Goal: Learn about a topic: Learn about a topic

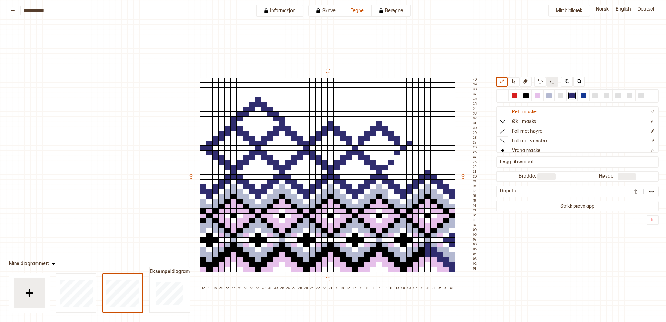
scroll to position [55, 36]
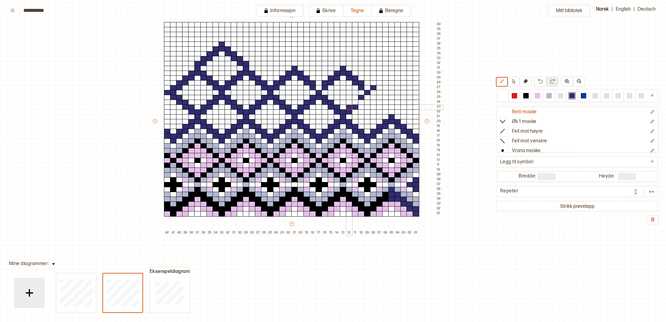
click at [347, 107] on div at bounding box center [349, 107] width 7 height 5
click at [352, 102] on div at bounding box center [355, 102] width 7 height 5
click at [374, 98] on div at bounding box center [373, 97] width 7 height 5
click at [363, 102] on div at bounding box center [361, 102] width 7 height 5
drag, startPoint x: 372, startPoint y: 102, endPoint x: 372, endPoint y: 96, distance: 5.5
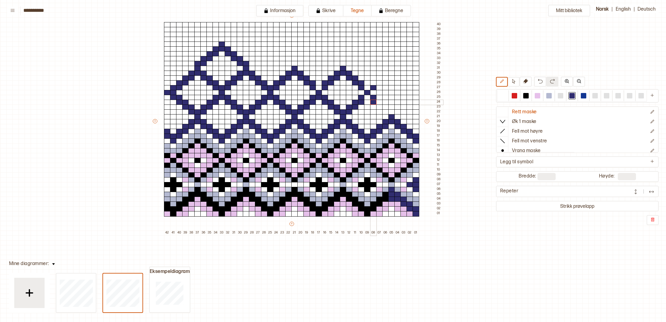
click at [372, 101] on div at bounding box center [373, 102] width 7 height 5
click at [372, 84] on div at bounding box center [373, 82] width 7 height 5
drag, startPoint x: 379, startPoint y: 85, endPoint x: 379, endPoint y: 74, distance: 10.3
click at [379, 82] on div at bounding box center [379, 82] width 7 height 5
click at [380, 79] on div at bounding box center [379, 77] width 7 height 5
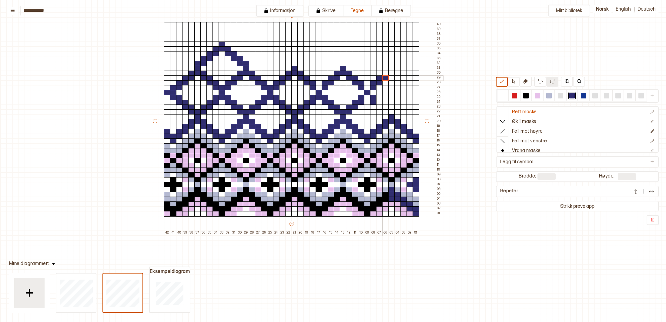
drag, startPoint x: 385, startPoint y: 77, endPoint x: 384, endPoint y: 74, distance: 3.0
click at [385, 77] on div at bounding box center [385, 77] width 7 height 5
click at [384, 74] on div at bounding box center [385, 73] width 7 height 5
click at [392, 72] on div at bounding box center [391, 73] width 7 height 5
drag, startPoint x: 391, startPoint y: 68, endPoint x: 396, endPoint y: 69, distance: 4.8
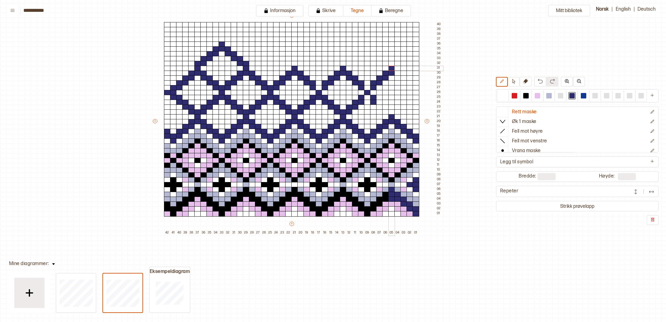
click at [392, 68] on div at bounding box center [391, 68] width 7 height 5
click at [397, 73] on div at bounding box center [397, 73] width 7 height 5
click at [398, 77] on div at bounding box center [397, 77] width 7 height 5
drag, startPoint x: 403, startPoint y: 77, endPoint x: 403, endPoint y: 82, distance: 4.3
click at [403, 78] on div at bounding box center [404, 77] width 7 height 5
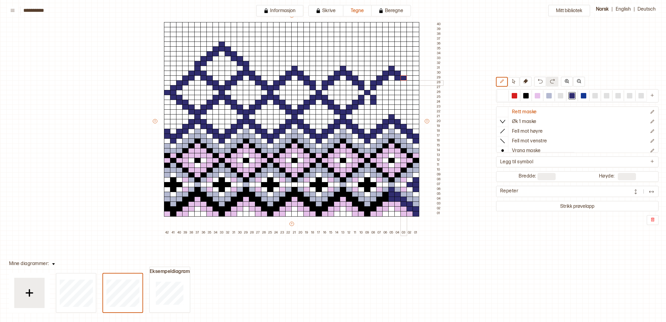
click at [404, 82] on div at bounding box center [404, 82] width 7 height 5
click at [410, 82] on div at bounding box center [410, 82] width 7 height 5
click at [410, 87] on div at bounding box center [410, 87] width 7 height 5
click at [417, 92] on div at bounding box center [416, 92] width 7 height 5
click at [413, 96] on div at bounding box center [416, 97] width 7 height 5
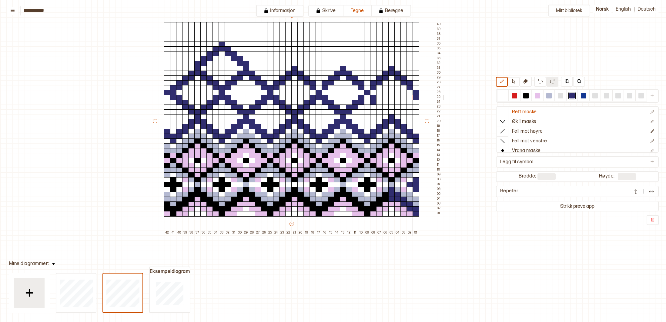
drag, startPoint x: 414, startPoint y: 96, endPoint x: 424, endPoint y: 93, distance: 10.4
click at [414, 96] on div at bounding box center [416, 97] width 7 height 5
drag, startPoint x: 503, startPoint y: 93, endPoint x: 462, endPoint y: 109, distance: 43.8
click at [502, 93] on div at bounding box center [502, 95] width 5 height 5
click at [417, 99] on div at bounding box center [416, 97] width 7 height 5
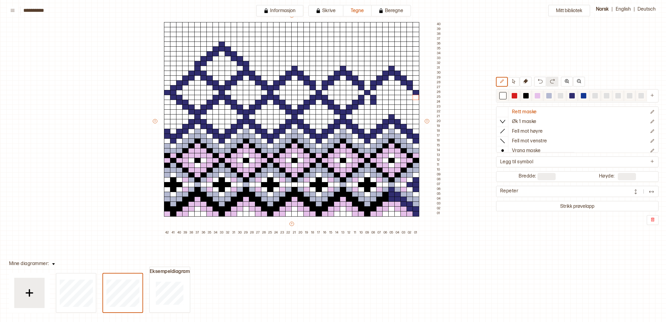
click at [584, 96] on div at bounding box center [583, 95] width 5 height 5
click at [411, 97] on div at bounding box center [410, 97] width 7 height 5
click at [378, 103] on div at bounding box center [379, 102] width 7 height 5
click at [380, 106] on div at bounding box center [379, 107] width 7 height 5
click at [384, 106] on div at bounding box center [385, 107] width 7 height 5
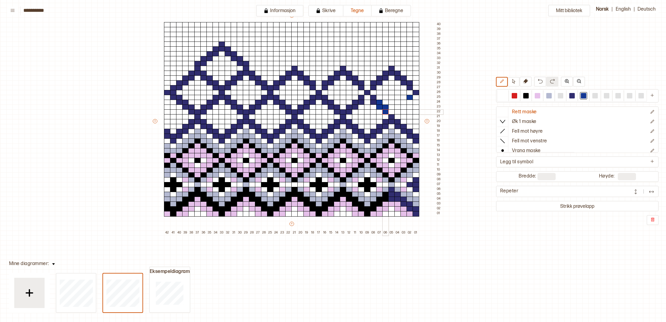
drag, startPoint x: 384, startPoint y: 110, endPoint x: 394, endPoint y: 109, distance: 9.7
click at [385, 110] on div at bounding box center [385, 111] width 7 height 5
click at [570, 96] on div at bounding box center [571, 95] width 5 height 5
click at [585, 93] on div at bounding box center [583, 95] width 5 height 5
drag, startPoint x: 585, startPoint y: 95, endPoint x: 577, endPoint y: 95, distance: 7.3
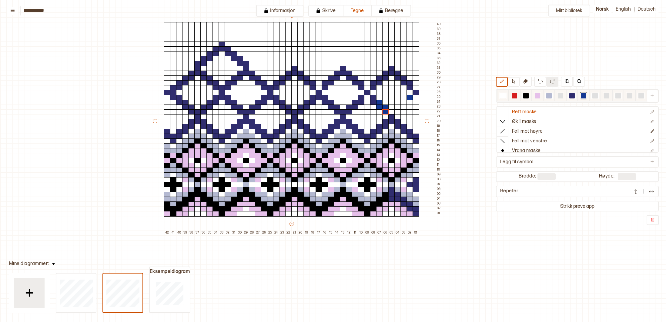
click at [577, 95] on div at bounding box center [572, 95] width 150 height 11
drag, startPoint x: 584, startPoint y: 94, endPoint x: 411, endPoint y: 97, distance: 173.2
click at [502, 94] on div at bounding box center [502, 95] width 5 height 5
drag, startPoint x: 411, startPoint y: 97, endPoint x: 380, endPoint y: 98, distance: 30.6
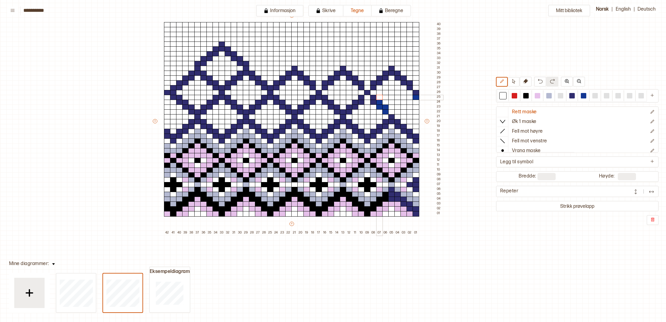
click at [380, 98] on div "+ + + + 42 41 40 39 38 37 36 35 34 33 32 31 30 29 28 27 26 25 24 23 22 21 20 19…" at bounding box center [297, 123] width 291 height 223
click at [417, 96] on div at bounding box center [416, 97] width 7 height 5
drag, startPoint x: 583, startPoint y: 94, endPoint x: 578, endPoint y: 92, distance: 5.9
click at [583, 94] on div at bounding box center [583, 95] width 5 height 5
drag, startPoint x: 417, startPoint y: 179, endPoint x: 415, endPoint y: 187, distance: 8.1
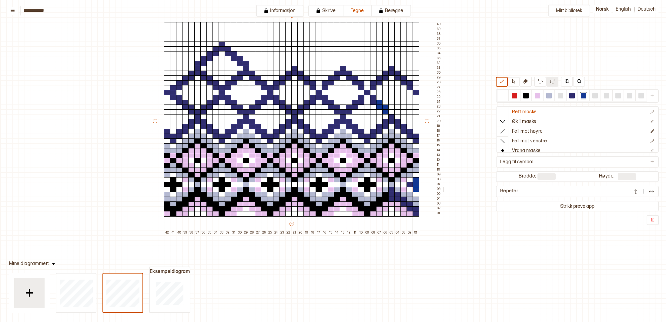
click at [415, 188] on div "+ + + + 42 41 40 39 38 37 36 35 34 33 32 31 30 29 28 27 26 25 24 23 22 21 20 19…" at bounding box center [297, 123] width 291 height 223
drag, startPoint x: 414, startPoint y: 186, endPoint x: 410, endPoint y: 186, distance: 3.6
click at [410, 186] on div "+ + + + 42 41 40 39 38 37 36 35 34 33 32 31 30 29 28 27 26 25 24 23 22 21 20 19…" at bounding box center [297, 123] width 291 height 223
drag, startPoint x: 169, startPoint y: 185, endPoint x: 173, endPoint y: 188, distance: 5.2
click at [173, 189] on div "+ + + + 42 41 40 39 38 37 36 35 34 33 32 31 30 29 28 27 26 25 24 23 22 21 20 19…" at bounding box center [297, 123] width 291 height 223
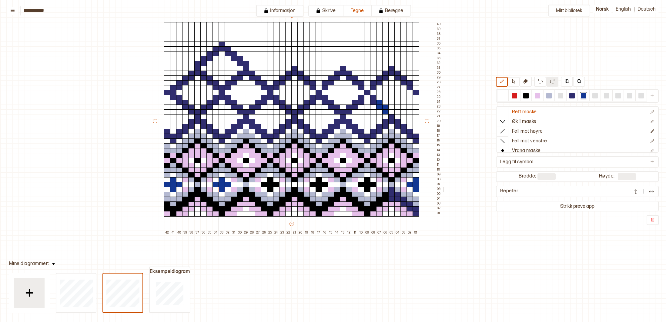
drag, startPoint x: 215, startPoint y: 184, endPoint x: 223, endPoint y: 188, distance: 9.8
click at [223, 188] on div "+ + + + 42 41 40 39 38 37 36 35 34 33 32 31 30 29 28 27 26 25 24 23 22 21 20 19…" at bounding box center [297, 123] width 291 height 223
drag, startPoint x: 270, startPoint y: 184, endPoint x: 272, endPoint y: 190, distance: 6.1
click at [272, 190] on div "+ + + + 42 41 40 39 38 37 36 35 34 33 32 31 30 29 28 27 26 25 24 23 22 21 20 19…" at bounding box center [297, 123] width 291 height 223
drag, startPoint x: 312, startPoint y: 185, endPoint x: 322, endPoint y: 183, distance: 10.2
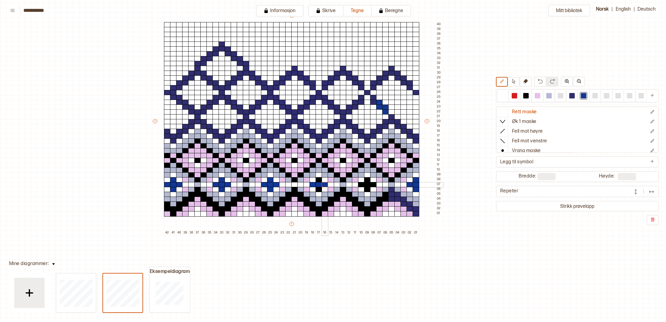
click at [324, 185] on div "+ + + + 42 41 40 39 38 37 36 35 34 33 32 31 30 29 28 27 26 25 24 23 22 21 20 19…" at bounding box center [297, 123] width 291 height 223
drag, startPoint x: 320, startPoint y: 183, endPoint x: 320, endPoint y: 188, distance: 5.2
click at [320, 188] on div "+ + + + 42 41 40 39 38 37 36 35 34 33 32 31 30 29 28 27 26 25 24 23 22 21 20 19…" at bounding box center [297, 123] width 291 height 223
click at [363, 183] on div at bounding box center [361, 184] width 7 height 5
click at [366, 181] on div at bounding box center [367, 179] width 7 height 5
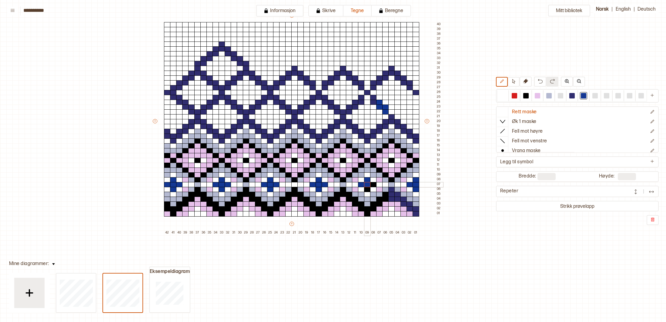
drag, startPoint x: 367, startPoint y: 183, endPoint x: 372, endPoint y: 183, distance: 5.2
click at [367, 183] on div at bounding box center [367, 184] width 7 height 5
drag, startPoint x: 375, startPoint y: 183, endPoint x: 373, endPoint y: 186, distance: 4.0
click at [374, 184] on div at bounding box center [373, 184] width 7 height 5
click at [370, 189] on div at bounding box center [367, 189] width 7 height 5
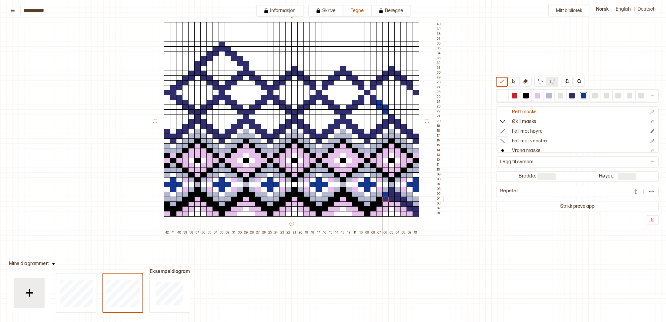
drag, startPoint x: 385, startPoint y: 194, endPoint x: 387, endPoint y: 197, distance: 3.8
click at [386, 198] on div "+ + + + 42 41 40 39 38 37 36 35 34 33 32 31 30 29 28 27 26 25 24 23 22 21 20 19…" at bounding box center [297, 123] width 291 height 223
drag, startPoint x: 390, startPoint y: 189, endPoint x: 391, endPoint y: 198, distance: 9.2
click at [391, 198] on div "+ + + + 42 41 40 39 38 37 36 35 34 33 32 31 30 29 28 27 26 25 24 23 22 21 20 19…" at bounding box center [297, 123] width 291 height 223
drag, startPoint x: 397, startPoint y: 195, endPoint x: 397, endPoint y: 199, distance: 3.5
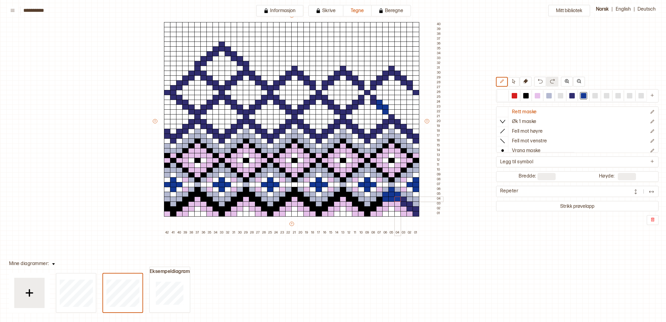
click at [397, 199] on div "+ + + + 42 41 40 39 38 37 36 35 34 33 32 31 30 29 28 27 26 25 24 23 22 21 20 19…" at bounding box center [297, 123] width 291 height 223
drag, startPoint x: 405, startPoint y: 199, endPoint x: 405, endPoint y: 204, distance: 5.2
click at [405, 204] on div "+ + + + 42 41 40 39 38 37 36 35 34 33 32 31 30 29 28 27 26 25 24 23 22 21 20 19…" at bounding box center [297, 123] width 291 height 223
click at [409, 206] on div "+ + + + 42 41 40 39 38 37 36 35 34 33 32 31 30 29 28 27 26 25 24 23 22 21 20 19…" at bounding box center [297, 123] width 291 height 223
click at [417, 211] on div at bounding box center [416, 208] width 7 height 5
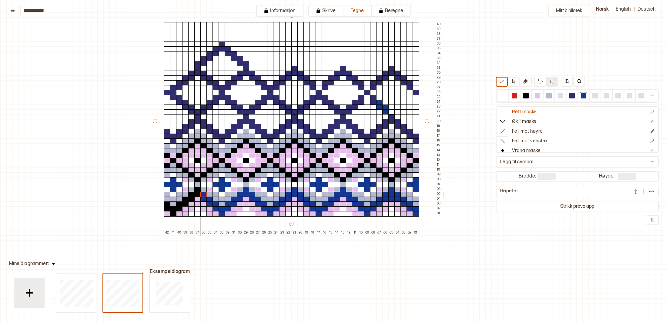
drag, startPoint x: 378, startPoint y: 199, endPoint x: 207, endPoint y: 195, distance: 170.7
click at [205, 195] on div "+ + + + 42 41 40 39 38 37 36 35 34 33 32 31 30 29 28 27 26 25 24 23 22 21 20 19…" at bounding box center [297, 123] width 291 height 223
drag, startPoint x: 166, startPoint y: 203, endPoint x: 198, endPoint y: 190, distance: 34.4
click at [198, 190] on div "+ + + + 42 41 40 39 38 37 36 35 34 33 32 31 30 29 28 27 26 25 24 23 22 21 20 19…" at bounding box center [297, 123] width 291 height 223
click at [167, 154] on div at bounding box center [167, 155] width 7 height 5
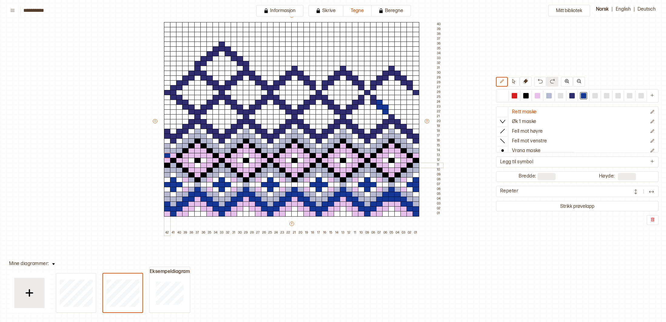
click at [167, 164] on div at bounding box center [167, 165] width 7 height 5
drag, startPoint x: 174, startPoint y: 160, endPoint x: 178, endPoint y: 157, distance: 4.9
click at [174, 160] on div at bounding box center [173, 160] width 7 height 5
click at [178, 156] on div at bounding box center [179, 155] width 7 height 5
click at [179, 164] on div at bounding box center [179, 165] width 7 height 5
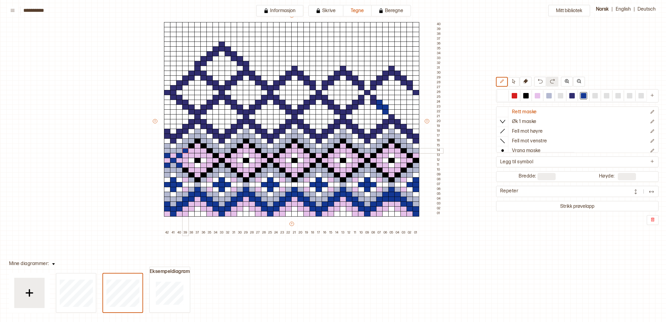
click at [187, 152] on div at bounding box center [185, 150] width 7 height 5
click at [191, 147] on div at bounding box center [191, 145] width 7 height 5
drag, startPoint x: 196, startPoint y: 142, endPoint x: 199, endPoint y: 144, distance: 3.2
click at [197, 143] on div "+ + + + 42 41 40 39 38 37 36 35 34 33 32 31 30 29 28 27 26 25 24 23 22 21 20 19…" at bounding box center [297, 123] width 291 height 223
click at [203, 147] on div at bounding box center [203, 145] width 7 height 5
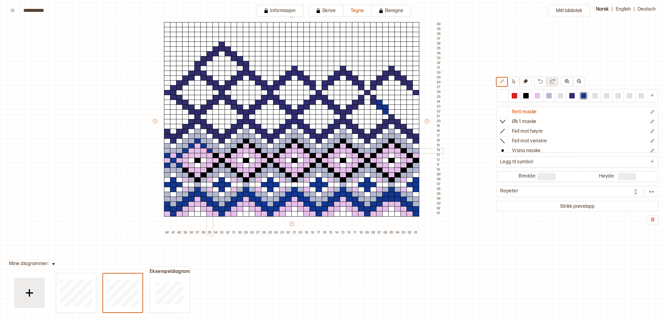
drag, startPoint x: 208, startPoint y: 151, endPoint x: 213, endPoint y: 154, distance: 5.6
click at [209, 151] on div at bounding box center [209, 150] width 7 height 5
drag, startPoint x: 215, startPoint y: 156, endPoint x: 219, endPoint y: 158, distance: 4.6
click at [216, 157] on div at bounding box center [216, 155] width 7 height 5
click at [220, 160] on div at bounding box center [222, 160] width 7 height 5
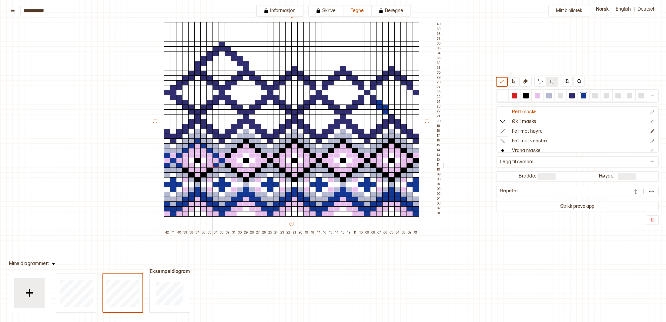
click at [216, 166] on div at bounding box center [216, 165] width 7 height 5
click at [208, 170] on div at bounding box center [209, 170] width 7 height 5
click at [203, 175] on div at bounding box center [203, 175] width 7 height 5
drag, startPoint x: 197, startPoint y: 181, endPoint x: 193, endPoint y: 178, distance: 5.0
click at [196, 180] on div at bounding box center [197, 179] width 7 height 5
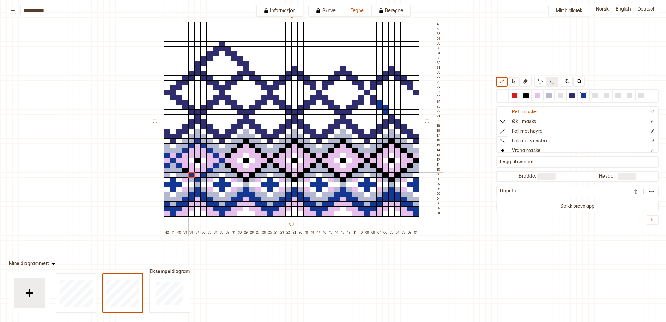
drag, startPoint x: 193, startPoint y: 175, endPoint x: 189, endPoint y: 174, distance: 3.7
click at [193, 175] on div at bounding box center [191, 175] width 7 height 5
drag, startPoint x: 187, startPoint y: 171, endPoint x: 214, endPoint y: 156, distance: 30.7
click at [188, 170] on div at bounding box center [185, 170] width 7 height 5
click at [200, 159] on div at bounding box center [197, 160] width 7 height 5
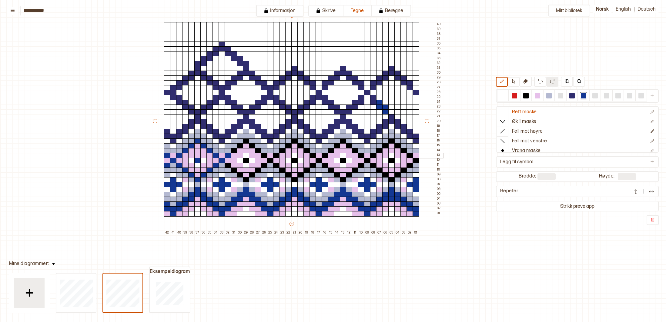
drag, startPoint x: 229, startPoint y: 154, endPoint x: 235, endPoint y: 152, distance: 6.4
click at [230, 154] on div at bounding box center [228, 155] width 7 height 5
drag, startPoint x: 237, startPoint y: 150, endPoint x: 239, endPoint y: 147, distance: 3.3
click at [237, 150] on div at bounding box center [240, 150] width 7 height 5
drag, startPoint x: 235, startPoint y: 150, endPoint x: 240, endPoint y: 146, distance: 6.3
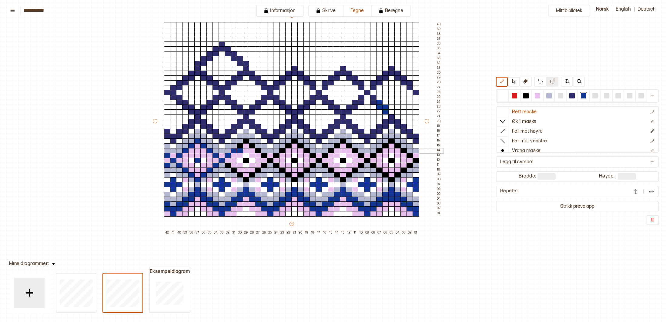
click at [236, 149] on div at bounding box center [234, 150] width 7 height 5
click at [240, 146] on div at bounding box center [240, 145] width 7 height 5
drag, startPoint x: 244, startPoint y: 142, endPoint x: 248, endPoint y: 145, distance: 4.7
click at [245, 143] on div at bounding box center [246, 141] width 7 height 5
drag, startPoint x: 250, startPoint y: 145, endPoint x: 252, endPoint y: 147, distance: 3.5
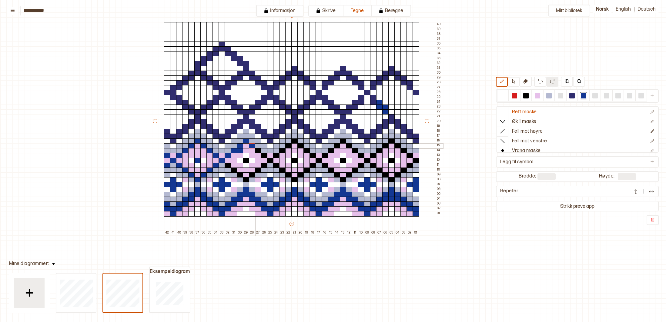
click at [250, 146] on div at bounding box center [252, 145] width 7 height 5
click at [259, 151] on div at bounding box center [258, 150] width 7 height 5
click at [263, 154] on div at bounding box center [264, 155] width 7 height 5
drag, startPoint x: 269, startPoint y: 159, endPoint x: 265, endPoint y: 163, distance: 5.2
click at [269, 159] on div at bounding box center [270, 160] width 7 height 5
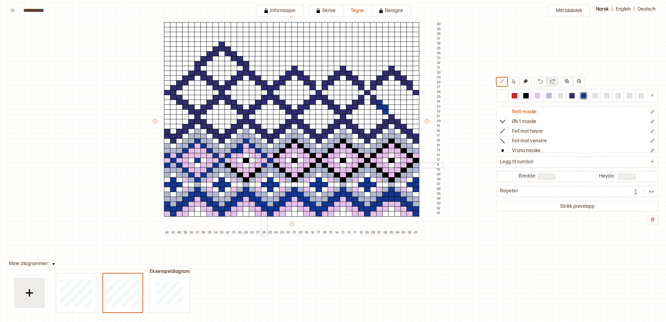
click at [264, 167] on div at bounding box center [264, 165] width 7 height 5
click at [260, 168] on div at bounding box center [258, 170] width 7 height 5
click at [251, 174] on div at bounding box center [252, 175] width 7 height 5
drag, startPoint x: 248, startPoint y: 160, endPoint x: 248, endPoint y: 164, distance: 3.9
click at [248, 161] on div at bounding box center [246, 160] width 7 height 5
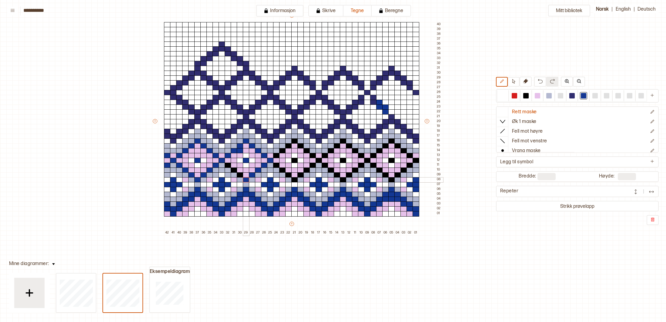
drag, startPoint x: 248, startPoint y: 178, endPoint x: 245, endPoint y: 176, distance: 3.5
click at [248, 178] on div at bounding box center [246, 179] width 7 height 5
click at [241, 174] on div at bounding box center [240, 175] width 7 height 5
drag, startPoint x: 236, startPoint y: 169, endPoint x: 232, endPoint y: 167, distance: 4.5
click at [236, 169] on div "+ + + + 42 41 40 39 38 37 36 35 34 33 32 31 30 29 28 27 26 25 24 23 22 21 20 19…" at bounding box center [297, 123] width 291 height 223
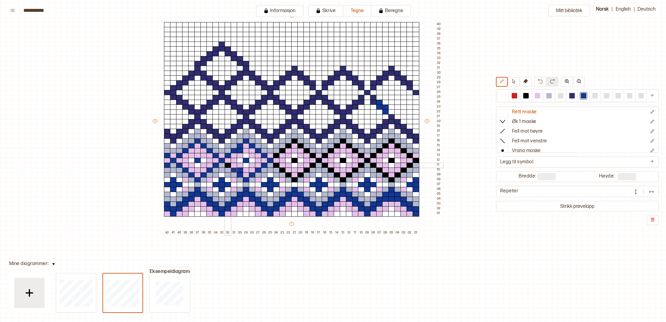
click at [229, 165] on div at bounding box center [228, 165] width 7 height 5
click at [539, 95] on div at bounding box center [537, 95] width 5 height 5
click at [237, 151] on div at bounding box center [240, 150] width 7 height 5
drag, startPoint x: 502, startPoint y: 96, endPoint x: 356, endPoint y: 118, distance: 148.1
click at [502, 96] on div at bounding box center [502, 95] width 5 height 5
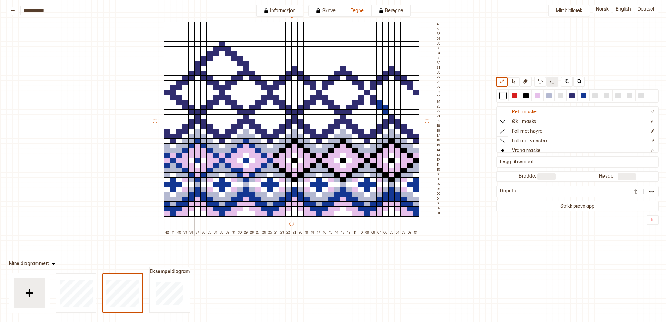
click at [199, 156] on div at bounding box center [197, 155] width 7 height 5
drag, startPoint x: 583, startPoint y: 96, endPoint x: 600, endPoint y: 99, distance: 17.8
click at [583, 96] on div at bounding box center [583, 95] width 5 height 5
drag, startPoint x: 415, startPoint y: 160, endPoint x: 414, endPoint y: 156, distance: 4.8
click at [415, 159] on div at bounding box center [416, 160] width 7 height 5
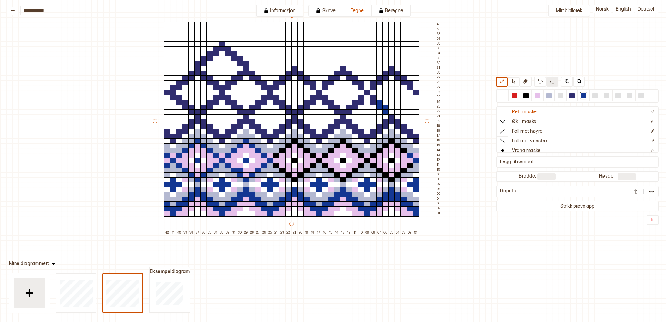
click at [411, 156] on div at bounding box center [410, 155] width 7 height 5
click at [276, 156] on div at bounding box center [276, 155] width 7 height 5
drag, startPoint x: 283, startPoint y: 150, endPoint x: 287, endPoint y: 148, distance: 4.1
click at [284, 150] on div at bounding box center [282, 150] width 7 height 5
drag, startPoint x: 289, startPoint y: 146, endPoint x: 293, endPoint y: 142, distance: 6.0
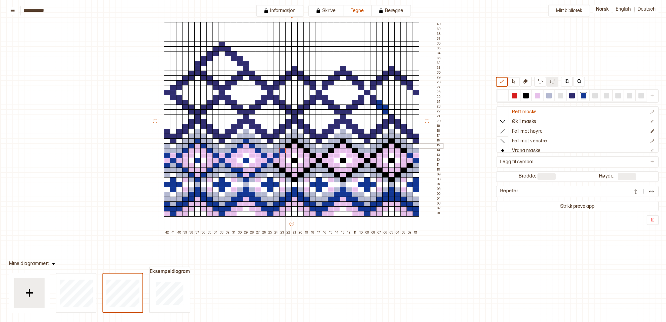
click at [289, 146] on div at bounding box center [288, 145] width 7 height 5
drag, startPoint x: 293, startPoint y: 141, endPoint x: 296, endPoint y: 143, distance: 3.2
click at [293, 141] on div at bounding box center [294, 141] width 7 height 5
drag, startPoint x: 302, startPoint y: 146, endPoint x: 305, endPoint y: 149, distance: 3.9
click at [302, 146] on div at bounding box center [300, 145] width 7 height 5
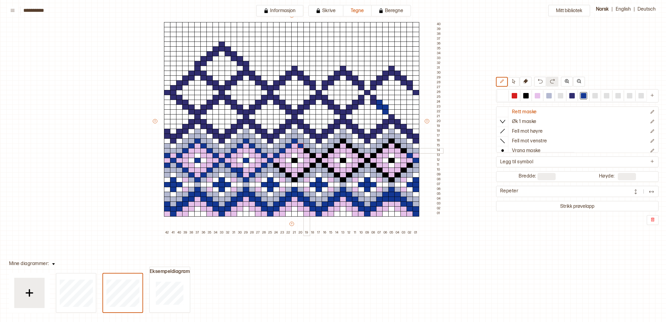
drag, startPoint x: 306, startPoint y: 149, endPoint x: 310, endPoint y: 152, distance: 4.8
click at [307, 150] on div at bounding box center [306, 150] width 7 height 5
drag, startPoint x: 311, startPoint y: 154, endPoint x: 317, endPoint y: 157, distance: 6.4
click at [312, 155] on div at bounding box center [313, 155] width 7 height 5
drag, startPoint x: 318, startPoint y: 159, endPoint x: 326, endPoint y: 156, distance: 8.4
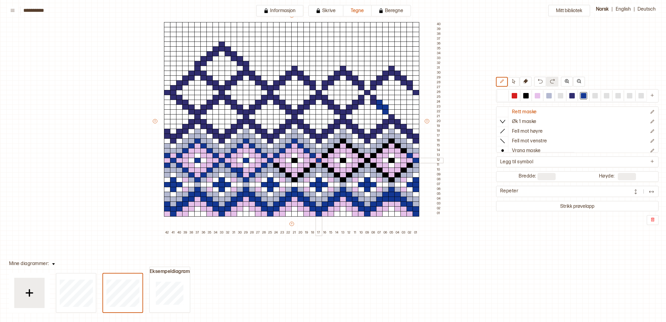
click at [320, 159] on div at bounding box center [319, 160] width 7 height 5
drag, startPoint x: 326, startPoint y: 156, endPoint x: 329, endPoint y: 152, distance: 4.5
click at [326, 155] on div at bounding box center [325, 155] width 7 height 5
drag, startPoint x: 330, startPoint y: 151, endPoint x: 333, endPoint y: 149, distance: 4.2
click at [330, 151] on div at bounding box center [331, 150] width 7 height 5
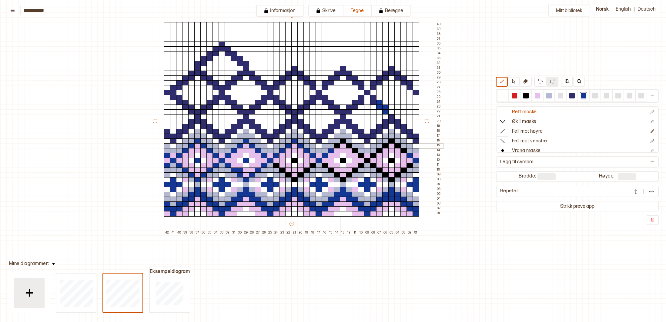
click at [337, 145] on div at bounding box center [337, 145] width 7 height 5
click at [343, 141] on div at bounding box center [343, 141] width 7 height 5
click at [348, 146] on div at bounding box center [349, 145] width 7 height 5
click at [355, 150] on div at bounding box center [355, 150] width 7 height 5
drag, startPoint x: 359, startPoint y: 154, endPoint x: 363, endPoint y: 157, distance: 4.6
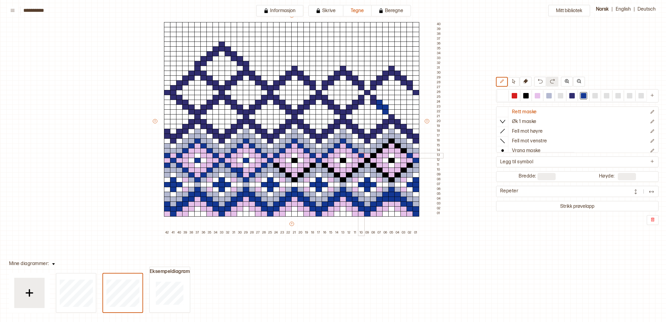
click at [360, 155] on div at bounding box center [361, 155] width 7 height 5
drag, startPoint x: 367, startPoint y: 161, endPoint x: 372, endPoint y: 156, distance: 7.3
click at [367, 160] on div at bounding box center [367, 160] width 7 height 5
click at [373, 155] on div at bounding box center [373, 155] width 7 height 5
drag
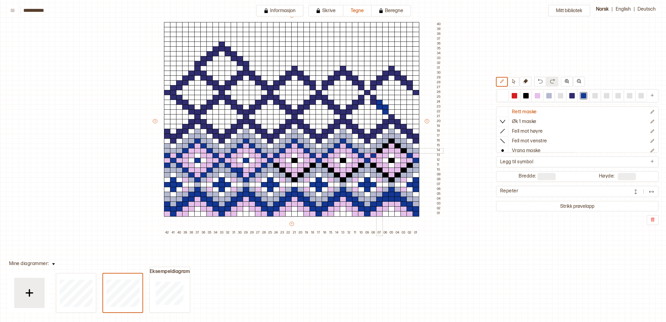
click at [378, 151] on div at bounding box center [379, 150] width 7 height 5
click at [386, 145] on div at bounding box center [385, 145] width 7 height 5
click at [391, 142] on div at bounding box center [391, 141] width 7 height 5
click at [399, 147] on div at bounding box center [397, 145] width 7 height 5
click at [401, 150] on div at bounding box center [404, 150] width 7 height 5
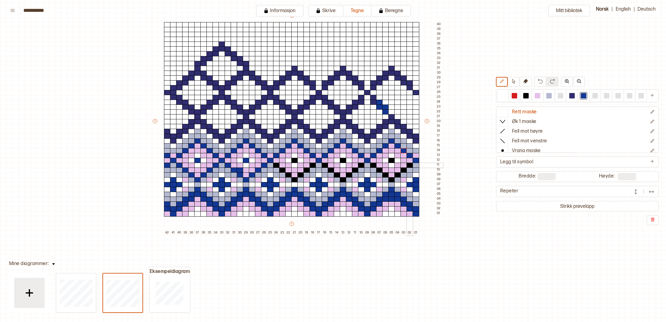
click at [408, 166] on div at bounding box center [410, 165] width 7 height 5
click at [404, 171] on div at bounding box center [404, 170] width 7 height 5
click at [397, 176] on div at bounding box center [397, 175] width 7 height 5
click at [393, 180] on div at bounding box center [391, 179] width 7 height 5
click at [386, 175] on div at bounding box center [385, 175] width 7 height 5
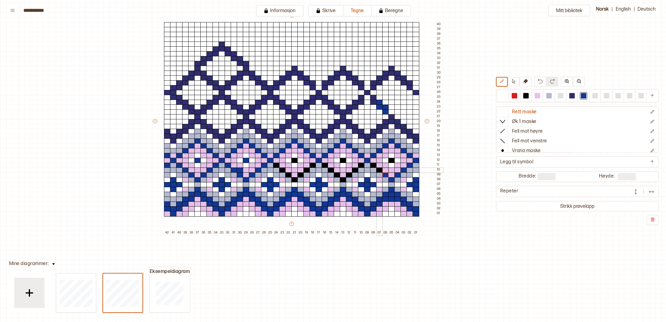
click at [379, 170] on div at bounding box center [379, 170] width 7 height 5
click at [374, 165] on div at bounding box center [373, 165] width 7 height 5
click at [391, 161] on div at bounding box center [391, 160] width 7 height 5
click at [363, 165] on div at bounding box center [361, 165] width 7 height 5
click at [355, 171] on div at bounding box center [355, 170] width 7 height 5
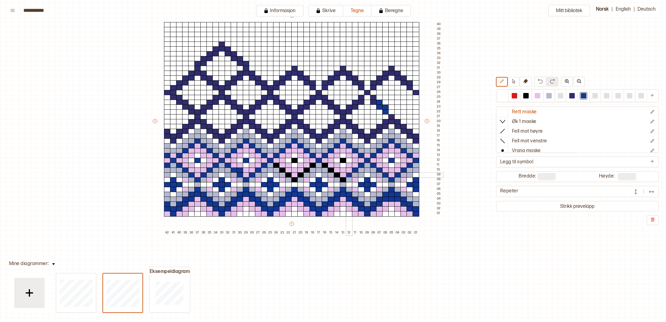
click at [351, 175] on div at bounding box center [349, 175] width 7 height 5
click at [341, 179] on div at bounding box center [343, 179] width 7 height 5
click at [335, 174] on div at bounding box center [337, 175] width 7 height 5
click at [332, 170] on div at bounding box center [331, 170] width 7 height 5
click at [327, 166] on div at bounding box center [325, 165] width 7 height 5
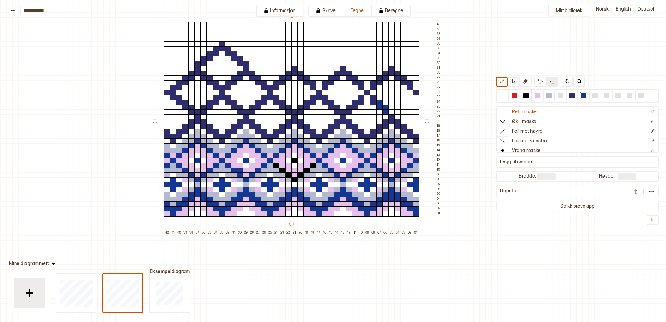
click at [345, 160] on div at bounding box center [343, 160] width 7 height 5
click at [314, 165] on div at bounding box center [313, 165] width 7 height 5
click at [308, 169] on div at bounding box center [306, 170] width 7 height 5
click at [302, 174] on div at bounding box center [300, 175] width 7 height 5
click at [296, 160] on div at bounding box center [294, 160] width 7 height 5
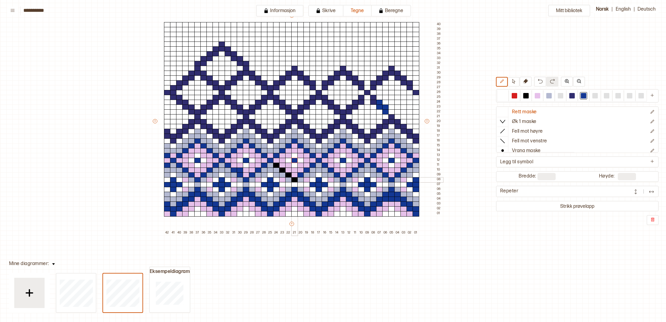
click at [295, 178] on div at bounding box center [294, 179] width 7 height 5
click at [289, 172] on div at bounding box center [288, 170] width 7 height 5
click at [284, 170] on div at bounding box center [282, 170] width 7 height 5
click at [280, 166] on div at bounding box center [282, 165] width 7 height 5
click at [278, 166] on div at bounding box center [276, 165] width 7 height 5
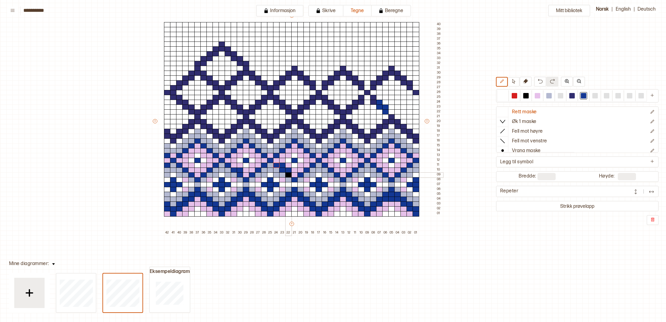
click at [289, 176] on div at bounding box center [288, 175] width 7 height 5
click at [537, 96] on div at bounding box center [537, 95] width 5 height 5
click at [282, 164] on div at bounding box center [282, 165] width 7 height 5
click at [288, 169] on div at bounding box center [288, 170] width 7 height 5
click at [583, 96] on div at bounding box center [583, 95] width 5 height 5
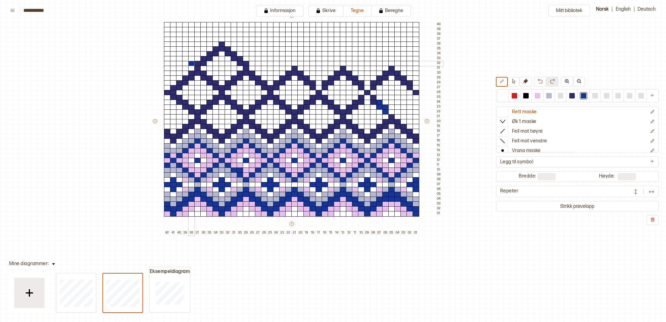
click at [190, 62] on div at bounding box center [191, 63] width 7 height 5
click at [196, 62] on div at bounding box center [197, 63] width 7 height 5
click at [202, 63] on div at bounding box center [203, 63] width 7 height 5
click at [198, 67] on div at bounding box center [197, 68] width 7 height 5
click at [198, 71] on div at bounding box center [197, 73] width 7 height 5
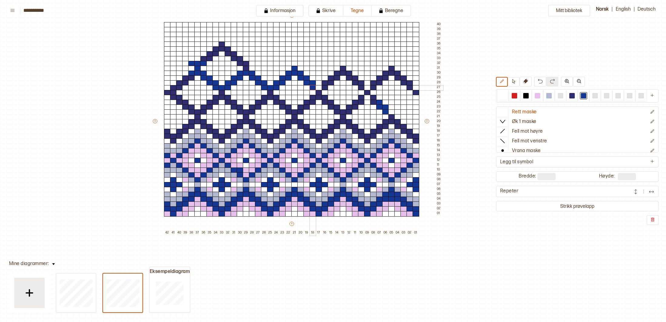
drag, startPoint x: 193, startPoint y: 72, endPoint x: 312, endPoint y: 85, distance: 119.2
click at [312, 85] on div "+ + + + 42 41 40 39 38 37 36 35 34 33 32 31 30 29 28 27 26 25 24 23 22 21 20 19…" at bounding box center [297, 123] width 291 height 223
click at [318, 88] on div at bounding box center [319, 87] width 7 height 5
drag, startPoint x: 323, startPoint y: 87, endPoint x: 323, endPoint y: 83, distance: 3.3
click at [323, 83] on div "+ + + + 42 41 40 39 38 37 36 35 34 33 32 31 30 29 28 27 26 25 24 23 22 21 20 19…" at bounding box center [297, 123] width 291 height 223
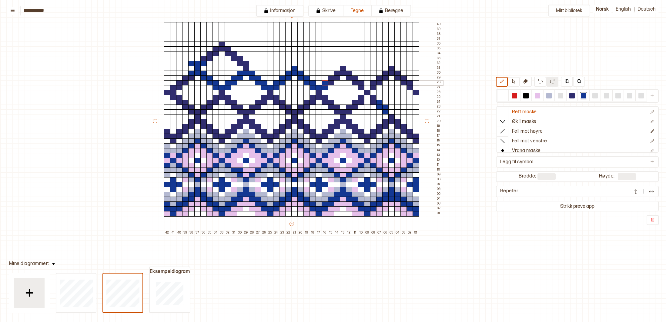
click at [323, 83] on div at bounding box center [325, 82] width 7 height 5
click at [330, 82] on div at bounding box center [331, 82] width 7 height 5
drag, startPoint x: 330, startPoint y: 79, endPoint x: 335, endPoint y: 77, distance: 6.0
click at [330, 79] on div at bounding box center [331, 77] width 7 height 5
click at [336, 76] on div at bounding box center [337, 77] width 7 height 5
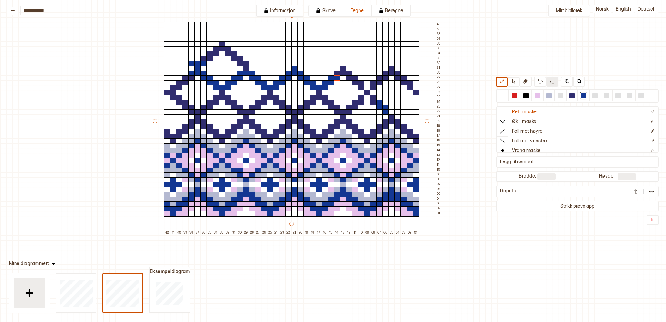
click at [336, 74] on div at bounding box center [337, 73] width 7 height 5
drag, startPoint x: 344, startPoint y: 68, endPoint x: 344, endPoint y: 72, distance: 3.6
click at [344, 69] on div at bounding box center [343, 68] width 7 height 5
click at [344, 73] on div at bounding box center [343, 73] width 7 height 5
drag, startPoint x: 349, startPoint y: 73, endPoint x: 350, endPoint y: 77, distance: 3.8
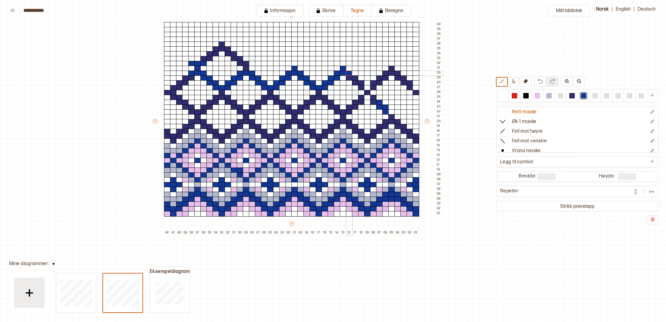
click at [349, 74] on div at bounding box center [349, 73] width 7 height 5
click at [350, 77] on div at bounding box center [349, 77] width 7 height 5
drag, startPoint x: 355, startPoint y: 77, endPoint x: 355, endPoint y: 81, distance: 4.0
click at [355, 77] on div at bounding box center [355, 77] width 7 height 5
drag, startPoint x: 355, startPoint y: 81, endPoint x: 361, endPoint y: 82, distance: 6.1
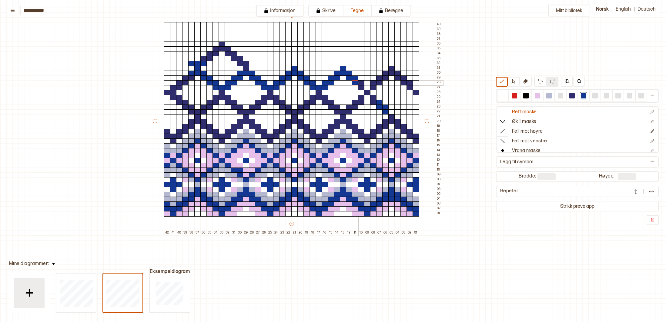
click at [356, 81] on div at bounding box center [355, 82] width 7 height 5
drag, startPoint x: 361, startPoint y: 82, endPoint x: 362, endPoint y: 85, distance: 3.0
click at [361, 84] on div at bounding box center [361, 82] width 7 height 5
click at [362, 89] on div at bounding box center [361, 87] width 7 height 5
drag, startPoint x: 367, startPoint y: 93, endPoint x: 371, endPoint y: 87, distance: 7.3
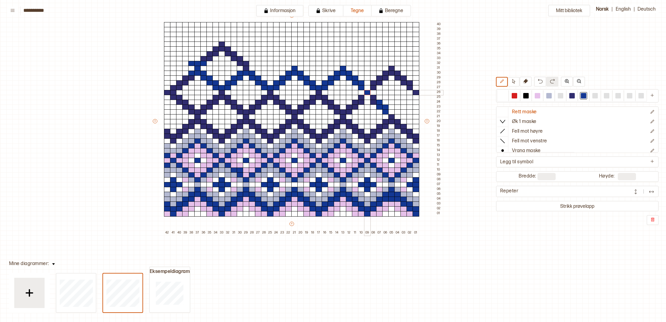
click at [368, 92] on div at bounding box center [367, 92] width 7 height 5
click at [371, 86] on div at bounding box center [373, 87] width 7 height 5
drag, startPoint x: 372, startPoint y: 84, endPoint x: 375, endPoint y: 81, distance: 4.5
click at [373, 83] on div at bounding box center [373, 82] width 7 height 5
click at [378, 81] on div at bounding box center [379, 82] width 7 height 5
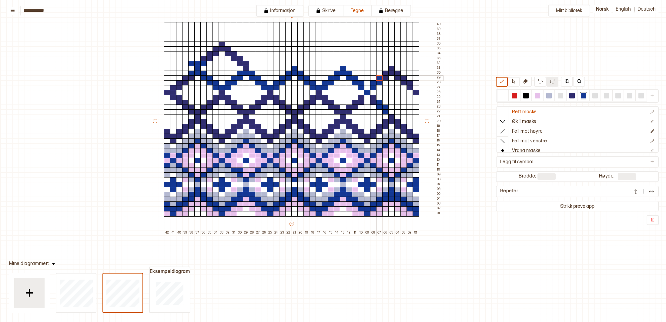
drag, startPoint x: 378, startPoint y: 80, endPoint x: 381, endPoint y: 77, distance: 4.3
click at [378, 79] on div at bounding box center [379, 77] width 7 height 5
click at [384, 77] on div "+ + + + 42 41 40 39 38 37 36 35 34 33 32 31 30 29 28 27 26 25 24 23 22 21 20 19…" at bounding box center [297, 123] width 291 height 223
click at [391, 72] on div "+ + + + 42 41 40 39 38 37 36 35 34 33 32 31 30 29 28 27 26 25 24 23 22 21 20 19…" at bounding box center [297, 123] width 291 height 223
drag, startPoint x: 398, startPoint y: 73, endPoint x: 398, endPoint y: 76, distance: 3.0
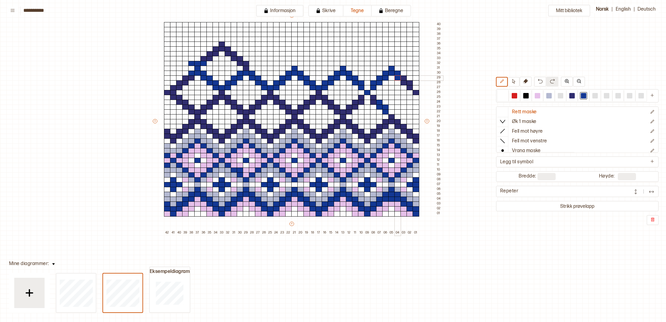
click at [398, 76] on div "+ + + + 42 41 40 39 38 37 36 35 34 33 32 31 30 29 28 27 26 25 24 23 22 21 20 19…" at bounding box center [297, 123] width 291 height 223
drag, startPoint x: 402, startPoint y: 78, endPoint x: 403, endPoint y: 81, distance: 3.0
click at [403, 81] on div "+ + + + 42 41 40 39 38 37 36 35 34 33 32 31 30 29 28 27 26 25 24 23 22 21 20 19…" at bounding box center [297, 123] width 291 height 223
click at [411, 86] on div "+ + + + 42 41 40 39 38 37 36 35 34 33 32 31 30 29 28 27 26 25 24 23 22 21 20 19…" at bounding box center [297, 123] width 291 height 223
click at [417, 92] on div at bounding box center [416, 92] width 7 height 5
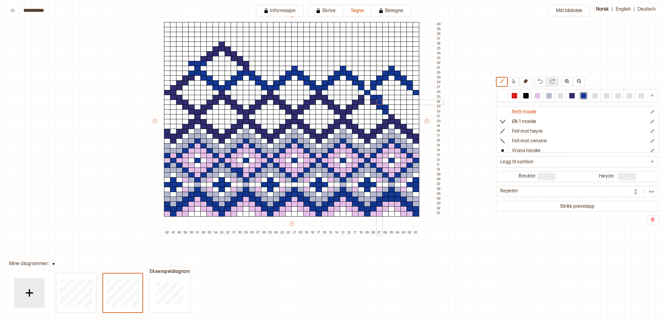
drag, startPoint x: 375, startPoint y: 96, endPoint x: 377, endPoint y: 100, distance: 5.1
click at [377, 100] on div "+ + + + 42 41 40 39 38 37 36 35 34 33 32 31 30 29 28 27 26 25 24 23 22 21 20 19…" at bounding box center [297, 123] width 291 height 223
drag, startPoint x: 374, startPoint y: 102, endPoint x: 369, endPoint y: 100, distance: 5.1
click at [374, 101] on div at bounding box center [373, 102] width 7 height 5
drag, startPoint x: 362, startPoint y: 97, endPoint x: 220, endPoint y: 94, distance: 141.6
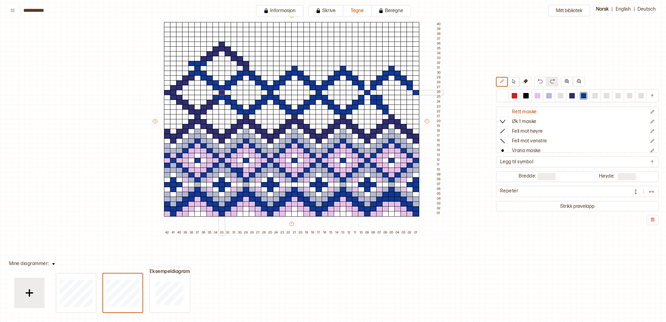
click at [220, 94] on div "+ + + + 42 41 40 39 38 37 36 35 34 33 32 31 30 29 28 27 26 25 24 23 22 21 20 19…" at bounding box center [297, 123] width 291 height 223
drag, startPoint x: 216, startPoint y: 98, endPoint x: 397, endPoint y: 106, distance: 181.2
click at [239, 106] on div "+ + + + 42 41 40 39 38 37 36 35 34 33 32 31 30 29 28 27 26 25 24 23 22 21 20 19…" at bounding box center [297, 123] width 291 height 223
drag, startPoint x: 203, startPoint y: 57, endPoint x: 244, endPoint y: 67, distance: 42.5
click at [244, 67] on div "+ + + + 42 41 40 39 38 37 36 35 34 33 32 31 30 29 28 27 26 25 24 23 22 21 20 19…" at bounding box center [297, 123] width 291 height 223
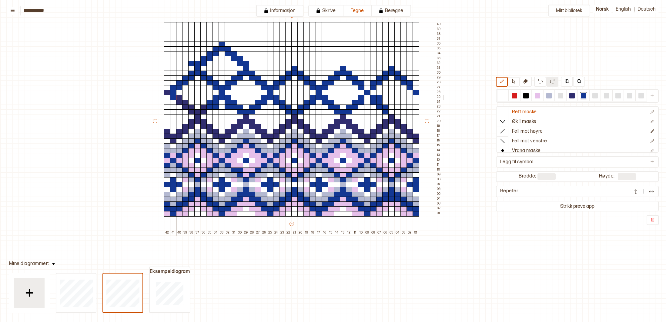
drag, startPoint x: 192, startPoint y: 77, endPoint x: 173, endPoint y: 92, distance: 24.1
click at [173, 93] on div "+ + + + 42 41 40 39 38 37 36 35 34 33 32 31 30 29 28 27 26 25 24 23 22 21 20 19…" at bounding box center [297, 123] width 291 height 223
drag, startPoint x: 173, startPoint y: 92, endPoint x: 168, endPoint y: 92, distance: 4.9
click at [168, 92] on div "+ + + + 42 41 40 39 38 37 36 35 34 33 32 31 30 29 28 27 26 25 24 23 22 21 20 19…" at bounding box center [297, 123] width 291 height 223
click at [165, 101] on div at bounding box center [167, 102] width 7 height 5
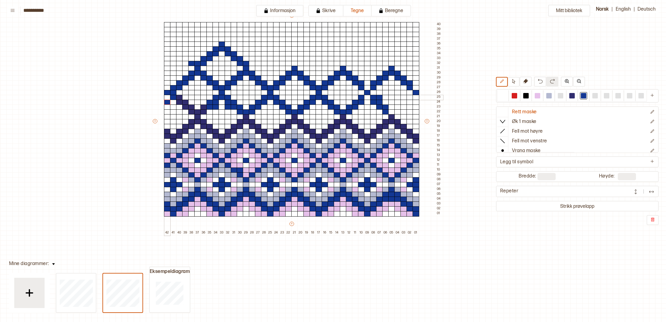
click at [168, 98] on div at bounding box center [167, 97] width 7 height 5
drag, startPoint x: 503, startPoint y: 95, endPoint x: 378, endPoint y: 87, distance: 125.8
click at [503, 95] on div at bounding box center [502, 95] width 5 height 5
click at [167, 92] on div at bounding box center [167, 92] width 7 height 5
click at [380, 96] on div at bounding box center [379, 97] width 7 height 5
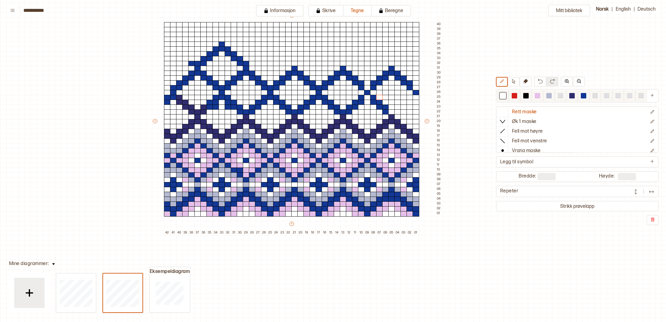
click at [582, 95] on div at bounding box center [583, 95] width 5 height 5
drag, startPoint x: 167, startPoint y: 86, endPoint x: 167, endPoint y: 82, distance: 3.7
click at [167, 84] on div "+ + + + 42 41 40 39 38 37 36 35 34 33 32 31 30 29 28 27 26 25 24 23 22 21 20 19…" at bounding box center [297, 123] width 291 height 223
click at [167, 82] on div at bounding box center [167, 82] width 7 height 5
click at [193, 58] on div at bounding box center [191, 58] width 7 height 5
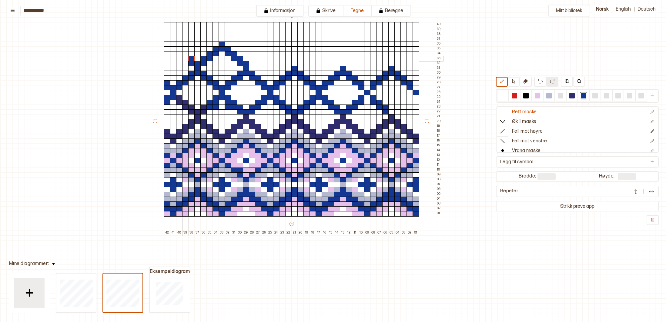
click at [185, 57] on div at bounding box center [185, 58] width 7 height 5
drag, startPoint x: 185, startPoint y: 54, endPoint x: 182, endPoint y: 53, distance: 3.5
click at [184, 53] on div at bounding box center [185, 53] width 7 height 5
click at [180, 52] on div at bounding box center [179, 53] width 7 height 5
drag, startPoint x: 180, startPoint y: 49, endPoint x: 176, endPoint y: 49, distance: 3.7
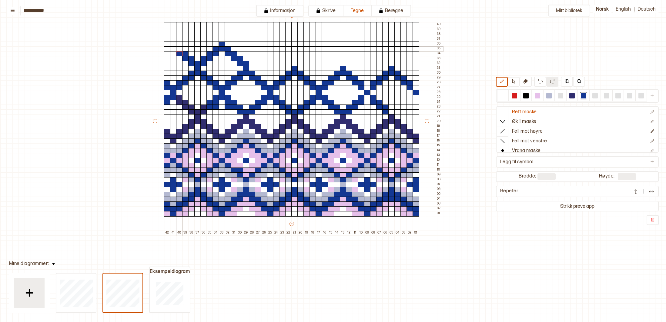
click at [177, 49] on div at bounding box center [179, 48] width 7 height 5
click at [173, 49] on div at bounding box center [173, 48] width 7 height 5
click at [172, 42] on div at bounding box center [173, 44] width 7 height 5
click at [166, 49] on div at bounding box center [167, 48] width 7 height 5
click at [166, 53] on div at bounding box center [167, 53] width 7 height 5
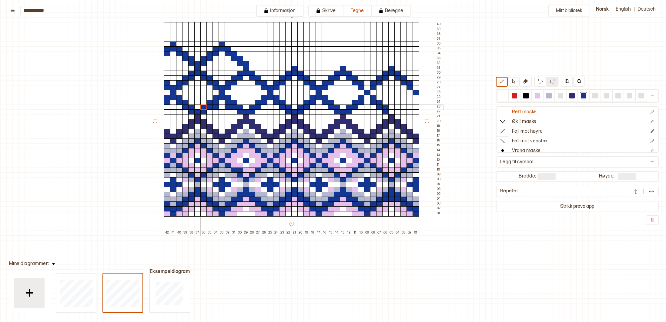
drag, startPoint x: 181, startPoint y: 98, endPoint x: 203, endPoint y: 108, distance: 24.0
click at [203, 108] on div "+ + + + 42 41 40 39 38 37 36 35 34 33 32 31 30 29 28 27 26 25 24 23 22 21 20 19…" at bounding box center [297, 123] width 291 height 223
drag, startPoint x: 167, startPoint y: 130, endPoint x: 197, endPoint y: 117, distance: 33.1
click at [197, 117] on div "+ + + + 42 41 40 39 38 37 36 35 34 33 32 31 30 29 28 27 26 25 24 23 22 21 20 19…" at bounding box center [297, 123] width 291 height 223
drag, startPoint x: 198, startPoint y: 121, endPoint x: 223, endPoint y: 135, distance: 29.2
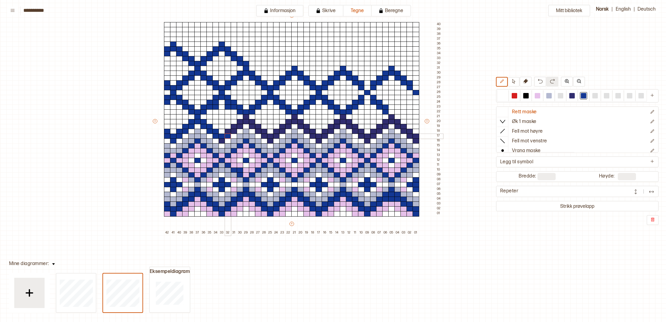
click at [226, 135] on div "+ + + + 42 41 40 39 38 37 36 35 34 33 32 31 30 29 28 27 26 25 24 23 22 21 20 19…" at bounding box center [297, 123] width 291 height 223
drag, startPoint x: 222, startPoint y: 137, endPoint x: 228, endPoint y: 134, distance: 6.6
click at [223, 139] on div "+ + + + 42 41 40 39 38 37 36 35 34 33 32 31 30 29 28 27 26 25 24 23 22 21 20 19…" at bounding box center [297, 123] width 291 height 223
drag, startPoint x: 227, startPoint y: 133, endPoint x: 247, endPoint y: 120, distance: 23.6
click at [248, 122] on div "+ + + + 42 41 40 39 38 37 36 35 34 33 32 31 30 29 28 27 26 25 24 23 22 21 20 19…" at bounding box center [297, 123] width 291 height 223
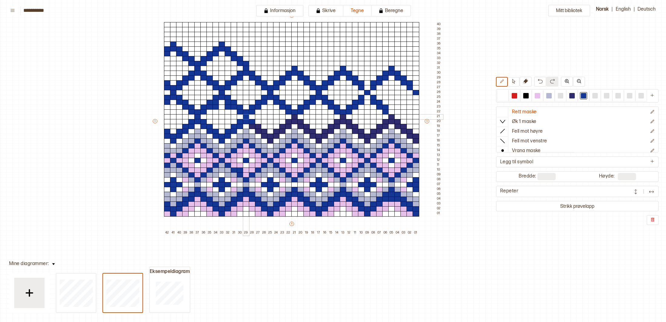
click at [246, 118] on div at bounding box center [246, 116] width 7 height 5
drag, startPoint x: 250, startPoint y: 124, endPoint x: 273, endPoint y: 136, distance: 25.1
click at [274, 136] on div "+ + + + 42 41 40 39 38 37 36 35 34 33 32 31 30 29 28 27 26 25 24 23 22 21 20 19…" at bounding box center [297, 123] width 291 height 223
drag, startPoint x: 270, startPoint y: 141, endPoint x: 276, endPoint y: 134, distance: 9.0
click at [272, 139] on div at bounding box center [270, 141] width 7 height 5
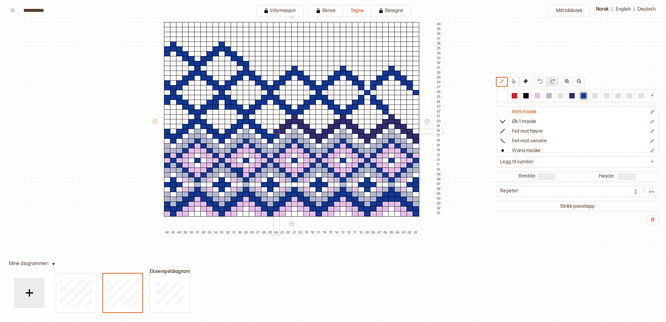
click at [277, 132] on div at bounding box center [276, 131] width 7 height 5
click at [280, 130] on div at bounding box center [282, 131] width 7 height 5
click at [281, 127] on div at bounding box center [282, 126] width 7 height 5
click at [288, 126] on div at bounding box center [288, 126] width 7 height 5
click at [288, 122] on div at bounding box center [288, 121] width 7 height 5
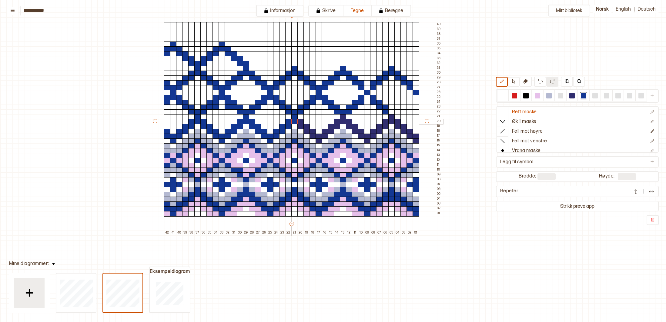
drag, startPoint x: 296, startPoint y: 118, endPoint x: 298, endPoint y: 120, distance: 3.2
click at [298, 120] on div "+ + + + 42 41 40 39 38 37 36 35 34 33 32 31 30 29 28 27 26 25 24 23 22 21 20 19…" at bounding box center [297, 123] width 291 height 223
click at [300, 120] on div at bounding box center [300, 121] width 7 height 5
click at [301, 125] on div at bounding box center [300, 126] width 7 height 5
click at [305, 127] on div at bounding box center [306, 126] width 7 height 5
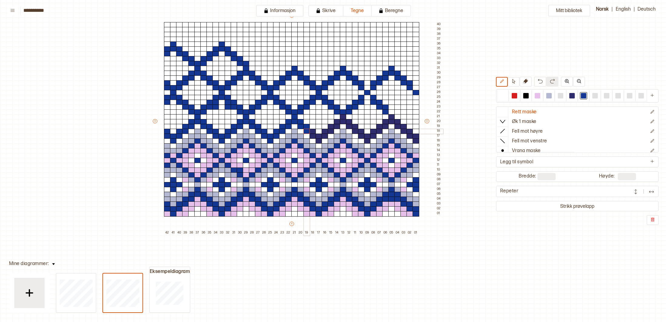
drag, startPoint x: 306, startPoint y: 129, endPoint x: 314, endPoint y: 130, distance: 7.9
click at [307, 130] on div at bounding box center [306, 131] width 7 height 5
click at [314, 131] on div at bounding box center [313, 131] width 7 height 5
drag, startPoint x: 314, startPoint y: 136, endPoint x: 319, endPoint y: 135, distance: 5.8
click at [315, 136] on div at bounding box center [313, 136] width 7 height 5
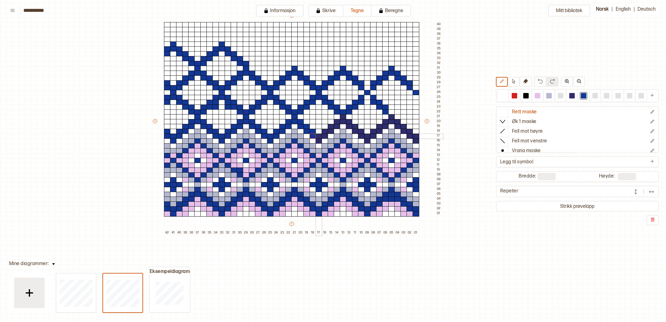
click at [320, 135] on div at bounding box center [319, 136] width 7 height 5
click at [324, 135] on div at bounding box center [325, 136] width 7 height 5
drag, startPoint x: 324, startPoint y: 132, endPoint x: 322, endPoint y: 135, distance: 3.3
click at [323, 135] on div "+ + + + 42 41 40 39 38 37 36 35 34 33 32 31 30 29 28 27 26 25 24 23 22 21 20 19…" at bounding box center [297, 123] width 291 height 223
drag, startPoint x: 318, startPoint y: 142, endPoint x: 328, endPoint y: 132, distance: 13.7
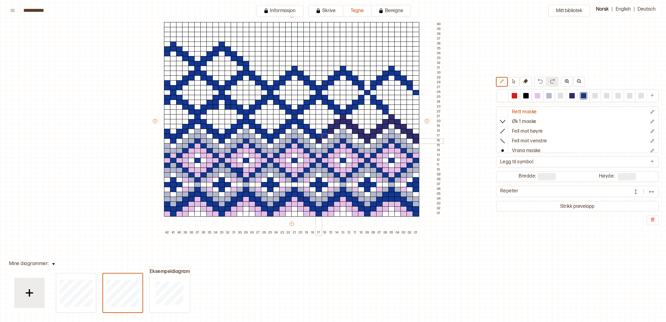
click at [318, 140] on div at bounding box center [319, 141] width 7 height 5
drag, startPoint x: 331, startPoint y: 131, endPoint x: 347, endPoint y: 121, distance: 18.0
click at [347, 122] on div "+ + + + 42 41 40 39 38 37 36 35 34 33 32 31 30 29 28 27 26 25 24 23 22 21 20 19…" at bounding box center [297, 123] width 291 height 223
drag, startPoint x: 343, startPoint y: 117, endPoint x: 348, endPoint y: 124, distance: 8.4
click at [343, 117] on div at bounding box center [343, 116] width 7 height 5
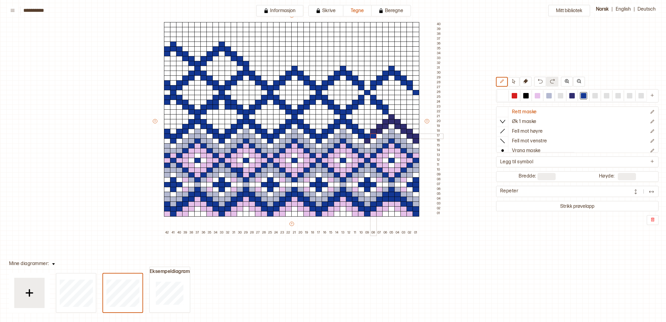
drag, startPoint x: 349, startPoint y: 125, endPoint x: 373, endPoint y: 135, distance: 26.5
click at [374, 135] on div "+ + + + 42 41 40 39 38 37 36 35 34 33 32 31 30 29 28 27 26 25 24 23 22 21 20 19…" at bounding box center [297, 123] width 291 height 223
drag, startPoint x: 368, startPoint y: 141, endPoint x: 371, endPoint y: 135, distance: 6.2
click at [368, 139] on div at bounding box center [367, 141] width 7 height 5
click at [373, 132] on div at bounding box center [373, 131] width 7 height 5
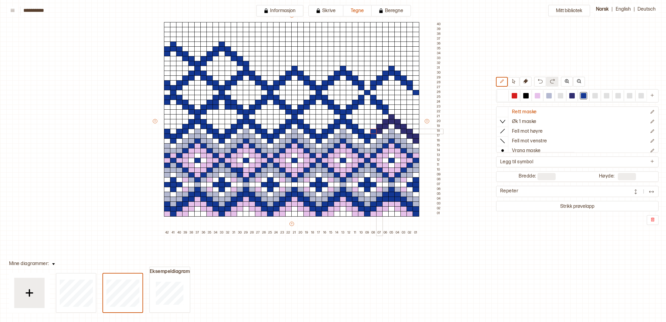
drag, startPoint x: 379, startPoint y: 132, endPoint x: 378, endPoint y: 128, distance: 3.4
click at [378, 130] on div at bounding box center [379, 131] width 7 height 5
drag, startPoint x: 378, startPoint y: 128, endPoint x: 382, endPoint y: 127, distance: 3.8
click at [378, 128] on div at bounding box center [379, 126] width 7 height 5
click at [384, 126] on div at bounding box center [385, 126] width 7 height 5
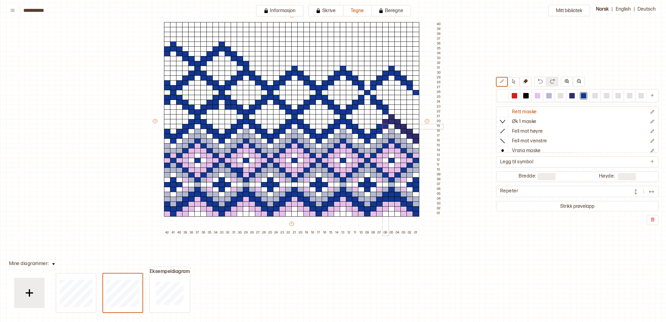
click at [383, 124] on div at bounding box center [385, 126] width 7 height 5
drag, startPoint x: 385, startPoint y: 121, endPoint x: 394, endPoint y: 119, distance: 9.6
click at [396, 121] on div "+ + + + 42 41 40 39 38 37 36 35 34 33 32 31 30 29 28 27 26 25 24 23 22 21 20 19…" at bounding box center [297, 123] width 291 height 223
click at [394, 119] on div at bounding box center [397, 116] width 7 height 5
drag, startPoint x: 391, startPoint y: 118, endPoint x: 397, endPoint y: 121, distance: 6.6
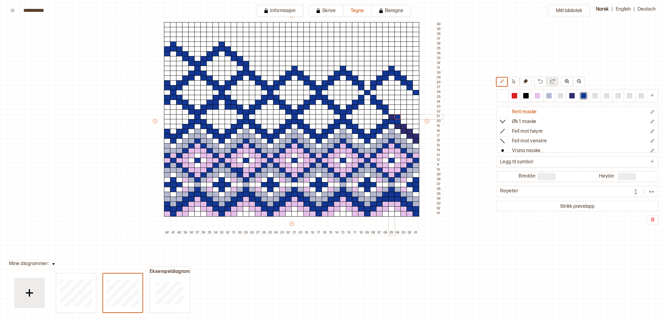
click at [391, 118] on div at bounding box center [391, 116] width 7 height 5
drag, startPoint x: 399, startPoint y: 126, endPoint x: 403, endPoint y: 126, distance: 4.0
click at [400, 126] on div at bounding box center [397, 126] width 7 height 5
drag, startPoint x: 403, startPoint y: 126, endPoint x: 404, endPoint y: 131, distance: 4.9
click at [404, 131] on div "+ + + + 42 41 40 39 38 37 36 35 34 33 32 31 30 29 28 27 26 25 24 23 22 21 20 19…" at bounding box center [297, 123] width 291 height 223
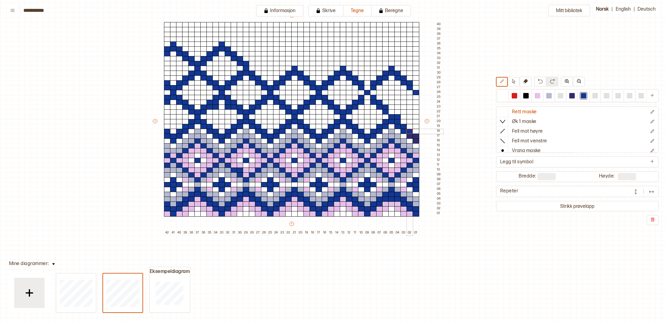
click at [409, 131] on div at bounding box center [410, 131] width 7 height 5
drag, startPoint x: 409, startPoint y: 136, endPoint x: 414, endPoint y: 136, distance: 4.2
click at [411, 136] on div at bounding box center [410, 136] width 7 height 5
click at [415, 138] on div at bounding box center [416, 136] width 7 height 5
click at [416, 140] on div at bounding box center [416, 141] width 7 height 5
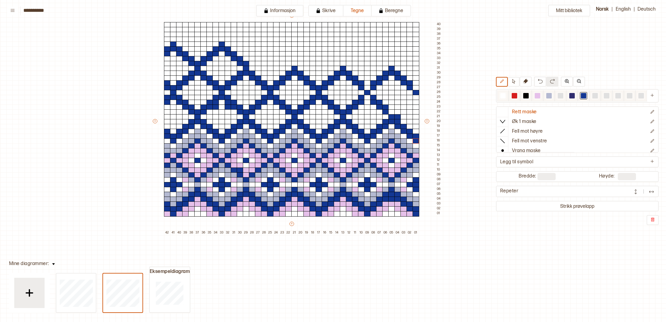
click at [502, 95] on div at bounding box center [502, 95] width 5 height 5
click at [398, 116] on div at bounding box center [397, 116] width 7 height 5
click at [585, 98] on div at bounding box center [583, 95] width 5 height 5
click at [368, 87] on div at bounding box center [367, 87] width 7 height 5
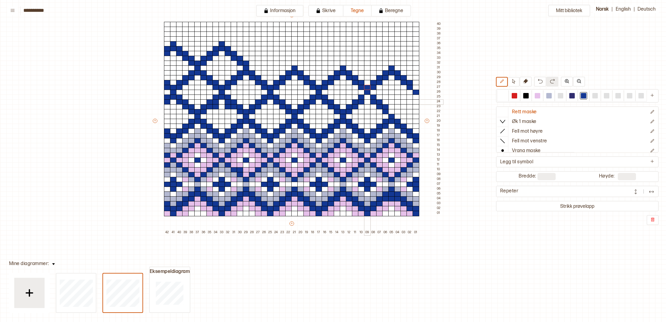
click at [366, 99] on div at bounding box center [367, 101] width 7 height 5
click at [367, 97] on div at bounding box center [367, 97] width 7 height 5
click at [412, 96] on div at bounding box center [410, 97] width 7 height 5
click at [405, 99] on div at bounding box center [404, 97] width 7 height 5
drag, startPoint x: 405, startPoint y: 102, endPoint x: 400, endPoint y: 101, distance: 4.7
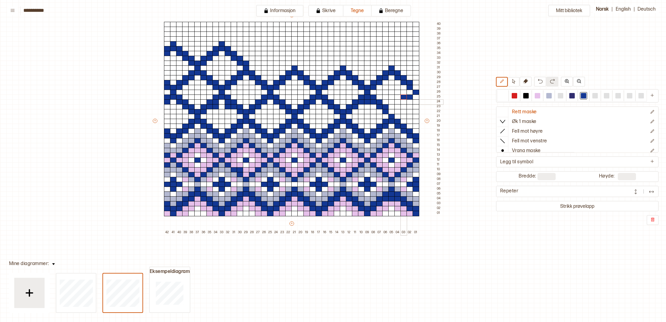
click at [404, 102] on div at bounding box center [404, 101] width 7 height 5
drag, startPoint x: 397, startPoint y: 101, endPoint x: 397, endPoint y: 105, distance: 3.9
click at [396, 102] on div at bounding box center [397, 101] width 7 height 5
click at [397, 106] on div at bounding box center [397, 106] width 7 height 5
click at [393, 106] on div at bounding box center [391, 106] width 7 height 5
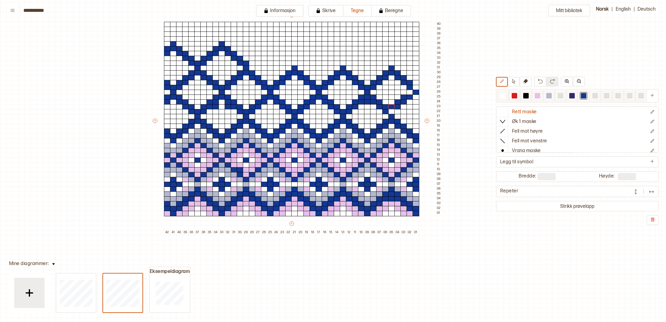
click at [503, 95] on div at bounding box center [502, 95] width 5 height 5
click at [391, 106] on div at bounding box center [391, 106] width 7 height 5
drag, startPoint x: 581, startPoint y: 93, endPoint x: 572, endPoint y: 94, distance: 8.8
click at [579, 94] on div at bounding box center [584, 95] width 12 height 11
click at [410, 100] on div at bounding box center [410, 101] width 7 height 5
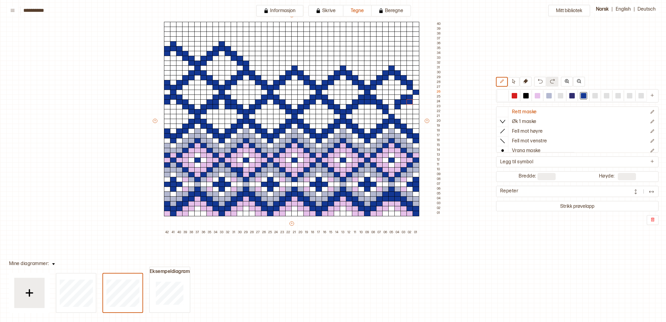
drag, startPoint x: 502, startPoint y: 96, endPoint x: 439, endPoint y: 92, distance: 63.2
click at [501, 95] on div at bounding box center [502, 95] width 5 height 5
click at [405, 95] on div at bounding box center [404, 97] width 7 height 5
drag, startPoint x: 398, startPoint y: 102, endPoint x: 405, endPoint y: 101, distance: 6.4
click at [401, 102] on div "+ + + + 42 41 40 39 38 37 36 35 34 33 32 31 30 29 28 27 26 25 24 23 22 21 20 19…" at bounding box center [297, 123] width 291 height 223
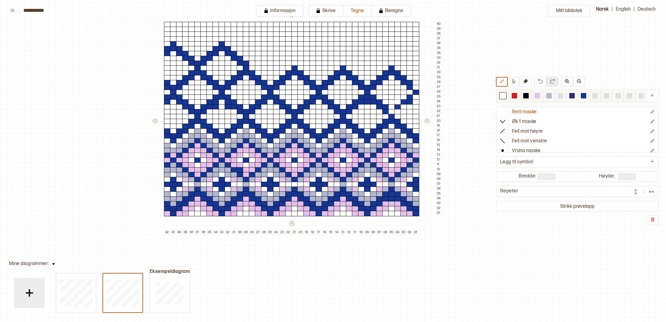
drag, startPoint x: 583, startPoint y: 97, endPoint x: 620, endPoint y: 91, distance: 37.8
click at [583, 97] on div at bounding box center [583, 95] width 5 height 5
click at [390, 106] on div at bounding box center [391, 106] width 7 height 5
click at [391, 110] on div at bounding box center [391, 111] width 7 height 5
click at [501, 94] on div at bounding box center [502, 95] width 5 height 5
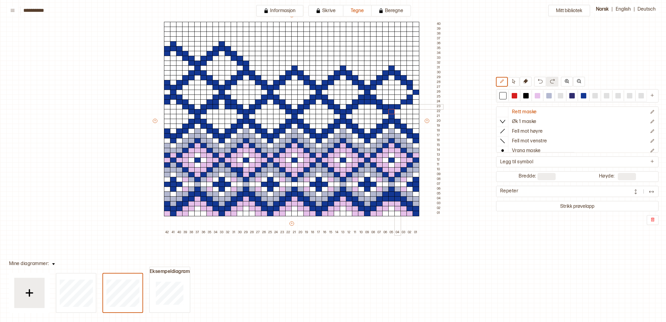
click at [394, 108] on div "+ + + + 42 41 40 39 38 37 36 35 34 33 32 31 30 29 28 27 26 25 24 23 22 21 20 19…" at bounding box center [297, 123] width 291 height 223
drag, startPoint x: 583, startPoint y: 96, endPoint x: 568, endPoint y: 96, distance: 15.5
click at [583, 96] on div at bounding box center [583, 95] width 5 height 5
click at [401, 106] on div at bounding box center [404, 106] width 7 height 5
click at [396, 106] on div at bounding box center [397, 106] width 7 height 5
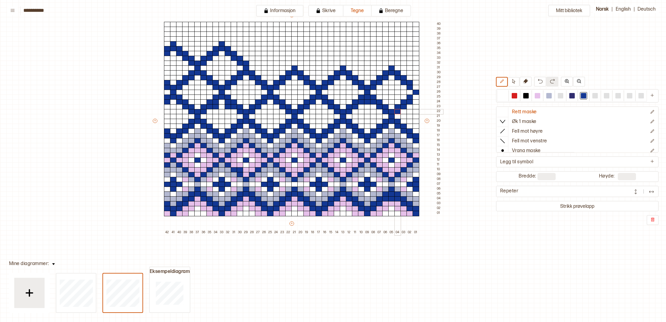
click at [396, 111] on div at bounding box center [397, 111] width 7 height 5
click at [503, 95] on div at bounding box center [502, 95] width 5 height 5
click at [367, 101] on div at bounding box center [367, 101] width 7 height 5
click at [215, 108] on div at bounding box center [216, 106] width 7 height 5
click at [225, 108] on div at bounding box center [228, 106] width 7 height 5
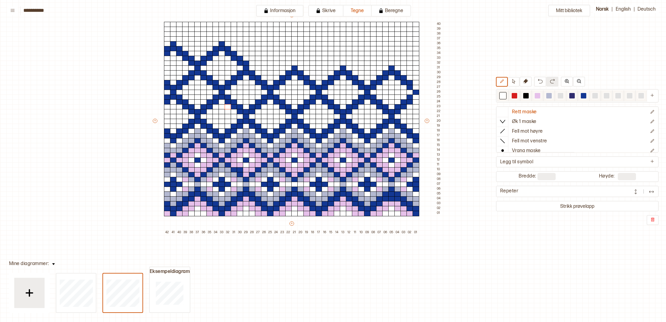
click at [582, 96] on div at bounding box center [583, 95] width 5 height 5
click at [417, 89] on div at bounding box center [416, 87] width 7 height 5
click at [417, 97] on div at bounding box center [416, 97] width 7 height 5
drag, startPoint x: 252, startPoint y: 63, endPoint x: 252, endPoint y: 59, distance: 3.9
click at [252, 61] on div at bounding box center [252, 63] width 7 height 5
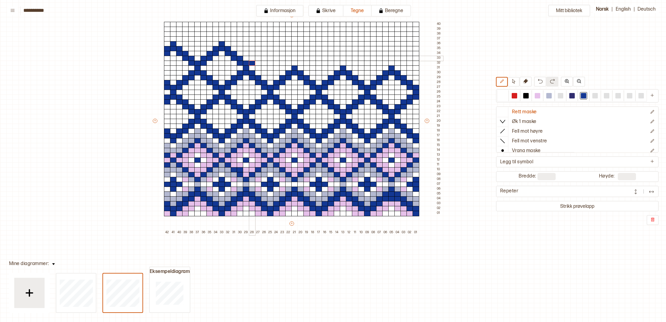
drag, startPoint x: 252, startPoint y: 56, endPoint x: 256, endPoint y: 57, distance: 3.7
click at [253, 56] on div at bounding box center [252, 58] width 7 height 5
drag, startPoint x: 257, startPoint y: 57, endPoint x: 257, endPoint y: 54, distance: 3.3
click at [256, 56] on div at bounding box center [258, 58] width 7 height 5
drag, startPoint x: 257, startPoint y: 54, endPoint x: 262, endPoint y: 51, distance: 6.2
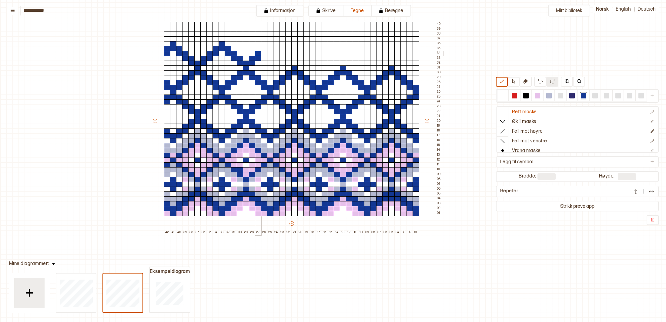
click at [258, 53] on div at bounding box center [258, 53] width 7 height 5
drag, startPoint x: 263, startPoint y: 53, endPoint x: 264, endPoint y: 49, distance: 4.3
click at [263, 52] on div at bounding box center [264, 53] width 7 height 5
click at [264, 49] on div at bounding box center [264, 48] width 7 height 5
click at [270, 49] on div at bounding box center [270, 48] width 7 height 5
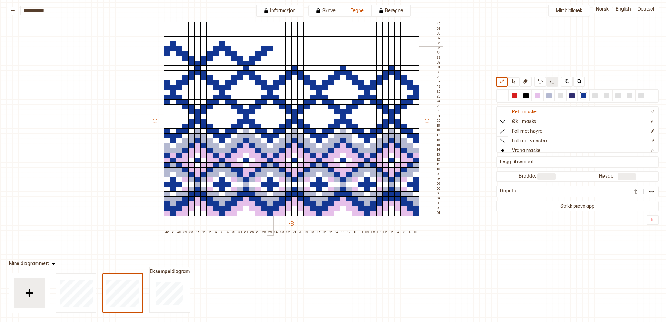
click at [269, 44] on div at bounding box center [270, 43] width 7 height 5
drag, startPoint x: 277, startPoint y: 48, endPoint x: 277, endPoint y: 52, distance: 4.9
click at [277, 48] on div at bounding box center [276, 48] width 7 height 5
click at [277, 53] on div at bounding box center [276, 53] width 7 height 5
click at [282, 55] on div at bounding box center [282, 53] width 7 height 5
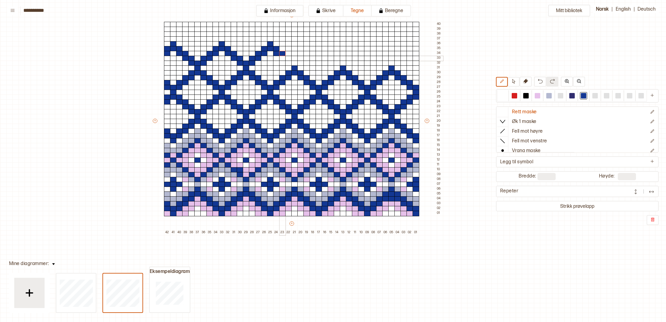
click at [282, 58] on div at bounding box center [282, 58] width 7 height 5
click at [289, 58] on div at bounding box center [288, 58] width 7 height 5
click at [289, 61] on div at bounding box center [288, 63] width 7 height 5
click at [297, 62] on div at bounding box center [294, 63] width 7 height 5
click at [301, 63] on div at bounding box center [300, 63] width 7 height 5
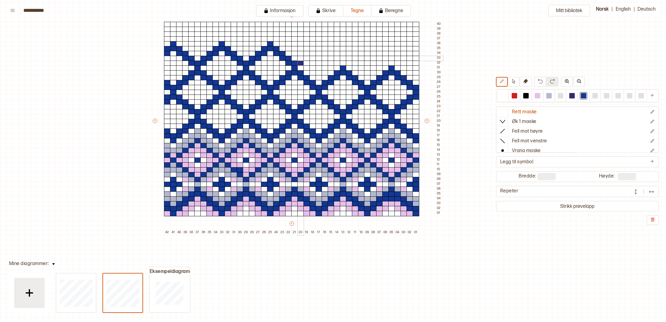
click at [300, 58] on div at bounding box center [300, 58] width 7 height 5
drag, startPoint x: 305, startPoint y: 58, endPoint x: 305, endPoint y: 54, distance: 3.7
click at [305, 57] on div at bounding box center [306, 58] width 7 height 5
click at [305, 52] on div at bounding box center [306, 53] width 7 height 5
click at [312, 52] on div at bounding box center [313, 53] width 7 height 5
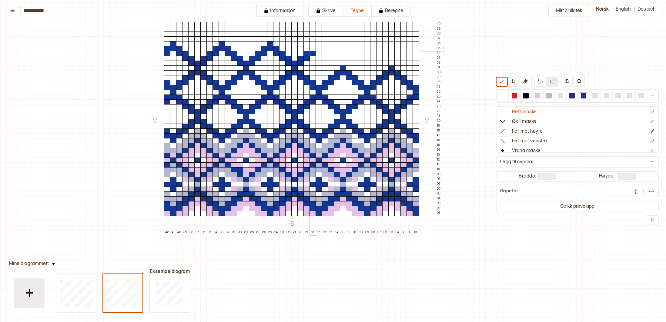
click at [311, 49] on div at bounding box center [313, 48] width 7 height 5
click at [318, 49] on div at bounding box center [319, 48] width 7 height 5
click at [317, 44] on div at bounding box center [319, 43] width 7 height 5
click at [323, 49] on div at bounding box center [325, 48] width 7 height 5
drag, startPoint x: 323, startPoint y: 53, endPoint x: 330, endPoint y: 53, distance: 7.0
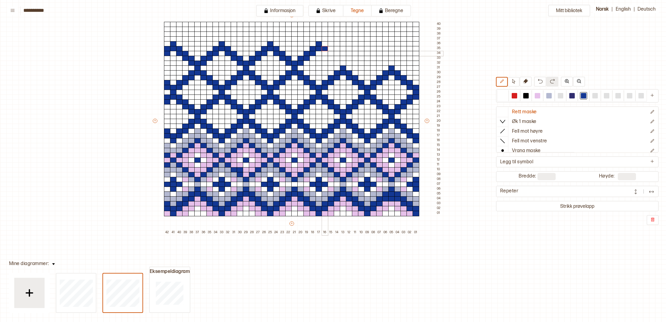
click at [323, 53] on div at bounding box center [325, 53] width 7 height 5
click at [331, 54] on div at bounding box center [331, 53] width 7 height 5
drag, startPoint x: 331, startPoint y: 58, endPoint x: 336, endPoint y: 58, distance: 5.2
click at [331, 58] on div at bounding box center [331, 58] width 7 height 5
click at [336, 58] on div at bounding box center [337, 58] width 7 height 5
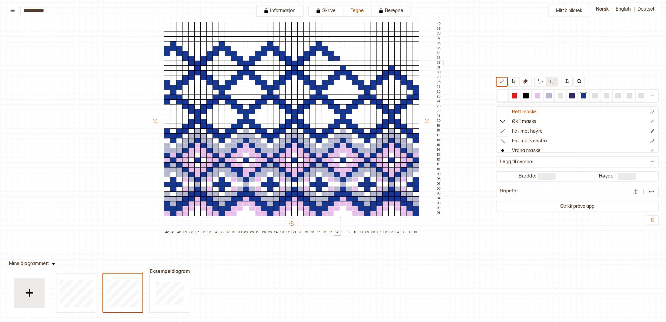
drag, startPoint x: 336, startPoint y: 63, endPoint x: 347, endPoint y: 62, distance: 11.2
click at [337, 62] on div at bounding box center [337, 63] width 7 height 5
click at [342, 62] on div at bounding box center [343, 63] width 7 height 5
drag, startPoint x: 348, startPoint y: 64, endPoint x: 348, endPoint y: 68, distance: 4.2
click at [348, 64] on div at bounding box center [349, 63] width 7 height 5
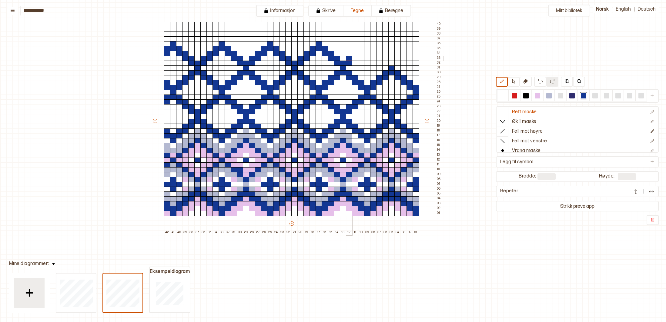
drag, startPoint x: 347, startPoint y: 59, endPoint x: 354, endPoint y: 57, distance: 6.8
click at [350, 58] on div at bounding box center [349, 58] width 7 height 5
click at [354, 56] on div at bounding box center [355, 58] width 7 height 5
drag, startPoint x: 354, startPoint y: 54, endPoint x: 360, endPoint y: 53, distance: 5.8
click at [355, 54] on div at bounding box center [355, 53] width 7 height 5
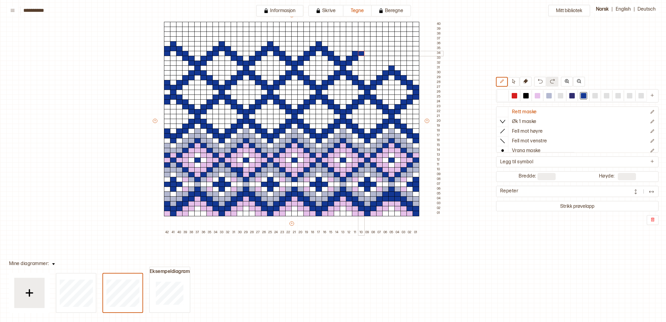
drag, startPoint x: 361, startPoint y: 53, endPoint x: 361, endPoint y: 50, distance: 3.4
click at [361, 52] on div at bounding box center [361, 53] width 7 height 5
drag, startPoint x: 360, startPoint y: 49, endPoint x: 369, endPoint y: 49, distance: 8.8
click at [361, 49] on div at bounding box center [361, 48] width 7 height 5
drag, startPoint x: 368, startPoint y: 49, endPoint x: 367, endPoint y: 45, distance: 3.2
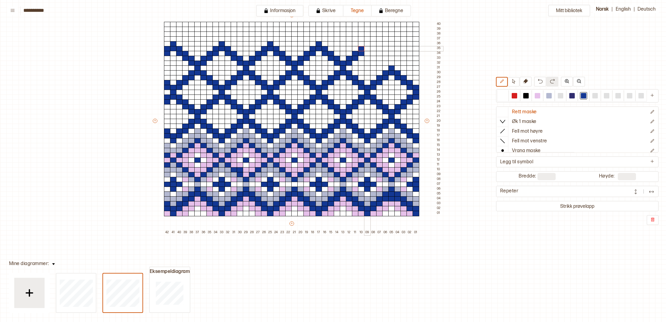
click at [368, 48] on div at bounding box center [367, 48] width 7 height 5
drag, startPoint x: 367, startPoint y: 44, endPoint x: 371, endPoint y: 46, distance: 3.9
click at [368, 45] on div at bounding box center [367, 43] width 7 height 5
drag, startPoint x: 373, startPoint y: 48, endPoint x: 375, endPoint y: 51, distance: 4.3
click at [373, 48] on div at bounding box center [373, 48] width 7 height 5
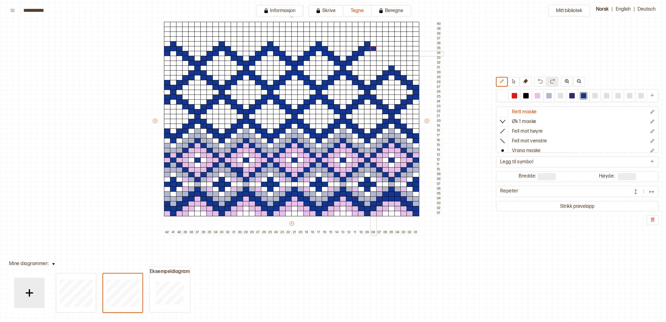
drag, startPoint x: 374, startPoint y: 53, endPoint x: 378, endPoint y: 53, distance: 4.5
click at [374, 53] on div at bounding box center [373, 53] width 7 height 5
drag, startPoint x: 379, startPoint y: 53, endPoint x: 380, endPoint y: 56, distance: 3.4
click at [379, 54] on div at bounding box center [379, 53] width 7 height 5
click at [380, 57] on div at bounding box center [379, 58] width 7 height 5
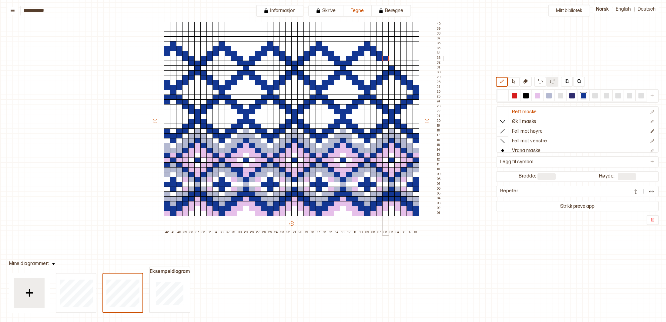
drag, startPoint x: 386, startPoint y: 57, endPoint x: 386, endPoint y: 62, distance: 4.2
click at [386, 58] on div at bounding box center [385, 58] width 7 height 5
click at [386, 62] on div at bounding box center [385, 63] width 7 height 5
drag, startPoint x: 390, startPoint y: 62, endPoint x: 394, endPoint y: 61, distance: 3.5
click at [390, 62] on div at bounding box center [391, 63] width 7 height 5
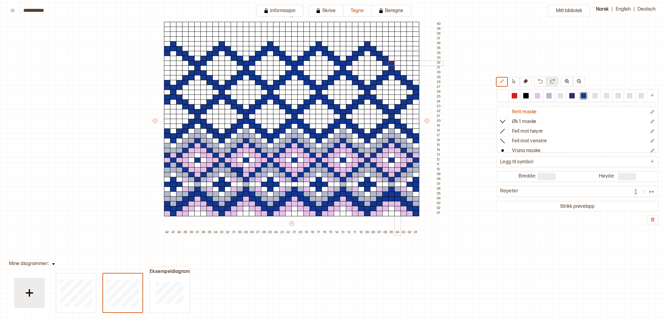
click at [396, 61] on div at bounding box center [397, 63] width 7 height 5
click at [396, 59] on div at bounding box center [397, 58] width 7 height 5
drag, startPoint x: 404, startPoint y: 58, endPoint x: 403, endPoint y: 54, distance: 4.4
click at [404, 57] on div at bounding box center [404, 58] width 7 height 5
drag, startPoint x: 402, startPoint y: 53, endPoint x: 406, endPoint y: 53, distance: 3.3
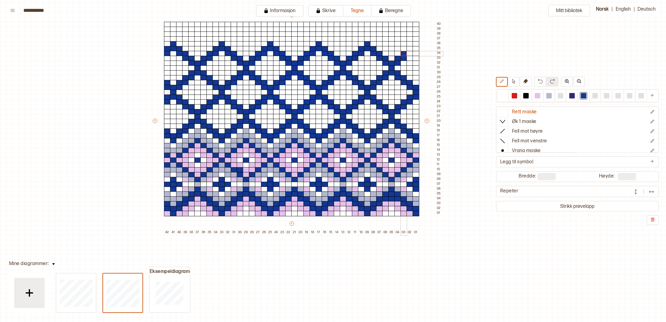
click at [403, 53] on div at bounding box center [404, 53] width 7 height 5
drag, startPoint x: 409, startPoint y: 53, endPoint x: 408, endPoint y: 49, distance: 3.8
click at [409, 52] on div at bounding box center [410, 53] width 7 height 5
click at [408, 48] on div at bounding box center [410, 48] width 7 height 5
click at [416, 48] on div at bounding box center [416, 48] width 7 height 5
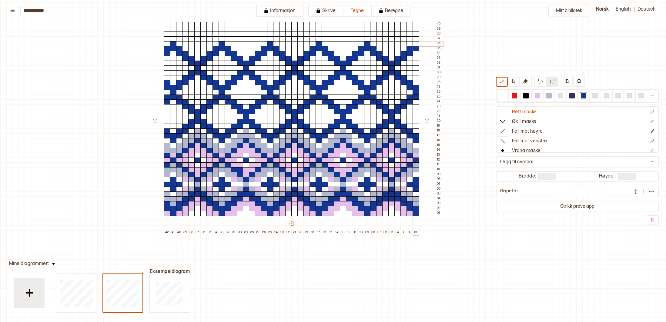
click at [415, 43] on div at bounding box center [416, 43] width 7 height 5
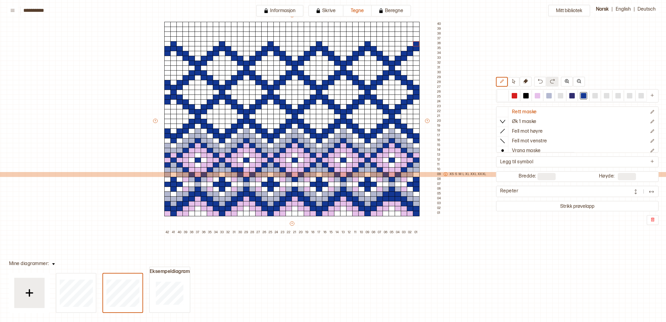
scroll to position [56, 37]
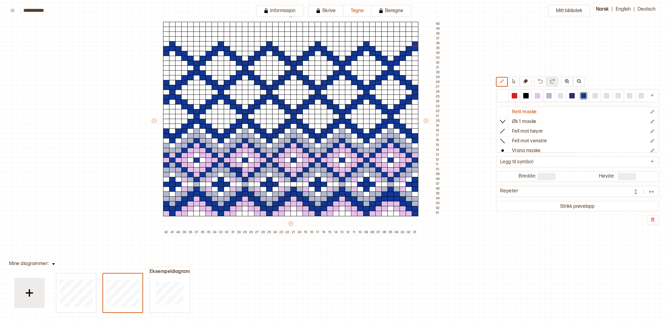
click at [627, 176] on input "**" at bounding box center [627, 176] width 18 height 7
type input "*"
type input "**"
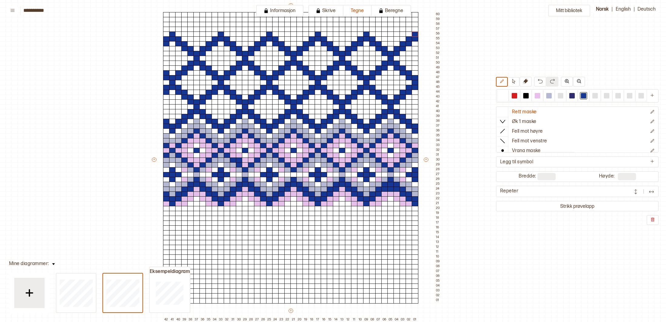
click at [550, 177] on input "**" at bounding box center [547, 176] width 18 height 7
click at [540, 95] on div at bounding box center [537, 95] width 5 height 5
drag, startPoint x: 166, startPoint y: 209, endPoint x: 341, endPoint y: 211, distance: 174.7
click at [356, 210] on div "+ + + + 42 41 40 39 38 37 36 35 34 33 32 31 30 29 28 27 26 25 24 23 22 21 20 19…" at bounding box center [296, 162] width 291 height 320
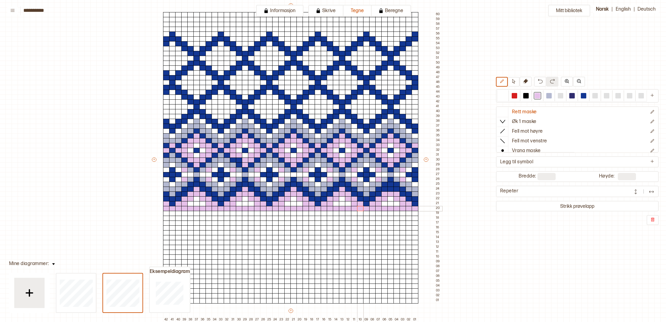
drag, startPoint x: 413, startPoint y: 209, endPoint x: 360, endPoint y: 208, distance: 52.8
click at [360, 208] on div "+ + + + 42 41 40 39 38 37 36 35 34 33 32 31 30 29 28 27 26 25 24 23 22 21 20 19…" at bounding box center [296, 162] width 291 height 320
drag, startPoint x: 503, startPoint y: 95, endPoint x: 499, endPoint y: 107, distance: 12.5
click at [503, 96] on div at bounding box center [502, 95] width 5 height 5
click at [390, 210] on div at bounding box center [390, 208] width 7 height 5
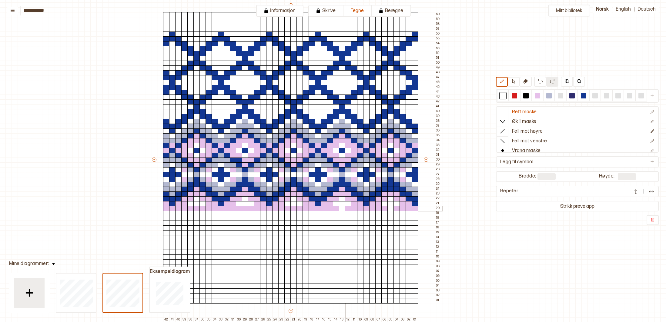
drag, startPoint x: 342, startPoint y: 209, endPoint x: 345, endPoint y: 209, distance: 3.6
click at [342, 209] on div at bounding box center [342, 208] width 7 height 5
drag, startPoint x: 294, startPoint y: 208, endPoint x: 258, endPoint y: 208, distance: 36.1
click at [294, 207] on div at bounding box center [293, 208] width 7 height 5
click at [244, 208] on div at bounding box center [245, 208] width 7 height 5
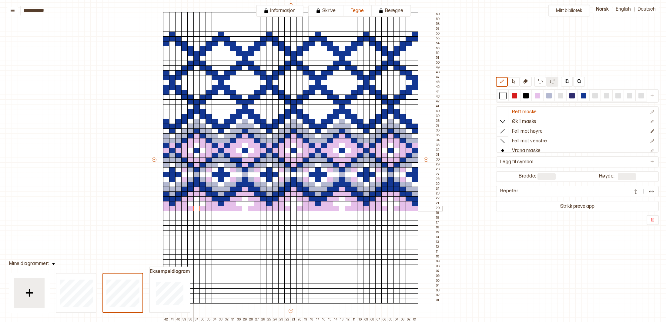
click at [196, 208] on div at bounding box center [196, 208] width 7 height 5
drag, startPoint x: 538, startPoint y: 96, endPoint x: 548, endPoint y: 97, distance: 9.8
click at [539, 96] on div at bounding box center [537, 95] width 5 height 5
drag, startPoint x: 165, startPoint y: 213, endPoint x: 219, endPoint y: 246, distance: 62.9
click at [219, 246] on div "+ + + + 42 41 40 39 38 37 36 35 34 33 32 31 30 29 28 27 26 25 24 23 22 21 20 19…" at bounding box center [296, 162] width 291 height 320
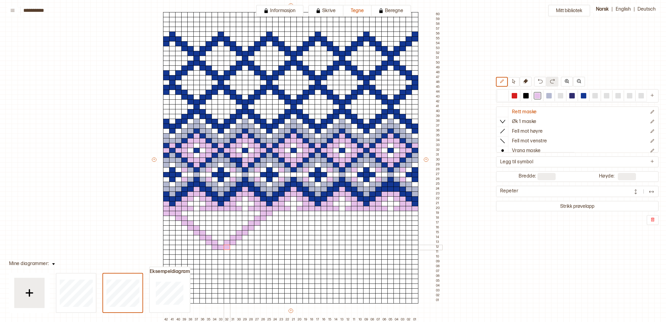
drag, startPoint x: 268, startPoint y: 209, endPoint x: 227, endPoint y: 246, distance: 55.2
click at [227, 246] on div "+ + + + 42 41 40 39 38 37 36 35 34 33 32 31 30 29 28 27 26 25 24 23 22 21 20 19…" at bounding box center [296, 162] width 291 height 320
click at [220, 252] on div at bounding box center [221, 252] width 7 height 5
click at [216, 213] on div at bounding box center [215, 213] width 7 height 5
click at [220, 214] on div at bounding box center [221, 213] width 7 height 5
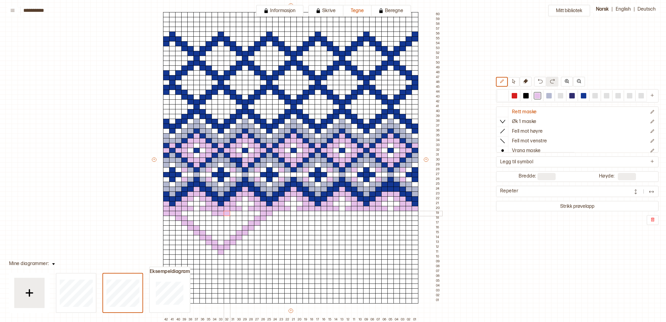
click at [227, 214] on div at bounding box center [227, 213] width 7 height 5
drag, startPoint x: 503, startPoint y: 96, endPoint x: 485, endPoint y: 103, distance: 20.0
click at [503, 96] on div at bounding box center [502, 95] width 5 height 5
drag, startPoint x: 225, startPoint y: 214, endPoint x: 221, endPoint y: 214, distance: 4.2
click at [223, 213] on div "+ + + + 42 41 40 39 38 37 36 35 34 33 32 31 30 29 28 27 26 25 24 23 22 21 20 19…" at bounding box center [296, 162] width 291 height 320
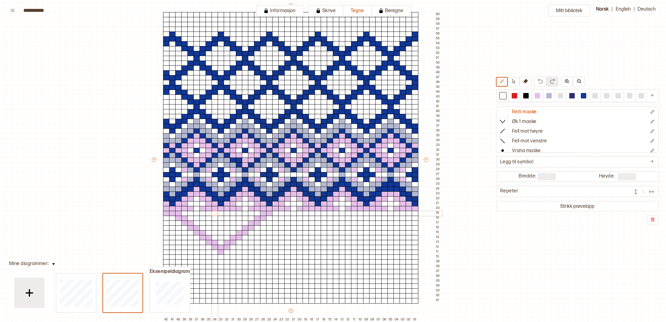
click at [215, 214] on div at bounding box center [215, 213] width 7 height 5
drag, startPoint x: 538, startPoint y: 96, endPoint x: 502, endPoint y: 113, distance: 39.5
click at [536, 97] on div at bounding box center [537, 95] width 5 height 5
click at [220, 212] on div at bounding box center [221, 213] width 7 height 5
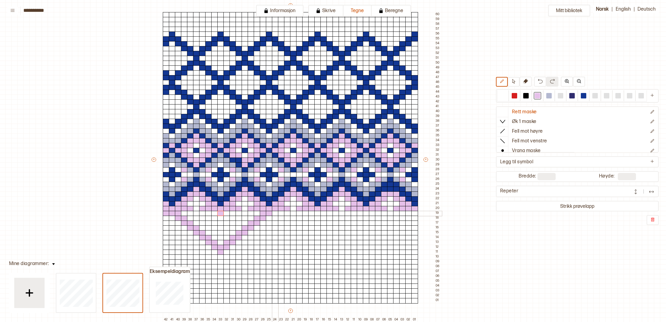
click at [275, 214] on div at bounding box center [275, 213] width 7 height 5
drag, startPoint x: 215, startPoint y: 214, endPoint x: 222, endPoint y: 215, distance: 6.7
click at [216, 214] on div at bounding box center [214, 213] width 7 height 5
drag, startPoint x: 225, startPoint y: 214, endPoint x: 220, endPoint y: 217, distance: 5.7
click at [223, 215] on div at bounding box center [226, 213] width 7 height 5
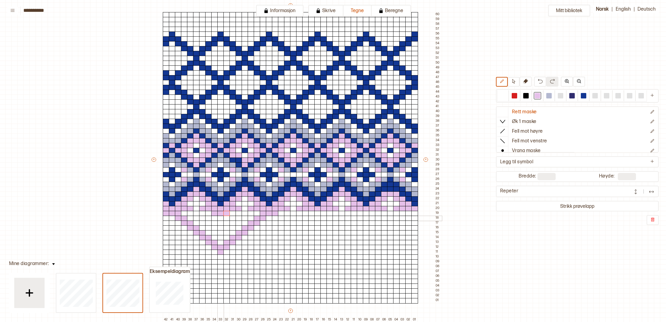
click at [220, 218] on div at bounding box center [220, 218] width 7 height 5
click at [503, 96] on div at bounding box center [502, 95] width 5 height 5
click at [192, 210] on div at bounding box center [190, 208] width 7 height 5
click at [257, 209] on div at bounding box center [257, 208] width 7 height 5
drag, startPoint x: 537, startPoint y: 97, endPoint x: 525, endPoint y: 113, distance: 20.3
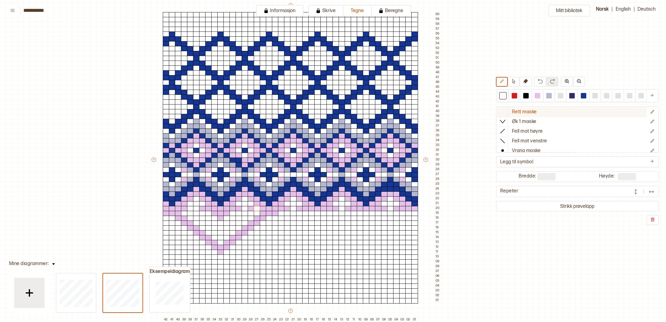
click at [537, 98] on div at bounding box center [537, 95] width 5 height 5
click at [184, 214] on div at bounding box center [184, 213] width 7 height 5
drag, startPoint x: 505, startPoint y: 96, endPoint x: 572, endPoint y: 104, distance: 67.8
click at [505, 96] on div at bounding box center [502, 95] width 5 height 5
click at [202, 211] on div at bounding box center [202, 213] width 7 height 5
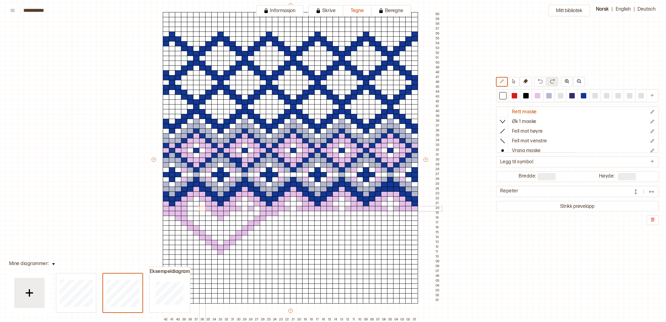
click at [203, 207] on div at bounding box center [202, 208] width 7 height 5
click at [240, 210] on div at bounding box center [239, 208] width 7 height 5
click at [251, 210] on div at bounding box center [251, 208] width 7 height 5
drag, startPoint x: 536, startPoint y: 95, endPoint x: 500, endPoint y: 109, distance: 38.7
click at [535, 95] on div at bounding box center [537, 95] width 5 height 5
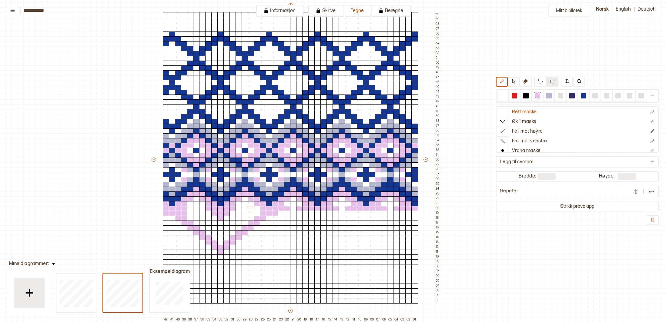
drag, startPoint x: 503, startPoint y: 96, endPoint x: 335, endPoint y: 148, distance: 175.3
click at [501, 96] on div at bounding box center [502, 95] width 5 height 5
click at [187, 209] on div at bounding box center [190, 208] width 7 height 5
click at [185, 210] on div at bounding box center [184, 208] width 7 height 5
click at [185, 213] on div at bounding box center [184, 213] width 7 height 5
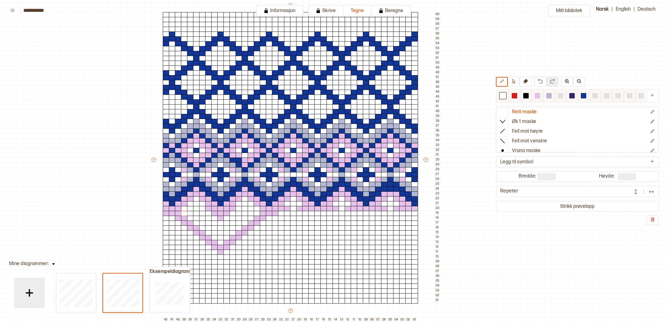
click at [537, 96] on div at bounding box center [537, 95] width 5 height 5
drag, startPoint x: 275, startPoint y: 219, endPoint x: 319, endPoint y: 252, distance: 54.2
click at [319, 252] on div "+ + + + 42 41 40 39 38 37 36 35 34 33 32 31 30 29 28 27 26 25 24 23 22 21 20 19…" at bounding box center [296, 162] width 291 height 320
drag, startPoint x: 322, startPoint y: 248, endPoint x: 370, endPoint y: 213, distance: 59.1
click at [370, 213] on div "+ + + + 42 41 40 39 38 37 36 35 34 33 32 31 30 29 28 27 26 25 24 23 22 21 20 19…" at bounding box center [296, 162] width 291 height 320
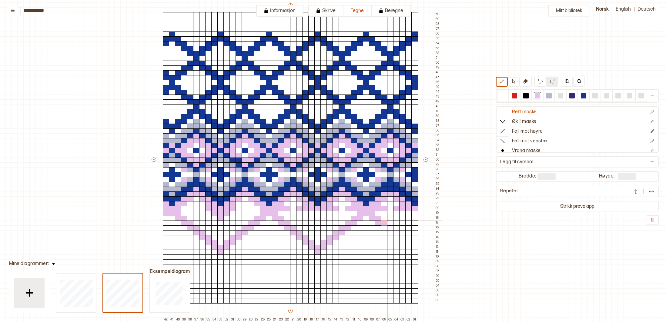
drag, startPoint x: 370, startPoint y: 216, endPoint x: 385, endPoint y: 223, distance: 17.1
click at [385, 223] on div "+ + + + 42 41 40 39 38 37 36 35 34 33 32 31 30 29 28 27 26 25 24 23 22 21 20 19…" at bounding box center [296, 162] width 291 height 320
drag, startPoint x: 384, startPoint y: 223, endPoint x: 418, endPoint y: 249, distance: 42.2
click at [416, 251] on div "+ + + + 42 41 40 39 38 37 36 35 34 33 32 31 30 29 28 27 26 25 24 23 22 21 20 19…" at bounding box center [296, 162] width 291 height 320
drag, startPoint x: 503, startPoint y: 96, endPoint x: 474, endPoint y: 134, distance: 47.6
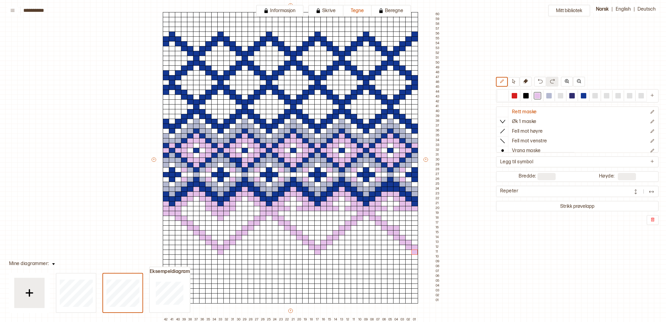
click at [503, 96] on div at bounding box center [502, 95] width 5 height 5
click at [397, 229] on div at bounding box center [396, 228] width 7 height 5
click at [505, 95] on div at bounding box center [502, 95] width 5 height 5
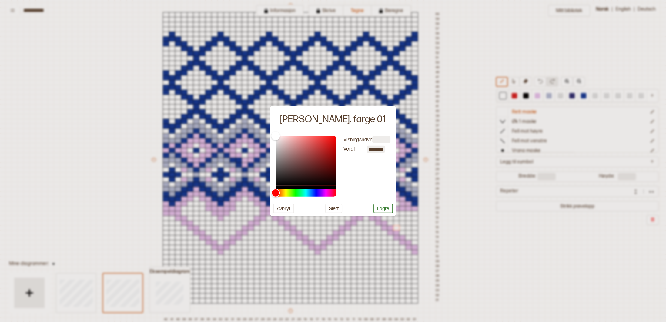
click at [483, 198] on div at bounding box center [333, 161] width 666 height 322
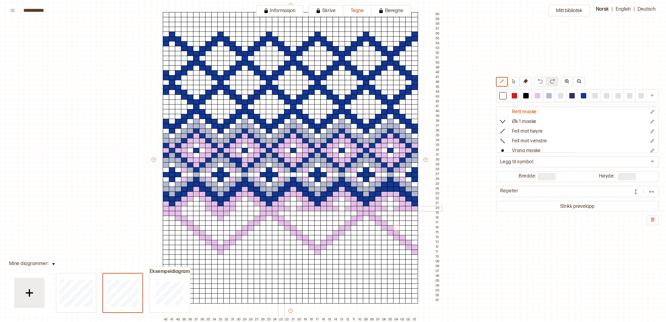
click at [281, 209] on div at bounding box center [281, 208] width 7 height 5
click at [287, 208] on div at bounding box center [287, 208] width 7 height 5
click at [300, 208] on div at bounding box center [299, 208] width 7 height 5
click at [354, 210] on div at bounding box center [354, 208] width 7 height 5
drag, startPoint x: 350, startPoint y: 209, endPoint x: 333, endPoint y: 210, distance: 17.0
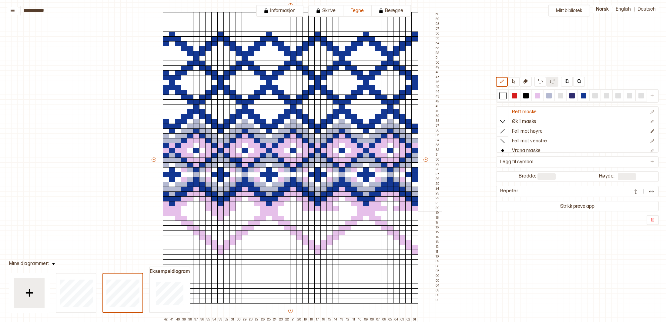
click at [348, 209] on div at bounding box center [348, 208] width 7 height 5
click at [336, 210] on div at bounding box center [336, 208] width 7 height 5
click at [384, 209] on div at bounding box center [384, 208] width 7 height 5
drag, startPoint x: 379, startPoint y: 209, endPoint x: 391, endPoint y: 209, distance: 12.1
click at [384, 209] on div "+ + + + 42 41 40 39 38 37 36 35 34 33 32 31 30 29 28 27 26 25 24 23 22 21 20 19…" at bounding box center [296, 162] width 291 height 320
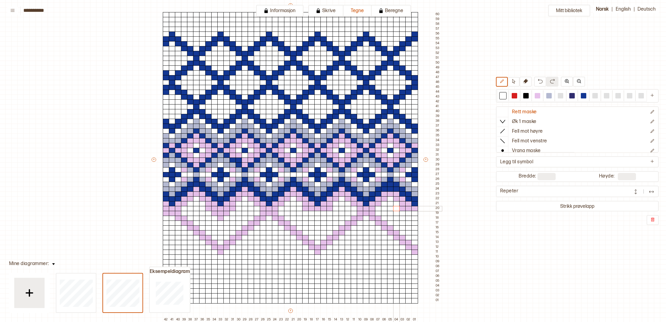
click at [397, 209] on div at bounding box center [396, 208] width 7 height 5
click at [402, 211] on div at bounding box center [402, 213] width 7 height 5
click at [401, 208] on div at bounding box center [402, 208] width 7 height 5
drag, startPoint x: 539, startPoint y: 96, endPoint x: 540, endPoint y: 99, distance: 3.5
click at [539, 96] on div at bounding box center [537, 95] width 5 height 5
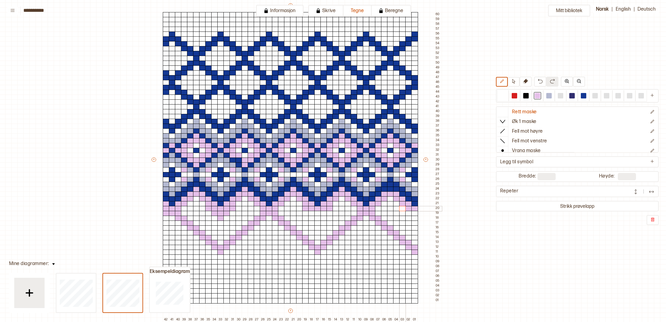
click at [402, 208] on div at bounding box center [402, 208] width 7 height 5
click at [322, 214] on div "+ + + + 42 41 40 39 38 37 36 35 34 33 32 31 30 29 28 27 26 25 24 23 22 21 20 19…" at bounding box center [296, 162] width 291 height 320
click at [319, 217] on div at bounding box center [317, 218] width 7 height 5
drag, startPoint x: 409, startPoint y: 213, endPoint x: 414, endPoint y: 215, distance: 4.7
click at [414, 214] on div "+ + + + 42 41 40 39 38 37 36 35 34 33 32 31 30 29 28 27 26 25 24 23 22 21 20 19…" at bounding box center [296, 162] width 291 height 320
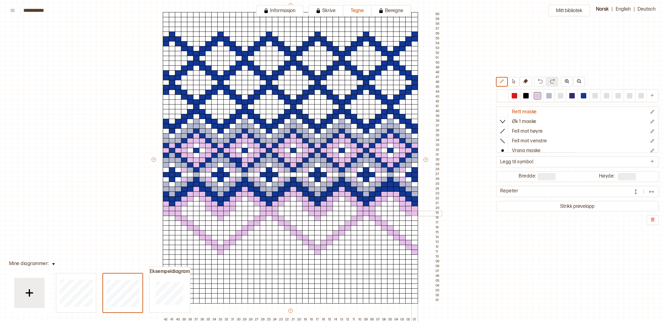
click at [414, 216] on div at bounding box center [414, 218] width 7 height 5
click at [584, 96] on div at bounding box center [583, 95] width 5 height 5
drag, startPoint x: 165, startPoint y: 260, endPoint x: 222, endPoint y: 276, distance: 59.1
click at [222, 276] on div "+ + + + 42 41 40 39 38 37 36 35 34 33 32 31 30 29 28 27 26 25 24 23 22 21 20 19…" at bounding box center [296, 162] width 291 height 320
drag, startPoint x: 503, startPoint y: 94, endPoint x: 398, endPoint y: 136, distance: 113.3
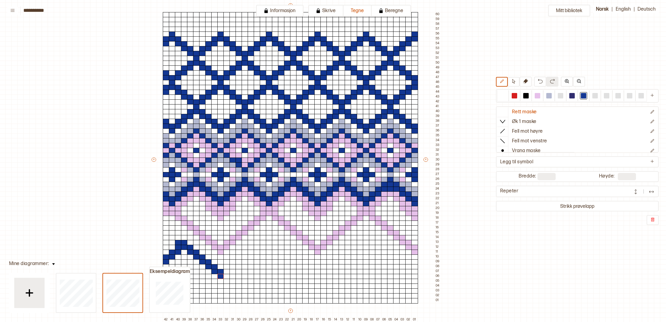
click at [503, 94] on div at bounding box center [502, 95] width 5 height 5
click at [180, 243] on div at bounding box center [178, 242] width 7 height 5
click at [536, 95] on div at bounding box center [537, 95] width 5 height 5
drag, startPoint x: 167, startPoint y: 218, endPoint x: 166, endPoint y: 222, distance: 4.6
click at [166, 222] on div "+ + + + 42 41 40 39 38 37 36 35 34 33 32 31 30 29 28 27 26 25 24 23 22 21 20 19…" at bounding box center [296, 162] width 291 height 320
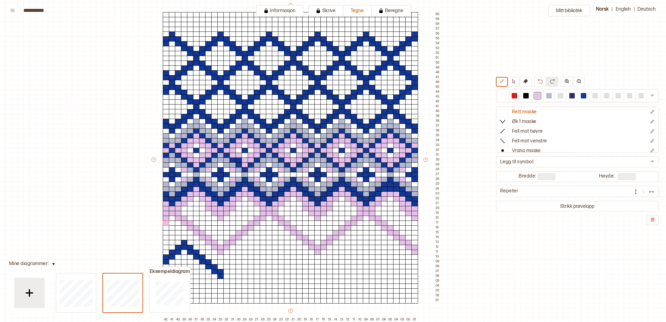
drag, startPoint x: 501, startPoint y: 96, endPoint x: 494, endPoint y: 101, distance: 9.3
click at [501, 96] on div at bounding box center [502, 95] width 5 height 5
click at [166, 222] on div at bounding box center [166, 223] width 7 height 5
click at [585, 96] on div at bounding box center [583, 95] width 5 height 5
drag, startPoint x: 173, startPoint y: 232, endPoint x: 168, endPoint y: 247, distance: 16.1
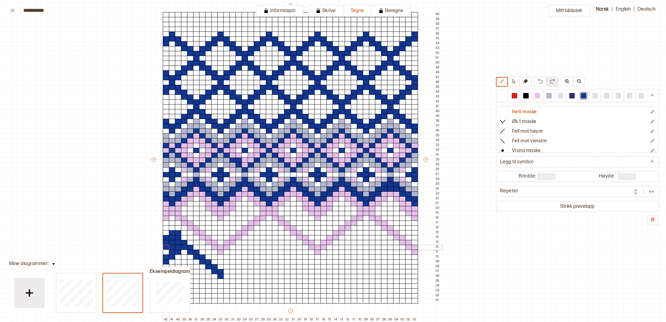
click at [167, 249] on div "+ + + + 42 41 40 39 38 37 36 35 34 33 32 31 30 29 28 27 26 25 24 23 22 21 20 19…" at bounding box center [296, 162] width 291 height 320
click at [166, 252] on div at bounding box center [166, 252] width 7 height 5
drag, startPoint x: 504, startPoint y: 95, endPoint x: 467, endPoint y: 126, distance: 47.6
click at [504, 96] on div at bounding box center [502, 95] width 5 height 5
click at [179, 235] on div at bounding box center [178, 232] width 7 height 5
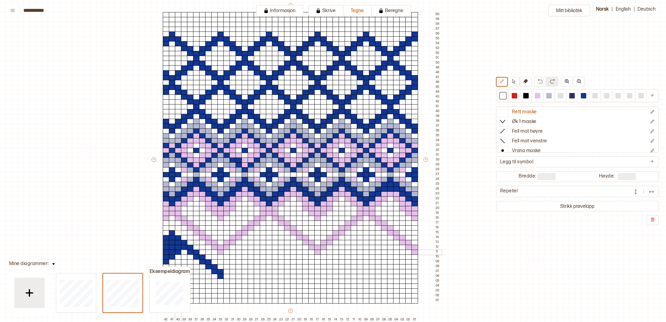
click at [177, 250] on div at bounding box center [178, 252] width 7 height 5
click at [174, 248] on div at bounding box center [172, 247] width 7 height 5
click at [174, 252] on div at bounding box center [172, 252] width 7 height 5
drag, startPoint x: 174, startPoint y: 256, endPoint x: 167, endPoint y: 253, distance: 7.7
click at [173, 255] on div at bounding box center [172, 257] width 7 height 5
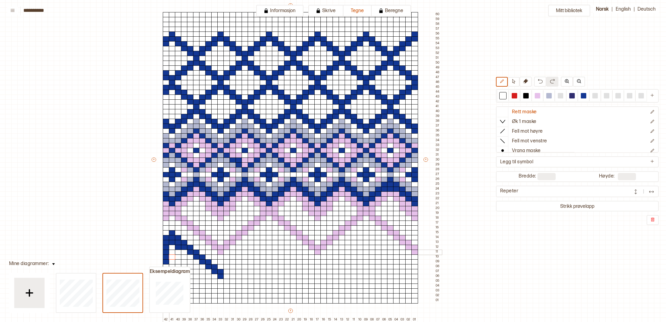
click at [166, 252] on div at bounding box center [166, 252] width 7 height 5
click at [167, 257] on div at bounding box center [166, 257] width 7 height 5
click at [167, 260] on div at bounding box center [166, 262] width 7 height 5
click at [177, 239] on div at bounding box center [178, 237] width 7 height 5
click at [165, 238] on div at bounding box center [166, 237] width 7 height 5
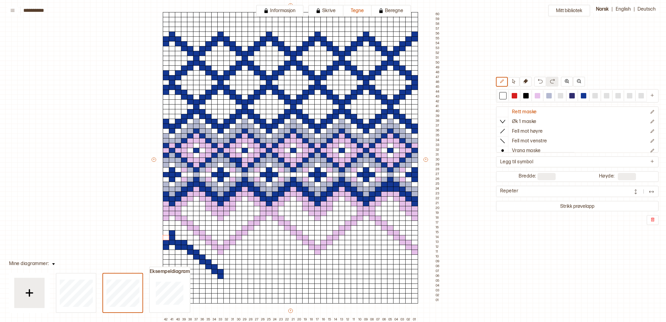
drag, startPoint x: 175, startPoint y: 278, endPoint x: 103, endPoint y: 253, distance: 76.1
click at [103, 253] on div "**********" at bounding box center [333, 161] width 666 height 322
drag, startPoint x: 585, startPoint y: 96, endPoint x: 583, endPoint y: 106, distance: 9.9
click at [585, 98] on div at bounding box center [583, 95] width 5 height 5
drag, startPoint x: 166, startPoint y: 238, endPoint x: 195, endPoint y: 250, distance: 30.9
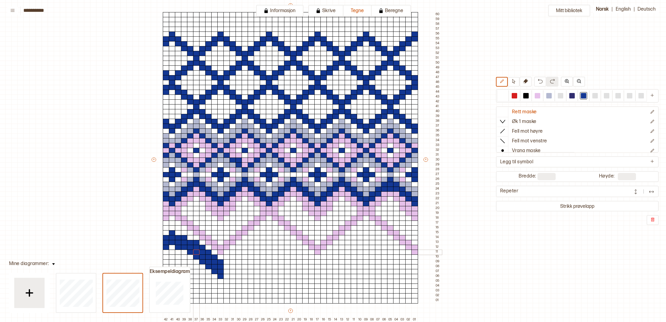
click at [195, 250] on div "+ + + + 42 41 40 39 38 37 36 35 34 33 32 31 30 29 28 27 26 25 24 23 22 21 20 19…" at bounding box center [296, 162] width 291 height 320
click at [226, 276] on div at bounding box center [226, 276] width 7 height 5
click at [226, 272] on div at bounding box center [226, 271] width 7 height 5
drag, startPoint x: 228, startPoint y: 259, endPoint x: 228, endPoint y: 266, distance: 7.0
click at [227, 266] on div "+ + + + 42 41 40 39 38 37 36 35 34 33 32 31 30 29 28 27 26 25 24 23 22 21 20 19…" at bounding box center [296, 162] width 291 height 320
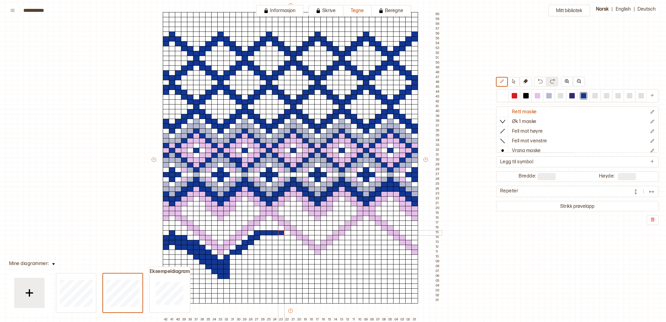
drag, startPoint x: 233, startPoint y: 253, endPoint x: 274, endPoint y: 234, distance: 45.2
click at [277, 234] on div "+ + + + 42 41 40 39 38 37 36 35 34 33 32 31 30 29 28 27 26 25 24 23 22 21 20 19…" at bounding box center [296, 162] width 291 height 320
click at [270, 230] on div at bounding box center [269, 228] width 7 height 5
drag, startPoint x: 282, startPoint y: 236, endPoint x: 317, endPoint y: 263, distance: 44.3
click at [317, 263] on div "+ + + + 42 41 40 39 38 37 36 35 34 33 32 31 30 29 28 27 26 25 24 23 22 21 20 19…" at bounding box center [296, 162] width 291 height 320
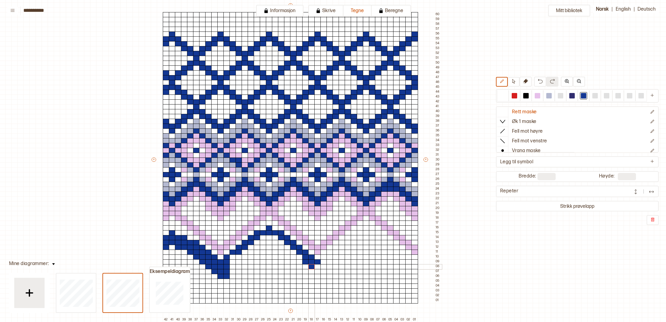
click at [310, 266] on div at bounding box center [311, 266] width 7 height 5
drag, startPoint x: 310, startPoint y: 266, endPoint x: 225, endPoint y: 276, distance: 84.8
click at [225, 276] on div "+ + + + 42 41 40 39 38 37 36 35 34 33 32 31 30 29 28 27 26 25 24 23 22 21 20 19…" at bounding box center [296, 162] width 291 height 320
drag, startPoint x: 219, startPoint y: 276, endPoint x: 212, endPoint y: 274, distance: 6.9
click at [193, 276] on div "+ + + + 42 41 40 39 38 37 36 35 34 33 32 31 30 29 28 27 26 25 24 23 22 21 20 19…" at bounding box center [296, 162] width 291 height 320
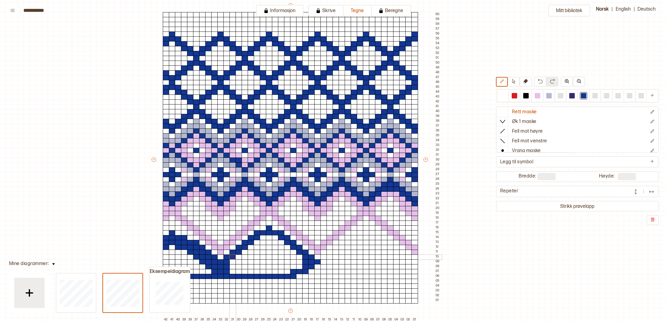
click at [232, 257] on div at bounding box center [233, 257] width 7 height 5
click at [232, 260] on div at bounding box center [233, 262] width 7 height 5
click at [232, 266] on div at bounding box center [233, 266] width 7 height 5
click at [240, 258] on div at bounding box center [239, 257] width 7 height 5
drag, startPoint x: 244, startPoint y: 258, endPoint x: 241, endPoint y: 260, distance: 3.7
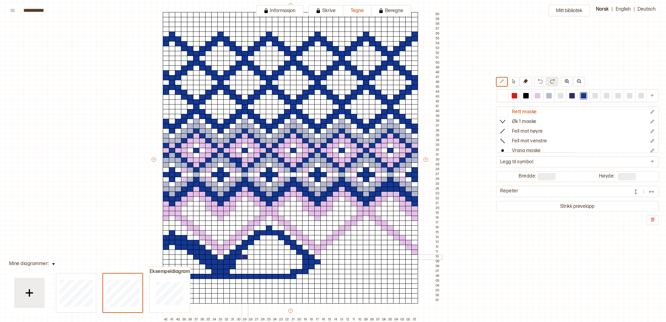
click at [243, 259] on div at bounding box center [245, 257] width 7 height 5
drag, startPoint x: 239, startPoint y: 261, endPoint x: 243, endPoint y: 258, distance: 5.2
click at [239, 261] on div at bounding box center [239, 262] width 7 height 5
drag, startPoint x: 246, startPoint y: 254, endPoint x: 249, endPoint y: 250, distance: 5.4
click at [246, 254] on div at bounding box center [245, 252] width 7 height 5
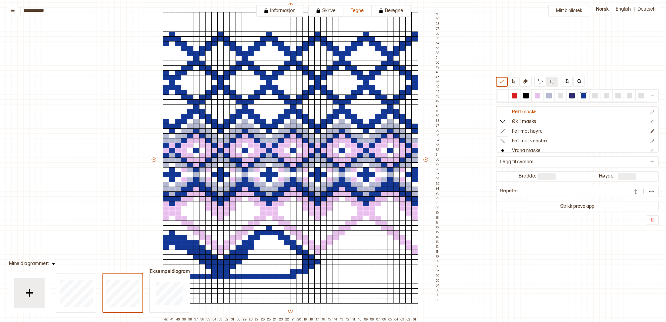
drag, startPoint x: 251, startPoint y: 248, endPoint x: 253, endPoint y: 246, distance: 3.2
click at [251, 248] on div at bounding box center [251, 247] width 7 height 5
drag, startPoint x: 251, startPoint y: 251, endPoint x: 255, endPoint y: 247, distance: 5.4
click at [252, 250] on div at bounding box center [251, 252] width 7 height 5
click at [257, 243] on div at bounding box center [257, 242] width 7 height 5
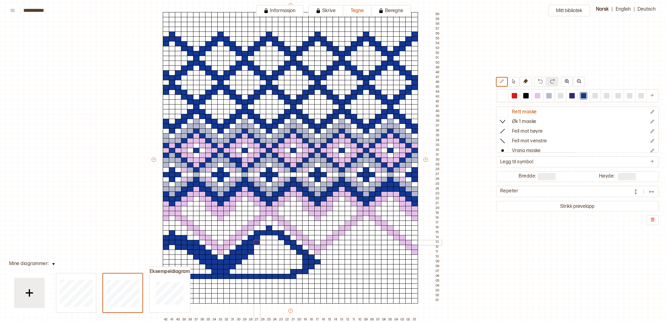
click at [258, 245] on div "+ + + + 42 41 40 39 38 37 36 35 34 33 32 31 30 29 28 27 26 25 24 23 22 21 20 19…" at bounding box center [296, 162] width 291 height 320
click at [265, 237] on div at bounding box center [263, 237] width 7 height 5
click at [265, 241] on div at bounding box center [263, 242] width 7 height 5
click at [276, 238] on div at bounding box center [275, 237] width 7 height 5
click at [276, 241] on div at bounding box center [275, 242] width 7 height 5
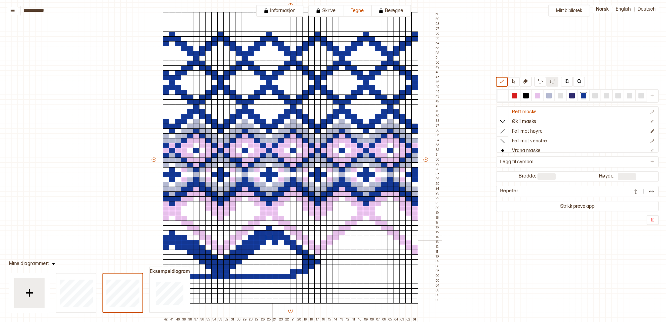
click at [268, 239] on div at bounding box center [269, 237] width 7 height 5
click at [282, 245] on div at bounding box center [281, 242] width 7 height 5
click at [283, 247] on div at bounding box center [281, 247] width 7 height 5
click at [287, 248] on div at bounding box center [287, 247] width 7 height 5
click at [290, 251] on div at bounding box center [293, 252] width 7 height 5
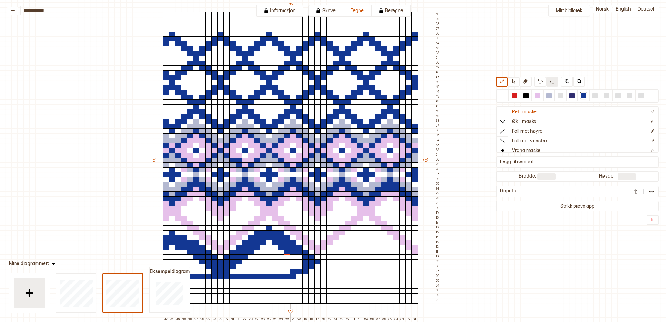
drag, startPoint x: 287, startPoint y: 253, endPoint x: 293, endPoint y: 253, distance: 5.5
click at [289, 253] on div at bounding box center [287, 252] width 7 height 5
click at [299, 257] on div at bounding box center [299, 257] width 7 height 5
click at [296, 257] on div at bounding box center [293, 257] width 7 height 5
click at [299, 261] on div at bounding box center [299, 262] width 7 height 5
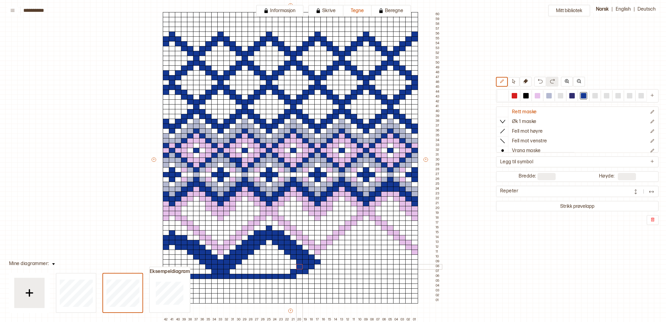
click at [300, 265] on div at bounding box center [299, 266] width 7 height 5
drag, startPoint x: 321, startPoint y: 262, endPoint x: 413, endPoint y: 264, distance: 91.9
click at [414, 266] on div "+ + + + 42 41 40 39 38 37 36 35 34 33 32 31 30 29 28 27 26 25 24 23 22 21 20 19…" at bounding box center [296, 162] width 291 height 320
click at [366, 228] on div at bounding box center [366, 228] width 7 height 5
drag, startPoint x: 503, startPoint y: 97, endPoint x: 504, endPoint y: 112, distance: 15.2
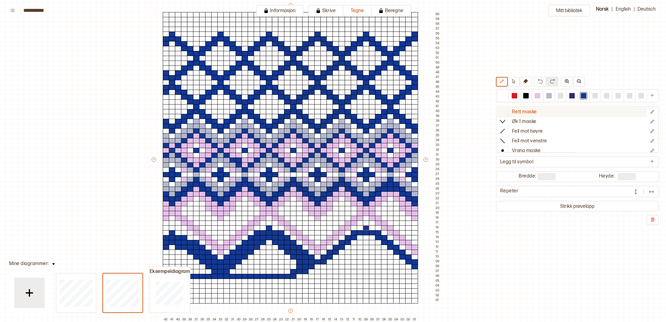
click at [503, 98] on div at bounding box center [502, 95] width 5 height 5
click at [314, 268] on div "+ + + + 42 41 40 39 38 37 36 35 34 33 32 31 30 29 28 27 26 25 24 23 22 21 20 19…" at bounding box center [296, 162] width 291 height 320
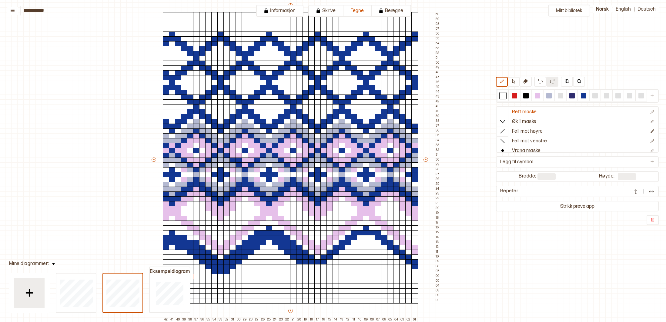
drag, startPoint x: 305, startPoint y: 267, endPoint x: 198, endPoint y: 277, distance: 107.8
click at [190, 276] on div "**********" at bounding box center [333, 161] width 666 height 322
drag, startPoint x: 232, startPoint y: 274, endPoint x: 215, endPoint y: 273, distance: 17.3
click at [215, 273] on div "+ + + + 42 41 40 39 38 37 36 35 34 33 32 31 30 29 28 27 26 25 24 23 22 21 20 19…" at bounding box center [296, 162] width 291 height 320
drag, startPoint x: 300, startPoint y: 263, endPoint x: 305, endPoint y: 263, distance: 5.2
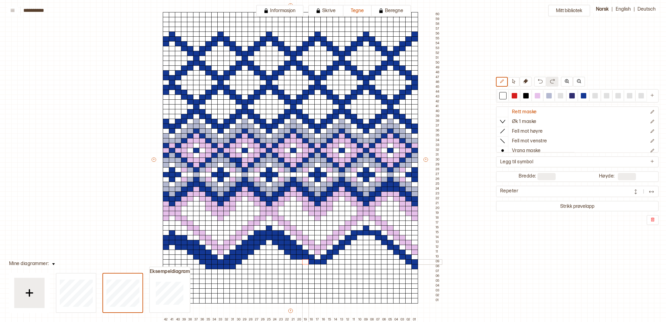
click at [305, 263] on div "+ + + + 42 41 40 39 38 37 36 35 34 33 32 31 30 29 28 27 26 25 24 23 22 21 20 19…" at bounding box center [296, 162] width 291 height 320
click at [300, 258] on div at bounding box center [299, 257] width 7 height 5
click at [295, 257] on div at bounding box center [293, 257] width 7 height 5
drag, startPoint x: 295, startPoint y: 253, endPoint x: 289, endPoint y: 252, distance: 5.8
click at [293, 252] on div at bounding box center [293, 252] width 7 height 5
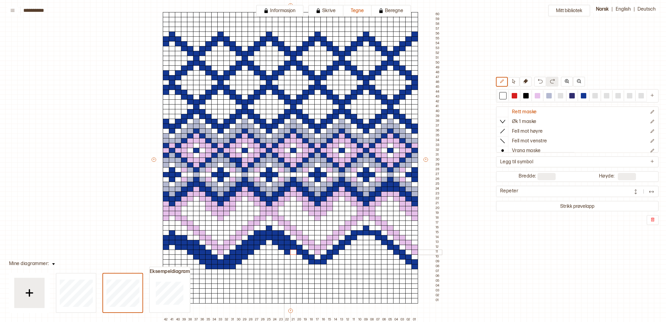
click at [288, 251] on div at bounding box center [287, 252] width 7 height 5
click at [287, 247] on div at bounding box center [287, 247] width 7 height 5
click at [279, 247] on div at bounding box center [281, 247] width 7 height 5
click at [280, 243] on div at bounding box center [281, 242] width 7 height 5
click at [276, 243] on div at bounding box center [275, 242] width 7 height 5
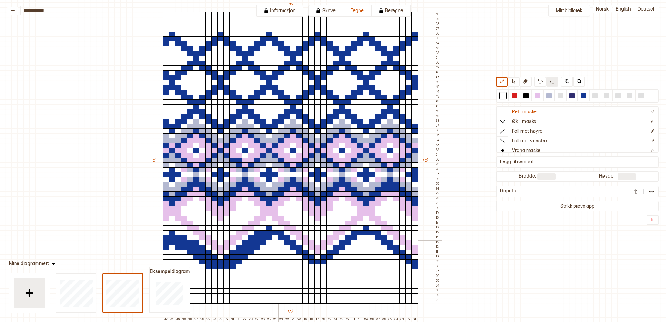
drag, startPoint x: 275, startPoint y: 238, endPoint x: 262, endPoint y: 236, distance: 13.1
click at [274, 238] on div at bounding box center [275, 237] width 7 height 5
click at [262, 236] on div at bounding box center [263, 237] width 7 height 5
drag, startPoint x: 272, startPoint y: 238, endPoint x: 268, endPoint y: 239, distance: 4.3
click at [271, 238] on div "+ + + + 42 41 40 39 38 37 36 35 34 33 32 31 30 29 28 27 26 25 24 23 22 21 20 19…" at bounding box center [296, 162] width 291 height 320
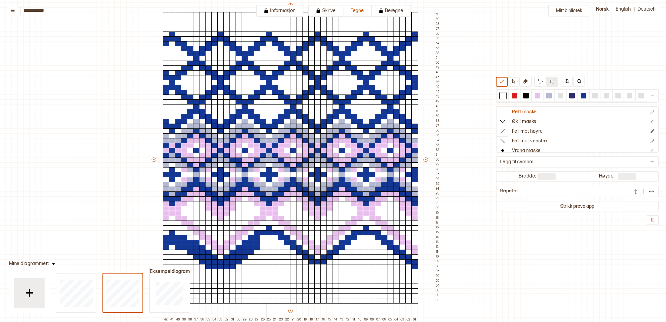
click at [264, 241] on div at bounding box center [263, 242] width 7 height 5
click at [256, 243] on div at bounding box center [257, 242] width 7 height 5
click at [256, 248] on div at bounding box center [257, 247] width 7 height 5
drag, startPoint x: 250, startPoint y: 248, endPoint x: 250, endPoint y: 251, distance: 3.6
click at [250, 249] on div at bounding box center [251, 247] width 7 height 5
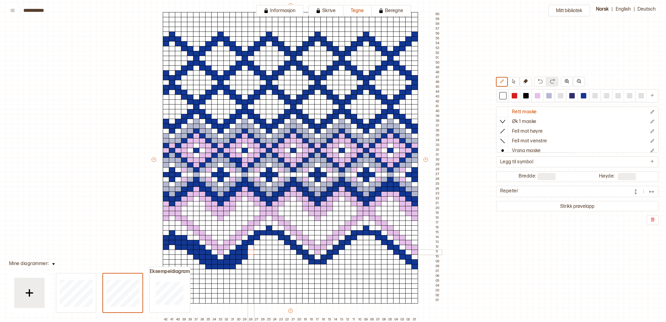
click at [249, 252] on div at bounding box center [251, 252] width 7 height 5
drag, startPoint x: 246, startPoint y: 252, endPoint x: 245, endPoint y: 257, distance: 5.8
click at [246, 253] on div at bounding box center [245, 252] width 7 height 5
click at [245, 258] on div at bounding box center [245, 257] width 7 height 5
click at [239, 258] on div at bounding box center [239, 257] width 7 height 5
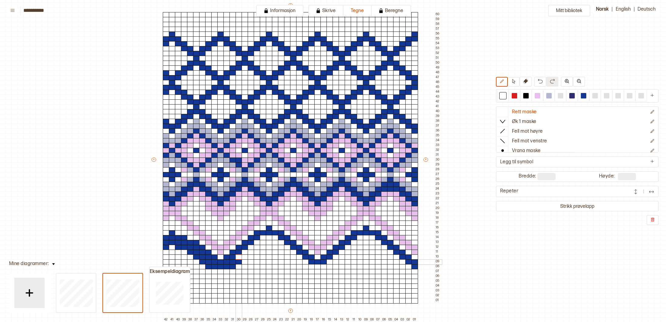
click at [238, 262] on div at bounding box center [239, 262] width 7 height 5
drag, startPoint x: 231, startPoint y: 263, endPoint x: 231, endPoint y: 266, distance: 3.4
click at [231, 266] on div "+ + + + 42 41 40 39 38 37 36 35 34 33 32 31 30 29 28 27 26 25 24 23 22 21 20 19…" at bounding box center [296, 162] width 291 height 320
click at [231, 268] on div at bounding box center [233, 266] width 7 height 5
click at [227, 268] on div at bounding box center [226, 266] width 7 height 5
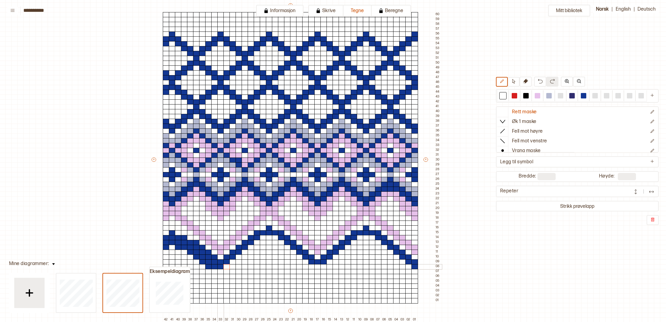
drag, startPoint x: 220, startPoint y: 267, endPoint x: 213, endPoint y: 267, distance: 7.3
click at [219, 267] on div at bounding box center [220, 266] width 7 height 5
click at [212, 267] on div at bounding box center [214, 266] width 7 height 5
click at [208, 267] on div at bounding box center [208, 266] width 7 height 5
click at [209, 263] on div at bounding box center [208, 262] width 7 height 5
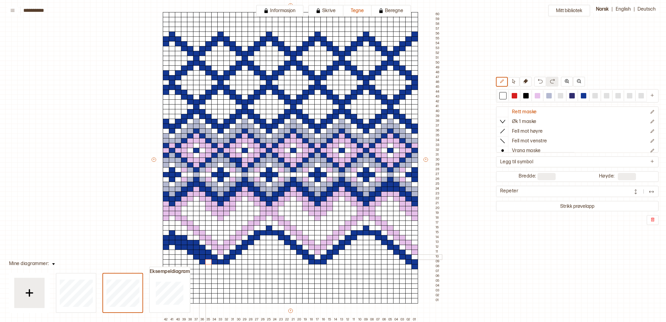
click at [203, 257] on div at bounding box center [202, 257] width 7 height 5
click at [200, 262] on div at bounding box center [202, 262] width 7 height 5
click at [197, 258] on div at bounding box center [196, 257] width 7 height 5
click at [196, 252] on div at bounding box center [196, 252] width 7 height 5
click at [189, 251] on div at bounding box center [190, 252] width 7 height 5
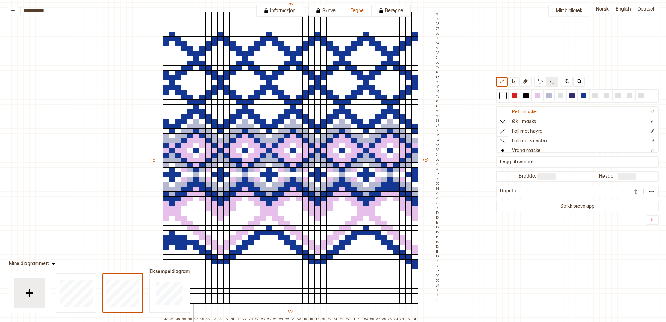
click at [189, 247] on div at bounding box center [190, 247] width 7 height 5
drag, startPoint x: 186, startPoint y: 247, endPoint x: 179, endPoint y: 247, distance: 7.0
click at [186, 247] on div at bounding box center [184, 247] width 7 height 5
click at [176, 247] on div at bounding box center [178, 247] width 7 height 5
click at [178, 243] on div at bounding box center [178, 242] width 7 height 5
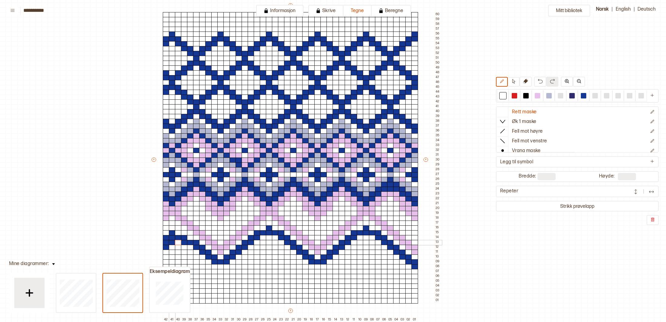
click at [173, 243] on div at bounding box center [172, 242] width 7 height 5
click at [168, 243] on div at bounding box center [166, 242] width 7 height 5
click at [167, 247] on div at bounding box center [166, 247] width 7 height 5
drag, startPoint x: 584, startPoint y: 98, endPoint x: 578, endPoint y: 101, distance: 6.7
click at [584, 98] on div at bounding box center [583, 95] width 5 height 5
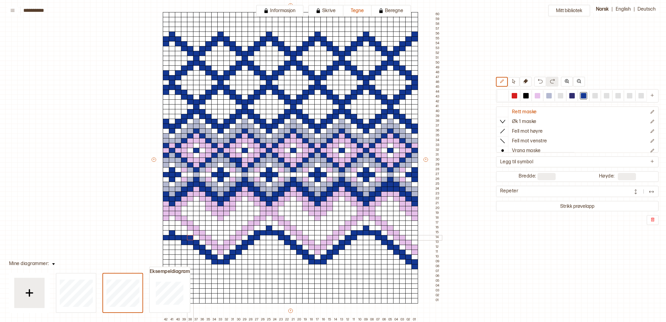
click at [190, 237] on div at bounding box center [190, 237] width 7 height 5
drag, startPoint x: 166, startPoint y: 233, endPoint x: 176, endPoint y: 231, distance: 10.3
click at [179, 232] on div "+ + + + 42 41 40 39 38 37 36 35 34 33 32 31 30 29 28 27 26 25 24 23 22 21 20 19…" at bounding box center [296, 162] width 291 height 320
click at [174, 230] on div at bounding box center [172, 228] width 7 height 5
drag, startPoint x: 503, startPoint y: 95, endPoint x: 646, endPoint y: 114, distance: 144.9
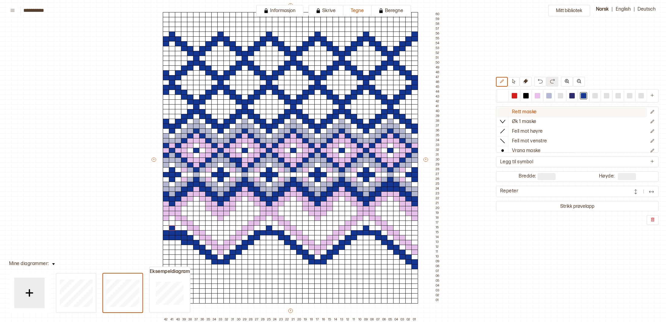
click at [503, 96] on div at bounding box center [502, 95] width 5 height 5
drag, startPoint x: 182, startPoint y: 243, endPoint x: 180, endPoint y: 241, distance: 3.2
click at [182, 243] on div at bounding box center [184, 242] width 7 height 5
click at [179, 240] on div at bounding box center [178, 237] width 7 height 5
drag, startPoint x: 173, startPoint y: 239, endPoint x: 164, endPoint y: 239, distance: 8.5
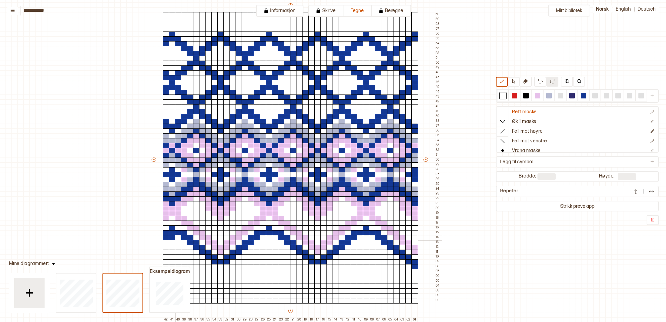
click at [172, 239] on div at bounding box center [172, 237] width 7 height 5
click at [165, 239] on div at bounding box center [166, 237] width 7 height 5
drag, startPoint x: 585, startPoint y: 96, endPoint x: 575, endPoint y: 101, distance: 11.5
click at [584, 96] on div at bounding box center [583, 95] width 5 height 5
click at [221, 268] on div at bounding box center [220, 266] width 7 height 5
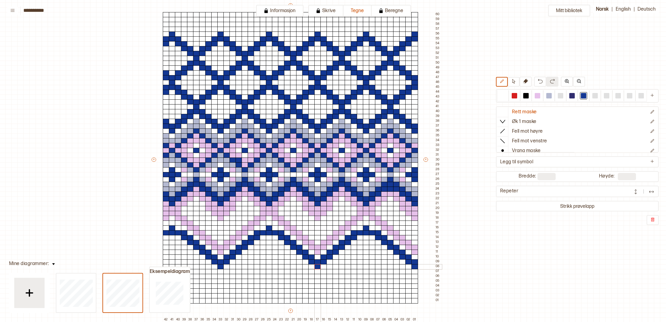
click at [317, 268] on div at bounding box center [317, 266] width 7 height 5
drag, startPoint x: 361, startPoint y: 247, endPoint x: 371, endPoint y: 247, distance: 10.3
click at [371, 247] on div "+ + + + 42 41 40 39 38 37 36 35 34 33 32 31 30 29 28 27 26 25 24 23 22 21 20 19…" at bounding box center [296, 162] width 291 height 320
drag, startPoint x: 356, startPoint y: 251, endPoint x: 348, endPoint y: 260, distance: 12.0
click at [348, 260] on div "+ + + + 42 41 40 39 38 37 36 35 34 33 32 31 30 29 28 27 26 25 24 23 22 21 20 19…" at bounding box center [296, 162] width 291 height 320
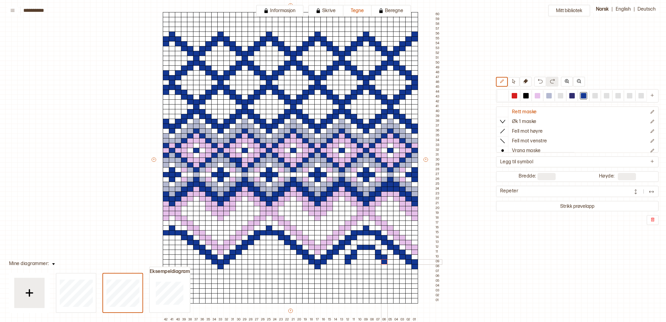
drag, startPoint x: 377, startPoint y: 252, endPoint x: 384, endPoint y: 261, distance: 11.2
click at [384, 261] on div "+ + + + 42 41 40 39 38 37 36 35 34 33 32 31 30 29 28 27 26 25 24 23 22 21 20 19…" at bounding box center [296, 162] width 291 height 320
click at [349, 267] on div at bounding box center [348, 266] width 7 height 5
click at [354, 269] on div "+ + + + 42 41 40 39 38 37 36 35 34 33 32 31 30 29 28 27 26 25 24 23 22 21 20 19…" at bounding box center [296, 162] width 291 height 320
click at [354, 271] on div at bounding box center [354, 271] width 7 height 5
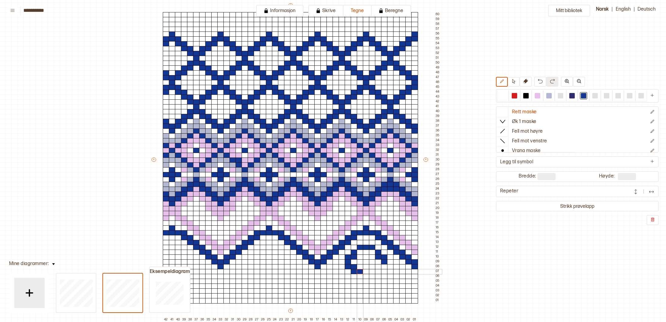
click at [360, 272] on div at bounding box center [360, 271] width 7 height 5
click at [359, 275] on div at bounding box center [360, 276] width 7 height 5
click at [366, 275] on div at bounding box center [366, 276] width 7 height 5
click at [372, 275] on div at bounding box center [372, 276] width 7 height 5
drag, startPoint x: 372, startPoint y: 272, endPoint x: 375, endPoint y: 271, distance: 3.3
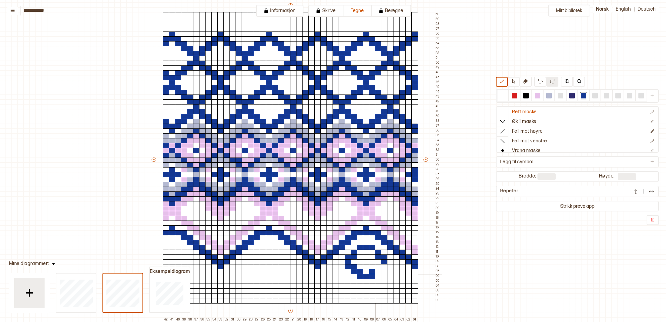
click at [373, 272] on div at bounding box center [372, 271] width 7 height 5
click at [377, 271] on div at bounding box center [378, 271] width 7 height 5
click at [378, 267] on div at bounding box center [378, 266] width 7 height 5
click at [384, 267] on div at bounding box center [384, 266] width 7 height 5
drag, startPoint x: 359, startPoint y: 253, endPoint x: 365, endPoint y: 253, distance: 6.4
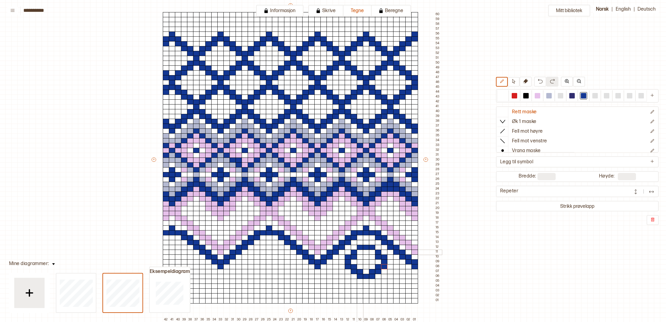
click at [359, 253] on div at bounding box center [360, 252] width 7 height 5
click at [371, 253] on div at bounding box center [372, 252] width 7 height 5
drag, startPoint x: 367, startPoint y: 281, endPoint x: 368, endPoint y: 275, distance: 6.3
click at [367, 280] on div at bounding box center [366, 281] width 7 height 5
click at [366, 242] on div at bounding box center [366, 242] width 7 height 5
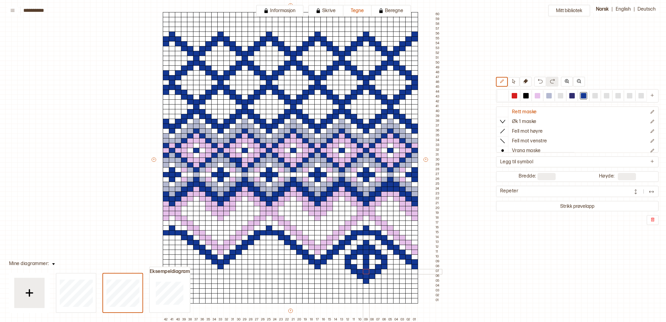
drag, startPoint x: 365, startPoint y: 253, endPoint x: 366, endPoint y: 270, distance: 16.7
click at [366, 270] on div "+ + + + 42 41 40 39 38 37 36 35 34 33 32 31 30 29 28 27 26 25 24 23 22 21 20 19…" at bounding box center [296, 162] width 291 height 320
click at [268, 244] on div at bounding box center [269, 242] width 7 height 5
drag, startPoint x: 262, startPoint y: 248, endPoint x: 272, endPoint y: 248, distance: 10.0
click at [272, 248] on div "+ + + + 42 41 40 39 38 37 36 35 34 33 32 31 30 29 28 27 26 25 24 23 22 21 20 19…" at bounding box center [296, 162] width 291 height 320
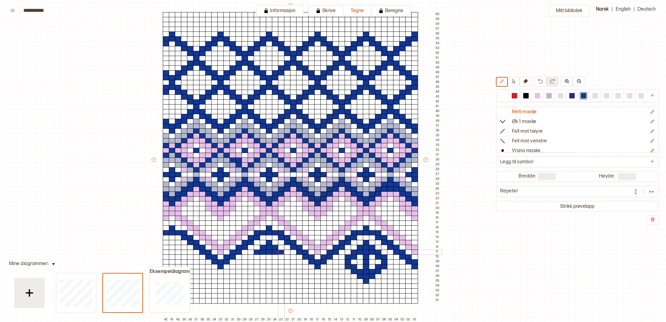
drag, startPoint x: 257, startPoint y: 251, endPoint x: 279, endPoint y: 253, distance: 21.9
click at [279, 253] on div "+ + + + 42 41 40 39 38 37 36 35 34 33 32 31 30 29 28 27 26 25 24 23 22 21 20 19…" at bounding box center [296, 162] width 291 height 320
click at [251, 257] on div at bounding box center [251, 257] width 7 height 5
click at [251, 261] on div at bounding box center [251, 262] width 7 height 5
drag, startPoint x: 251, startPoint y: 266, endPoint x: 248, endPoint y: 264, distance: 3.7
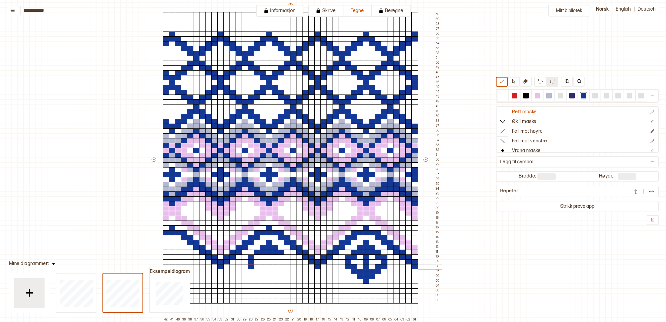
click at [251, 266] on div at bounding box center [251, 266] width 7 height 5
drag, startPoint x: 245, startPoint y: 262, endPoint x: 259, endPoint y: 261, distance: 14.3
click at [245, 262] on div at bounding box center [245, 262] width 7 height 5
drag, startPoint x: 287, startPoint y: 261, endPoint x: 291, endPoint y: 263, distance: 4.5
click at [287, 266] on div "+ + + + 42 41 40 39 38 37 36 35 34 33 32 31 30 29 28 27 26 25 24 23 22 21 20 19…" at bounding box center [296, 162] width 291 height 320
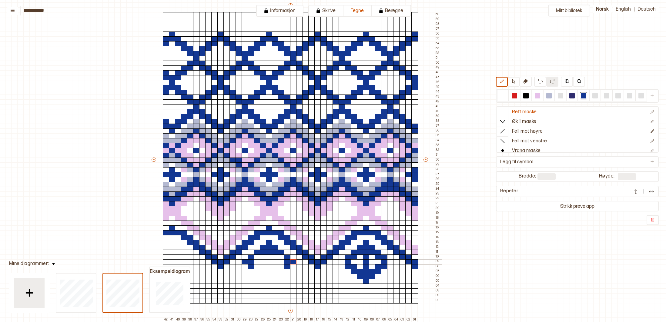
drag, startPoint x: 293, startPoint y: 262, endPoint x: 335, endPoint y: 265, distance: 41.6
click at [293, 262] on div at bounding box center [293, 262] width 7 height 5
click at [342, 263] on div at bounding box center [342, 262] width 7 height 5
click at [391, 263] on div at bounding box center [390, 262] width 7 height 5
click at [257, 258] on div at bounding box center [257, 257] width 7 height 5
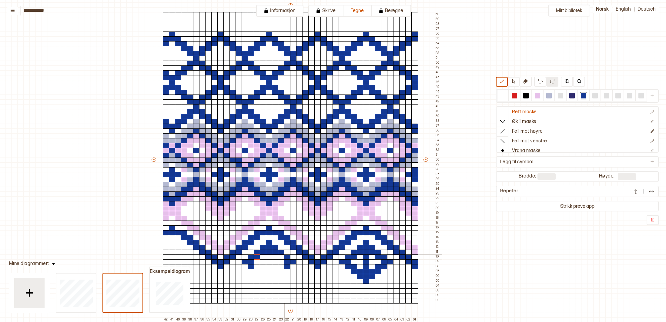
click at [281, 258] on div at bounding box center [281, 257] width 7 height 5
drag, startPoint x: 256, startPoint y: 271, endPoint x: 280, endPoint y: 272, distance: 23.4
click at [280, 272] on div "+ + + + 42 41 40 39 38 37 36 35 34 33 32 31 30 29 28 27 26 25 24 23 22 21 20 19…" at bounding box center [296, 162] width 291 height 320
drag, startPoint x: 270, startPoint y: 277, endPoint x: 274, endPoint y: 277, distance: 4.5
click at [274, 277] on div "+ + + + 42 41 40 39 38 37 36 35 34 33 32 31 30 29 28 27 26 25 24 23 22 21 20 19…" at bounding box center [296, 162] width 291 height 320
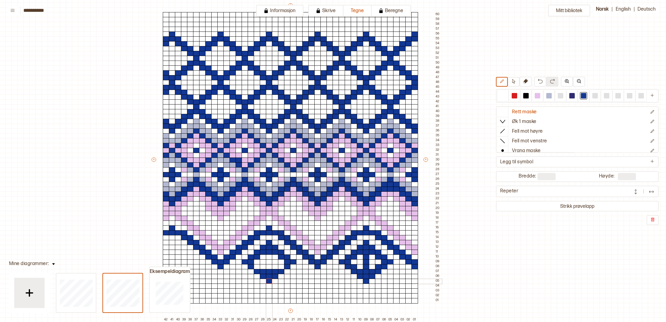
click at [270, 282] on div at bounding box center [269, 281] width 7 height 5
drag, startPoint x: 257, startPoint y: 267, endPoint x: 271, endPoint y: 269, distance: 14.3
click at [257, 267] on div at bounding box center [257, 266] width 7 height 5
click at [281, 268] on div at bounding box center [281, 266] width 7 height 5
drag, startPoint x: 270, startPoint y: 256, endPoint x: 270, endPoint y: 268, distance: 11.8
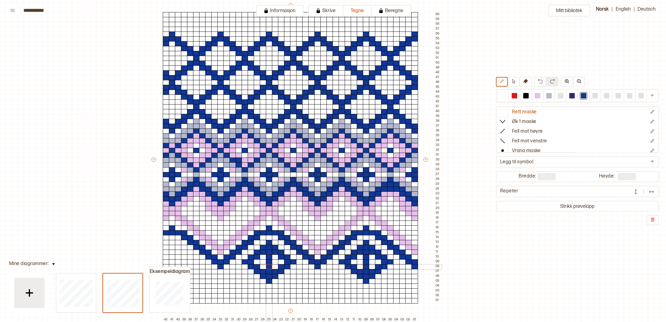
click at [267, 268] on div "+ + + + 42 41 40 39 38 37 36 35 34 33 32 31 30 29 28 27 26 25 24 23 22 21 20 19…" at bounding box center [296, 162] width 291 height 320
drag, startPoint x: 173, startPoint y: 244, endPoint x: 172, endPoint y: 251, distance: 7.0
click at [172, 251] on div "+ + + + 42 41 40 39 38 37 36 35 34 33 32 31 30 29 28 27 26 25 24 23 22 21 20 19…" at bounding box center [296, 162] width 291 height 320
drag, startPoint x: 166, startPoint y: 247, endPoint x: 176, endPoint y: 248, distance: 9.7
click at [176, 248] on div "+ + + + 42 41 40 39 38 37 36 35 34 33 32 31 30 29 28 27 26 25 24 23 22 21 20 19…" at bounding box center [296, 162] width 291 height 320
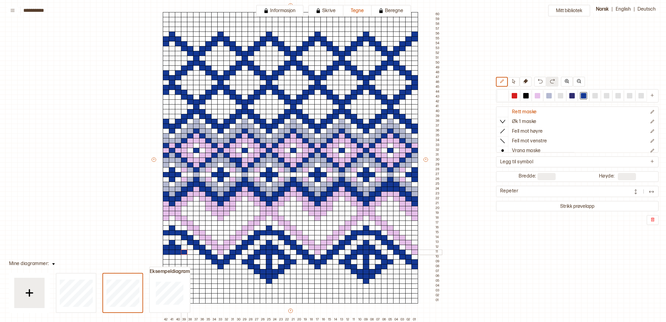
drag, startPoint x: 165, startPoint y: 252, endPoint x: 182, endPoint y: 253, distance: 17.0
click at [182, 253] on div "+ + + + 42 41 40 39 38 37 36 35 34 33 32 31 30 29 28 27 26 25 24 23 22 21 20 19…" at bounding box center [296, 162] width 291 height 320
drag, startPoint x: 182, startPoint y: 256, endPoint x: 187, endPoint y: 257, distance: 5.2
click at [186, 257] on div at bounding box center [184, 257] width 7 height 5
drag, startPoint x: 191, startPoint y: 257, endPoint x: 190, endPoint y: 260, distance: 3.7
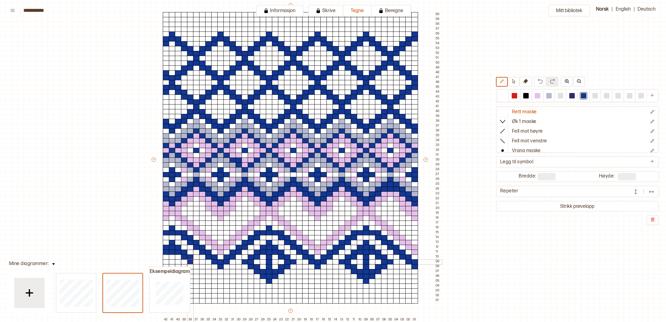
click at [190, 260] on div "+ + + + 42 41 40 39 38 37 36 35 34 33 32 31 30 29 28 27 26 25 24 23 22 21 20 19…" at bounding box center [296, 162] width 291 height 320
click at [196, 261] on div at bounding box center [196, 262] width 7 height 5
click at [196, 265] on div at bounding box center [196, 266] width 7 height 5
click at [196, 270] on div at bounding box center [196, 271] width 7 height 5
drag, startPoint x: 503, startPoint y: 95, endPoint x: 435, endPoint y: 152, distance: 88.9
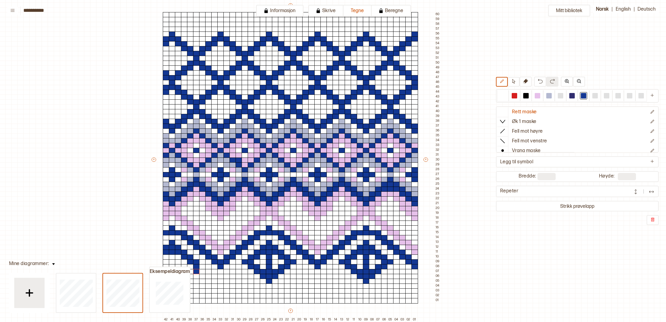
click at [503, 96] on div at bounding box center [502, 95] width 5 height 5
click at [196, 274] on div at bounding box center [196, 276] width 7 height 5
click at [196, 270] on div at bounding box center [196, 271] width 7 height 5
drag, startPoint x: 196, startPoint y: 269, endPoint x: 196, endPoint y: 266, distance: 3.0
click at [196, 266] on div at bounding box center [196, 266] width 7 height 5
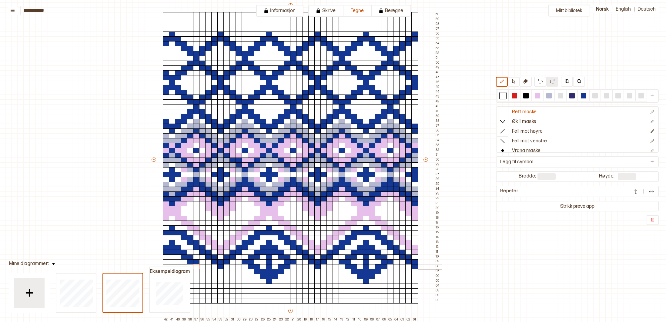
click at [196, 264] on div "+ + + + 42 41 40 39 38 37 36 35 34 33 32 31 30 29 28 27 26 25 24 23 22 21 20 19…" at bounding box center [296, 162] width 291 height 320
click at [191, 262] on div at bounding box center [190, 262] width 7 height 5
click at [190, 260] on div at bounding box center [190, 262] width 7 height 5
drag, startPoint x: 190, startPoint y: 259, endPoint x: 186, endPoint y: 259, distance: 3.7
click at [189, 259] on div at bounding box center [190, 257] width 7 height 5
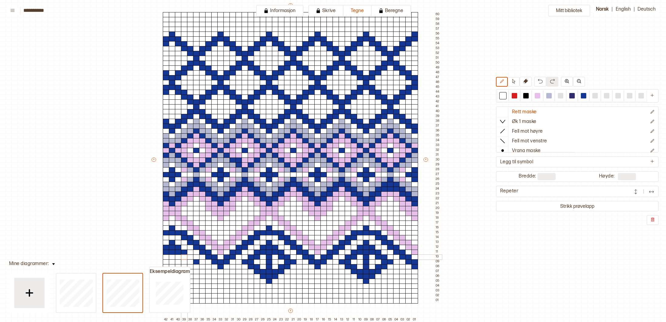
click at [186, 259] on div at bounding box center [184, 257] width 7 height 5
click at [195, 262] on div at bounding box center [196, 262] width 7 height 5
click at [584, 96] on div at bounding box center [583, 95] width 5 height 5
drag, startPoint x: 173, startPoint y: 246, endPoint x: 172, endPoint y: 265, distance: 18.9
click at [172, 265] on div "+ + + + 42 41 40 39 38 37 36 35 34 33 32 31 30 29 28 27 26 25 24 23 22 21 20 19…" at bounding box center [296, 162] width 291 height 320
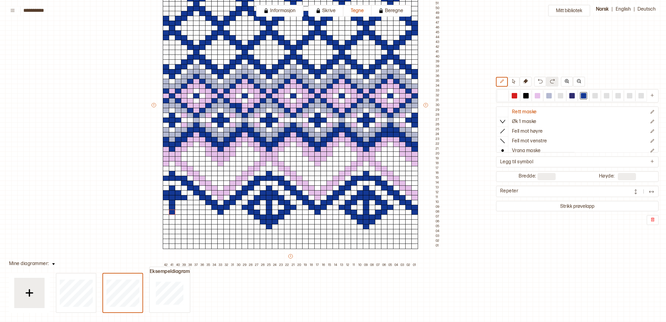
scroll to position [114, 37]
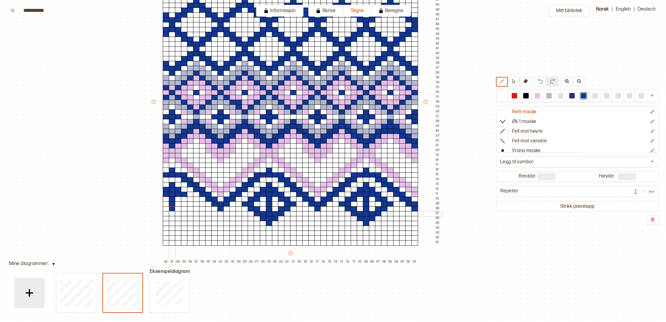
click at [173, 214] on div at bounding box center [172, 213] width 7 height 5
click at [173, 218] on div at bounding box center [172, 218] width 7 height 5
click at [173, 223] on div at bounding box center [172, 223] width 7 height 5
drag, startPoint x: 177, startPoint y: 221, endPoint x: 173, endPoint y: 220, distance: 4.7
click at [176, 221] on div "+ + + + 42 41 40 39 38 37 36 35 34 33 32 31 30 29 28 27 26 25 24 23 22 21 20 19…" at bounding box center [296, 105] width 291 height 320
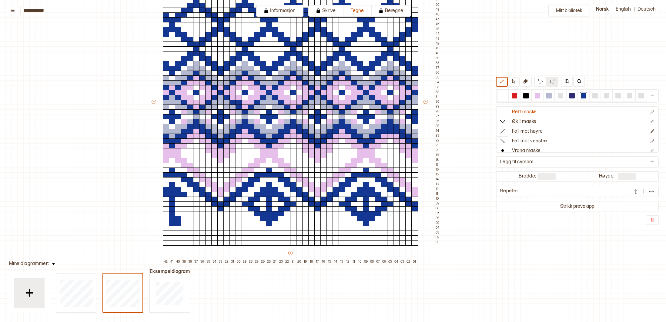
drag, startPoint x: 504, startPoint y: 95, endPoint x: 491, endPoint y: 100, distance: 13.9
click at [504, 95] on div at bounding box center [502, 95] width 5 height 5
click at [180, 217] on div at bounding box center [178, 218] width 7 height 5
click at [181, 222] on div at bounding box center [184, 223] width 7 height 5
click at [181, 223] on div at bounding box center [178, 223] width 7 height 5
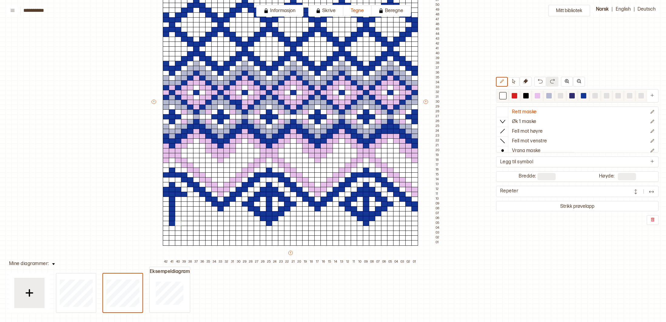
drag, startPoint x: 584, startPoint y: 97, endPoint x: 582, endPoint y: 99, distance: 3.2
click at [584, 97] on div at bounding box center [583, 95] width 5 height 5
drag, startPoint x: 166, startPoint y: 220, endPoint x: 171, endPoint y: 219, distance: 4.6
click at [166, 220] on div at bounding box center [166, 218] width 7 height 5
click at [178, 219] on div at bounding box center [178, 218] width 7 height 5
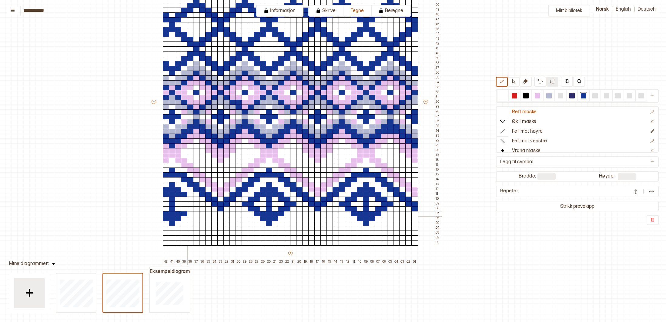
drag, startPoint x: 164, startPoint y: 212, endPoint x: 184, endPoint y: 214, distance: 20.7
click at [184, 214] on div "+ + + + 42 41 40 39 38 37 36 35 34 33 32 31 30 29 28 27 26 25 24 23 22 21 20 19…" at bounding box center [296, 105] width 291 height 320
click at [186, 198] on div at bounding box center [184, 199] width 7 height 5
click at [184, 208] on div at bounding box center [184, 208] width 7 height 5
drag, startPoint x: 192, startPoint y: 200, endPoint x: 192, endPoint y: 207, distance: 7.0
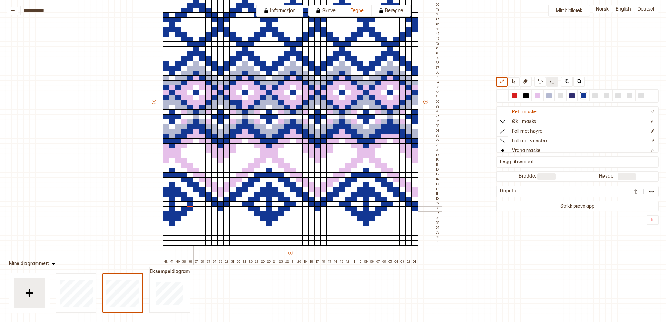
click at [191, 207] on div "+ + + + 42 41 40 39 38 37 36 35 34 33 32 31 30 29 28 27 26 25 24 23 22 21 20 19…" at bounding box center [296, 105] width 291 height 320
click at [195, 205] on div at bounding box center [196, 204] width 7 height 5
drag, startPoint x: 171, startPoint y: 234, endPoint x: 270, endPoint y: 226, distance: 99.1
click at [189, 236] on div "+ + + + 42 41 40 39 38 37 36 35 34 33 32 31 30 29 28 27 26 25 24 23 22 21 20 19…" at bounding box center [296, 105] width 291 height 320
click at [501, 95] on div at bounding box center [502, 95] width 5 height 5
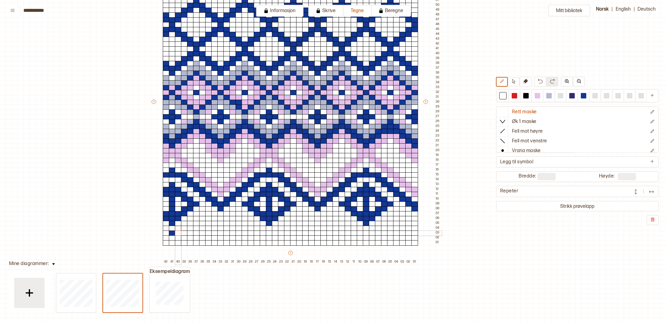
drag, startPoint x: 165, startPoint y: 234, endPoint x: 175, endPoint y: 231, distance: 10.2
click at [175, 231] on div "+ + + + 42 41 40 39 38 37 36 35 34 33 32 31 30 29 28 27 26 25 24 23 22 21 20 19…" at bounding box center [296, 105] width 291 height 320
drag, startPoint x: 174, startPoint y: 231, endPoint x: 178, endPoint y: 231, distance: 3.7
click at [175, 231] on div "+ + + + 42 41 40 39 38 37 36 35 34 33 32 31 30 29 28 27 26 25 24 23 22 21 20 19…" at bounding box center [296, 105] width 291 height 320
drag, startPoint x: 538, startPoint y: 96, endPoint x: 541, endPoint y: 101, distance: 6.4
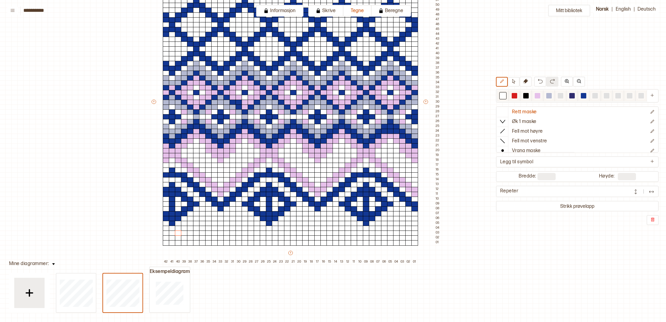
click at [538, 95] on div at bounding box center [537, 95] width 5 height 5
drag, startPoint x: 165, startPoint y: 241, endPoint x: 233, endPoint y: 249, distance: 67.7
click at [285, 243] on div "+ + + + 42 41 40 39 38 37 36 35 34 33 32 31 30 29 28 27 26 25 24 23 22 21 20 19…" at bounding box center [296, 105] width 291 height 320
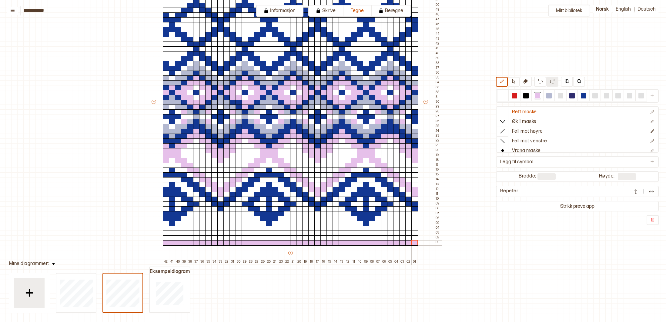
drag, startPoint x: 264, startPoint y: 243, endPoint x: 412, endPoint y: 241, distance: 148.0
click at [412, 241] on div "+ + + + 42 41 40 39 38 37 36 35 34 33 32 31 30 29 28 27 26 25 24 23 22 21 20 19…" at bounding box center [296, 105] width 291 height 320
click at [551, 96] on div at bounding box center [548, 95] width 5 height 5
click at [173, 237] on div at bounding box center [172, 238] width 7 height 5
click at [271, 237] on div at bounding box center [269, 238] width 7 height 5
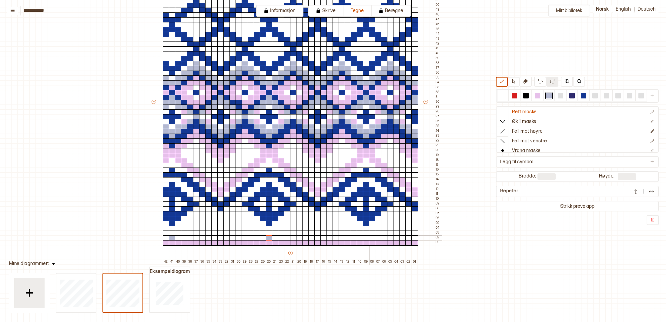
click at [367, 237] on div at bounding box center [366, 238] width 7 height 5
drag, startPoint x: 220, startPoint y: 238, endPoint x: 235, endPoint y: 236, distance: 14.7
click at [221, 238] on div at bounding box center [220, 238] width 7 height 5
drag, startPoint x: 320, startPoint y: 237, endPoint x: 297, endPoint y: 234, distance: 22.9
click at [320, 237] on div at bounding box center [317, 238] width 7 height 5
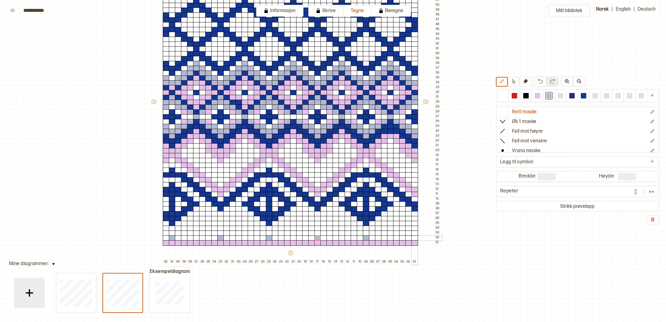
click at [415, 236] on div at bounding box center [414, 238] width 7 height 5
click at [196, 238] on div at bounding box center [196, 238] width 7 height 5
click at [245, 238] on div at bounding box center [245, 238] width 7 height 5
click at [293, 238] on div at bounding box center [293, 238] width 7 height 5
click at [343, 237] on div at bounding box center [342, 238] width 7 height 5
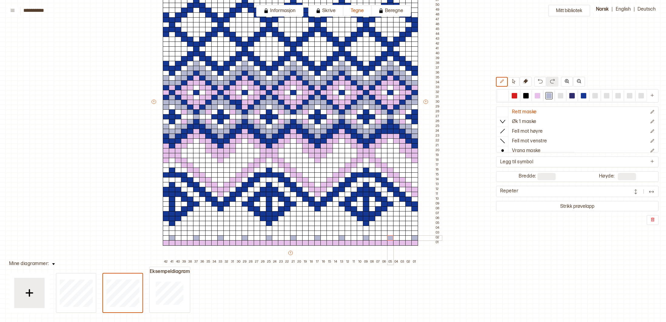
click at [391, 238] on div at bounding box center [390, 238] width 7 height 5
click at [537, 94] on div at bounding box center [537, 95] width 5 height 5
drag, startPoint x: 164, startPoint y: 232, endPoint x: 371, endPoint y: 231, distance: 206.8
click at [371, 231] on div "+ + + + 42 41 40 39 38 37 36 35 34 33 32 31 30 29 28 27 26 25 24 23 22 21 20 19…" at bounding box center [296, 105] width 291 height 320
drag, startPoint x: 324, startPoint y: 232, endPoint x: 418, endPoint y: 229, distance: 94.3
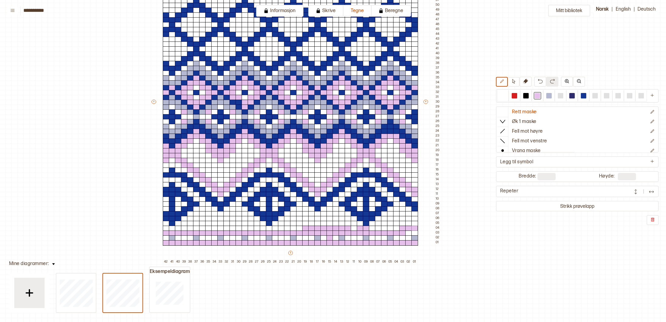
click at [418, 230] on div "+ + + + 42 41 40 39 38 37 36 35 34 33 32 31 30 29 28 27 26 25 24 23 22 21 20 19…" at bounding box center [296, 105] width 291 height 320
drag, startPoint x: 503, startPoint y: 95, endPoint x: 365, endPoint y: 240, distance: 200.3
click at [502, 97] on div at bounding box center [502, 95] width 5 height 5
drag, startPoint x: 302, startPoint y: 226, endPoint x: 342, endPoint y: 226, distance: 40.0
click at [342, 226] on div "+ + + + 42 41 40 39 38 37 36 35 34 33 32 31 30 29 28 27 26 25 24 23 22 21 20 19…" at bounding box center [296, 105] width 291 height 320
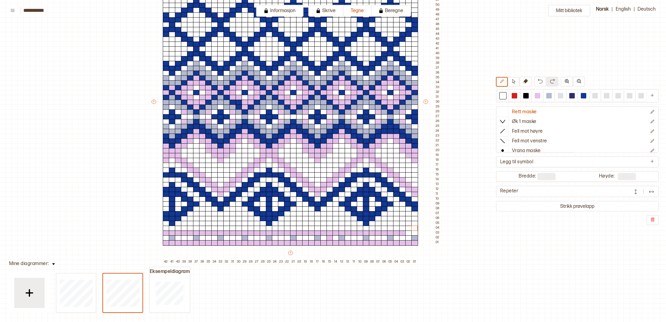
drag, startPoint x: 342, startPoint y: 228, endPoint x: 417, endPoint y: 227, distance: 74.6
click at [418, 227] on div "+ + + + 42 41 40 39 38 37 36 35 34 33 32 31 30 29 28 27 26 25 24 23 22 21 20 19…" at bounding box center [296, 105] width 291 height 320
click at [538, 95] on div at bounding box center [537, 95] width 5 height 5
drag, startPoint x: 417, startPoint y: 232, endPoint x: 408, endPoint y: 233, distance: 8.8
click at [408, 233] on div "+ + + + 42 41 40 39 38 37 36 35 34 33 32 31 30 29 28 27 26 25 24 23 22 21 20 19…" at bounding box center [296, 105] width 291 height 320
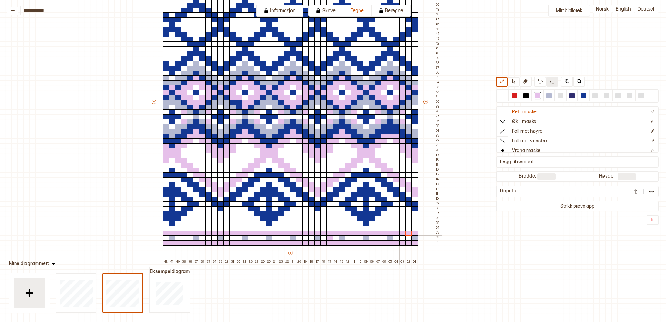
drag, startPoint x: 404, startPoint y: 236, endPoint x: 400, endPoint y: 236, distance: 4.2
click at [402, 236] on div at bounding box center [402, 238] width 7 height 5
click at [381, 238] on div at bounding box center [378, 238] width 7 height 5
click at [354, 237] on div at bounding box center [354, 238] width 7 height 5
click at [305, 237] on div at bounding box center [305, 238] width 7 height 5
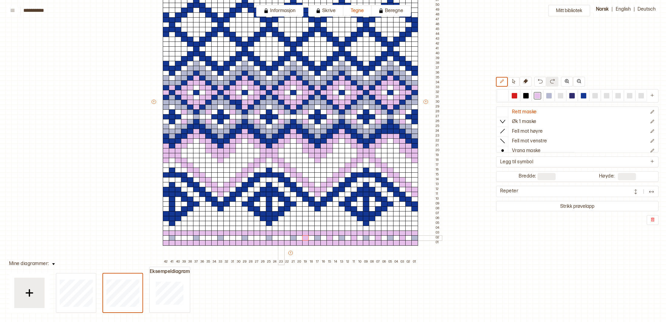
click at [281, 237] on div at bounding box center [281, 238] width 7 height 5
click at [258, 236] on div at bounding box center [257, 238] width 7 height 5
drag, startPoint x: 232, startPoint y: 236, endPoint x: 203, endPoint y: 238, distance: 28.6
click at [232, 236] on div at bounding box center [233, 238] width 7 height 5
drag, startPoint x: 207, startPoint y: 237, endPoint x: 178, endPoint y: 237, distance: 29.1
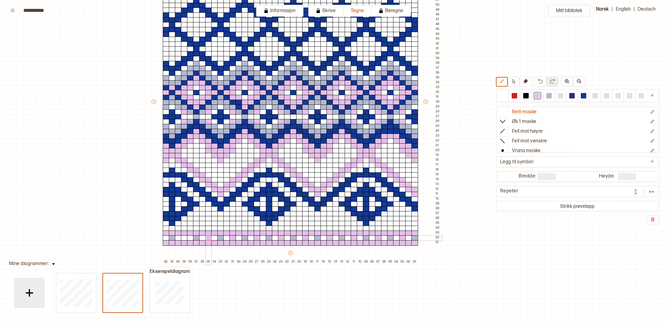
click at [206, 237] on div at bounding box center [208, 238] width 7 height 5
click at [184, 239] on div at bounding box center [184, 238] width 7 height 5
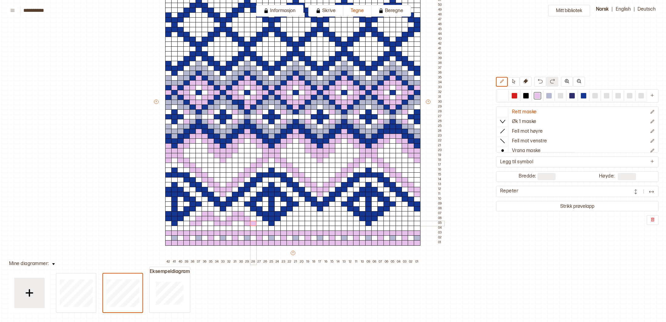
drag, startPoint x: 193, startPoint y: 223, endPoint x: 251, endPoint y: 223, distance: 57.6
click at [251, 223] on div "+ + + + 42 41 40 39 38 37 36 35 34 33 32 31 30 29 28 27 26 25 24 23 22 21 20 19…" at bounding box center [298, 105] width 291 height 320
drag, startPoint x: 289, startPoint y: 223, endPoint x: 349, endPoint y: 223, distance: 60.0
click at [349, 223] on div "+ + + + 42 41 40 39 38 37 36 35 34 33 32 31 30 29 28 27 26 25 24 23 22 21 20 19…" at bounding box center [298, 105] width 291 height 320
drag, startPoint x: 388, startPoint y: 223, endPoint x: 418, endPoint y: 222, distance: 30.0
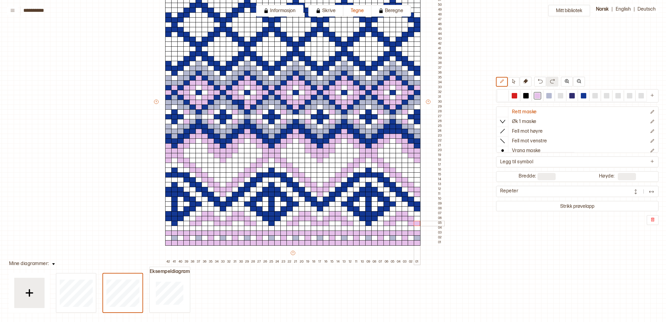
click at [418, 222] on div "+ + + + 42 41 40 39 38 37 36 35 34 33 32 31 30 29 28 27 26 25 24 23 22 21 20 19…" at bounding box center [298, 105] width 291 height 320
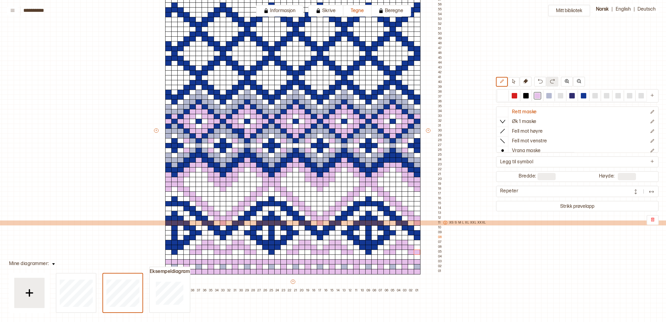
scroll to position [83, 35]
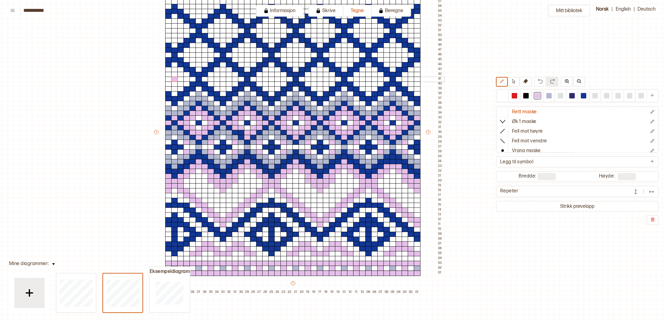
click at [173, 80] on div at bounding box center [174, 79] width 7 height 5
click at [224, 80] on div at bounding box center [223, 79] width 7 height 5
click at [271, 79] on div at bounding box center [271, 79] width 7 height 5
drag, startPoint x: 319, startPoint y: 79, endPoint x: 341, endPoint y: 79, distance: 21.8
click at [320, 79] on div at bounding box center [320, 79] width 7 height 5
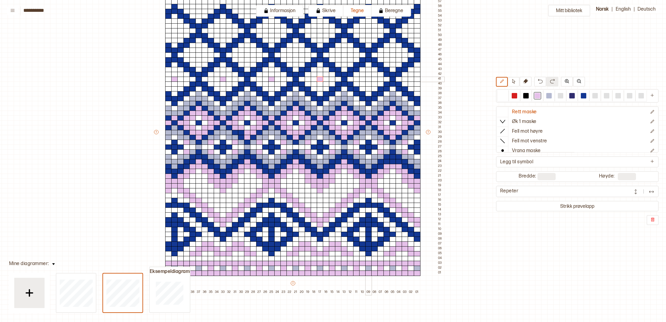
drag, startPoint x: 367, startPoint y: 79, endPoint x: 378, endPoint y: 79, distance: 10.9
click at [367, 79] on div at bounding box center [368, 79] width 7 height 5
drag, startPoint x: 418, startPoint y: 79, endPoint x: 417, endPoint y: 75, distance: 4.2
click at [418, 78] on div at bounding box center [417, 79] width 7 height 5
drag, startPoint x: 392, startPoint y: 55, endPoint x: 371, endPoint y: 52, distance: 21.5
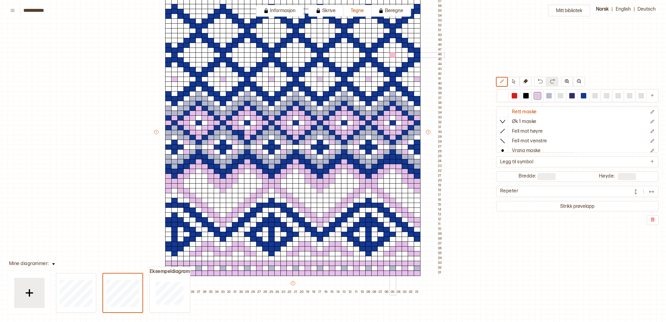
click at [387, 53] on div "+ + + + 42 41 40 39 38 37 36 35 34 33 32 31 30 29 28 27 26 25 24 23 22 21 20 19…" at bounding box center [298, 135] width 291 height 320
drag, startPoint x: 343, startPoint y: 54, endPoint x: 332, endPoint y: 54, distance: 10.9
click at [342, 54] on div at bounding box center [344, 54] width 7 height 5
drag, startPoint x: 295, startPoint y: 53, endPoint x: 277, endPoint y: 52, distance: 18.5
click at [294, 53] on div at bounding box center [296, 54] width 7 height 5
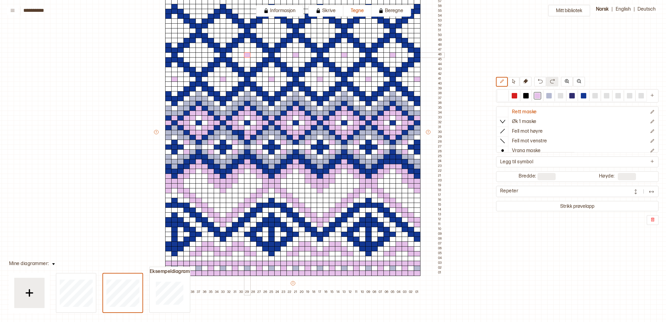
drag, startPoint x: 245, startPoint y: 54, endPoint x: 228, endPoint y: 52, distance: 16.7
click at [244, 53] on div at bounding box center [247, 54] width 7 height 5
drag, startPoint x: 198, startPoint y: 53, endPoint x: 180, endPoint y: 31, distance: 28.3
click at [196, 49] on div "+ + + + 42 41 40 39 38 37 36 35 34 33 32 31 30 29 28 27 26 25 24 23 22 21 20 19…" at bounding box center [298, 135] width 291 height 320
drag, startPoint x: 173, startPoint y: 30, endPoint x: 183, endPoint y: 29, distance: 9.1
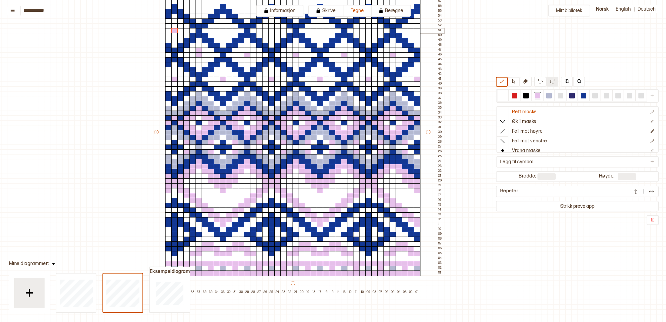
click at [174, 30] on div at bounding box center [174, 30] width 7 height 5
drag, startPoint x: 222, startPoint y: 30, endPoint x: 227, endPoint y: 29, distance: 5.2
click at [223, 30] on div at bounding box center [223, 30] width 7 height 5
click at [269, 30] on div at bounding box center [271, 30] width 7 height 5
click at [320, 30] on div at bounding box center [320, 30] width 7 height 5
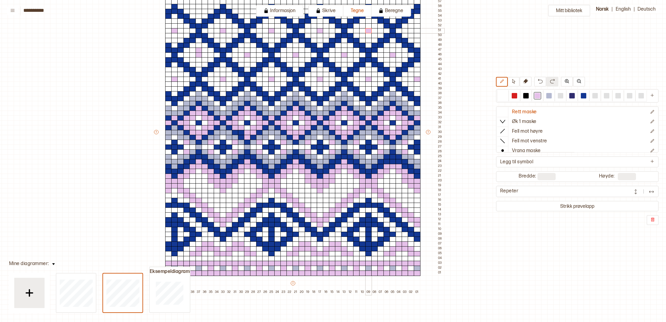
drag, startPoint x: 368, startPoint y: 29, endPoint x: 391, endPoint y: 29, distance: 22.7
click at [368, 29] on div at bounding box center [368, 30] width 7 height 5
click at [418, 30] on div at bounding box center [417, 30] width 7 height 5
click at [548, 95] on div at bounding box center [548, 95] width 5 height 5
drag, startPoint x: 390, startPoint y: 186, endPoint x: 393, endPoint y: 186, distance: 3.4
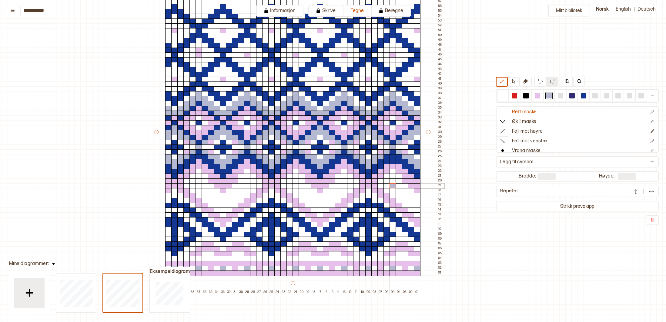
click at [391, 186] on div at bounding box center [393, 185] width 7 height 5
click at [405, 195] on div at bounding box center [405, 195] width 7 height 5
drag, startPoint x: 418, startPoint y: 205, endPoint x: 393, endPoint y: 198, distance: 26.0
click at [418, 205] on div at bounding box center [417, 205] width 7 height 5
click at [344, 185] on div at bounding box center [344, 185] width 7 height 5
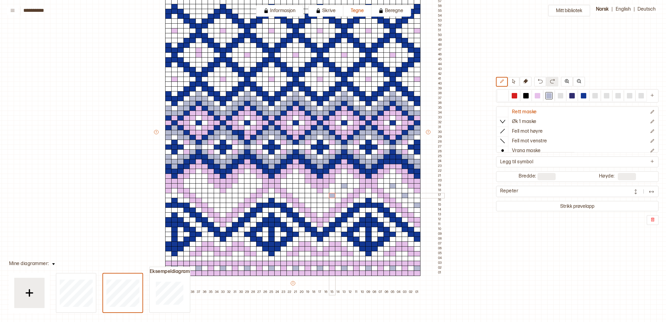
click at [334, 194] on div at bounding box center [332, 195] width 7 height 5
drag, startPoint x: 321, startPoint y: 205, endPoint x: 316, endPoint y: 201, distance: 6.7
click at [320, 204] on div at bounding box center [320, 205] width 7 height 5
drag, startPoint x: 308, startPoint y: 196, endPoint x: 303, endPoint y: 191, distance: 7.3
click at [307, 195] on div at bounding box center [308, 195] width 7 height 5
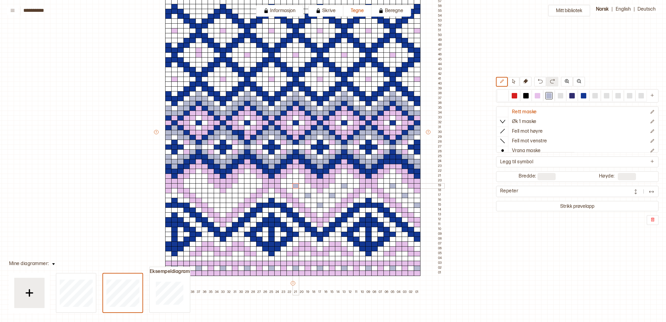
click at [295, 186] on div at bounding box center [296, 185] width 7 height 5
click at [246, 185] on div at bounding box center [247, 185] width 7 height 5
click at [236, 195] on div at bounding box center [235, 195] width 7 height 5
drag, startPoint x: 223, startPoint y: 205, endPoint x: 217, endPoint y: 199, distance: 7.9
click at [222, 204] on div at bounding box center [223, 205] width 7 height 5
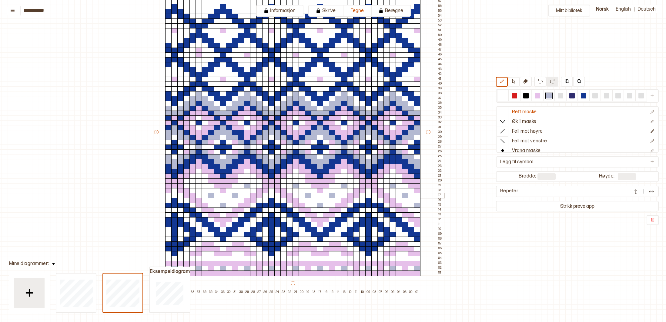
drag, startPoint x: 210, startPoint y: 195, endPoint x: 206, endPoint y: 191, distance: 4.9
click at [209, 194] on div at bounding box center [211, 195] width 7 height 5
click at [200, 185] on div at bounding box center [199, 185] width 7 height 5
click at [500, 96] on div at bounding box center [502, 95] width 5 height 5
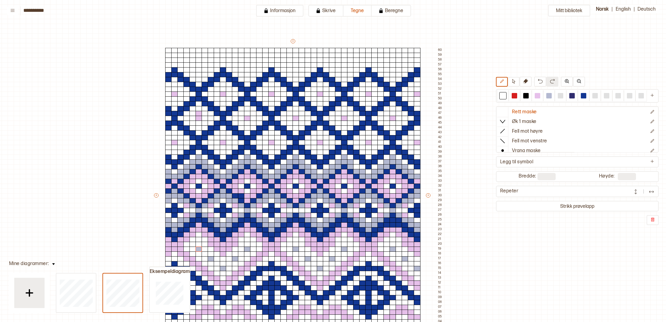
scroll to position [46, 35]
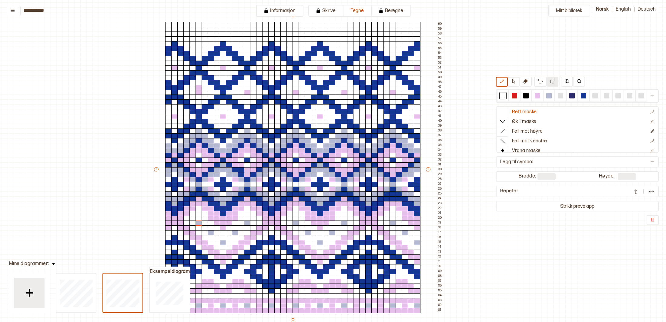
click at [650, 23] on div "Mitt bibliotek Rett maske Øk 1 maske Fell mot høyre Fell mot venstre Vrang mask…" at bounding box center [631, 276] width 1332 height 645
